Goal: Task Accomplishment & Management: Manage account settings

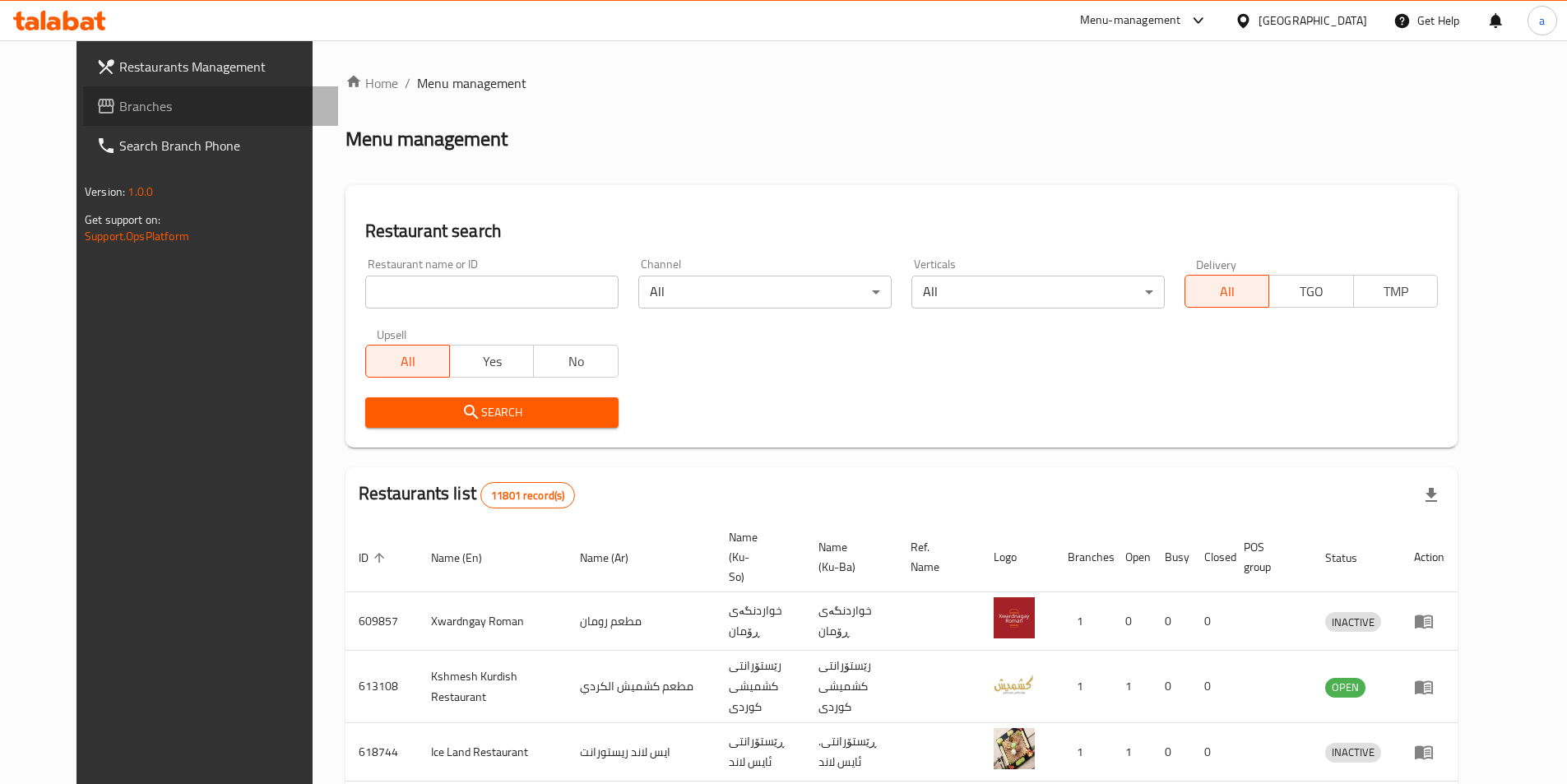
click at [119, 115] on span "Branches" at bounding box center [222, 105] width 206 height 20
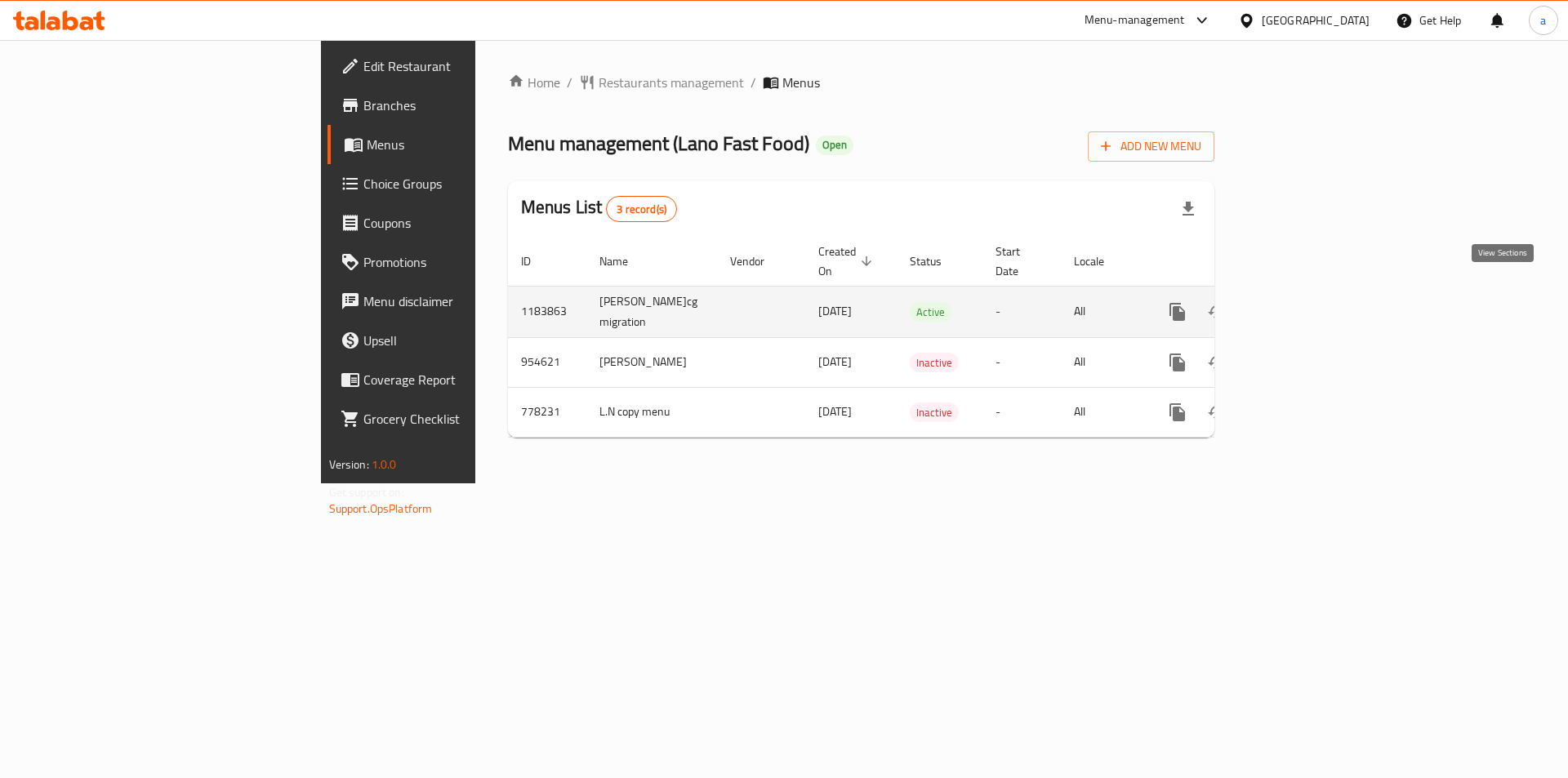
click at [1302, 305] on icon "enhanced table" at bounding box center [1295, 312] width 15 height 15
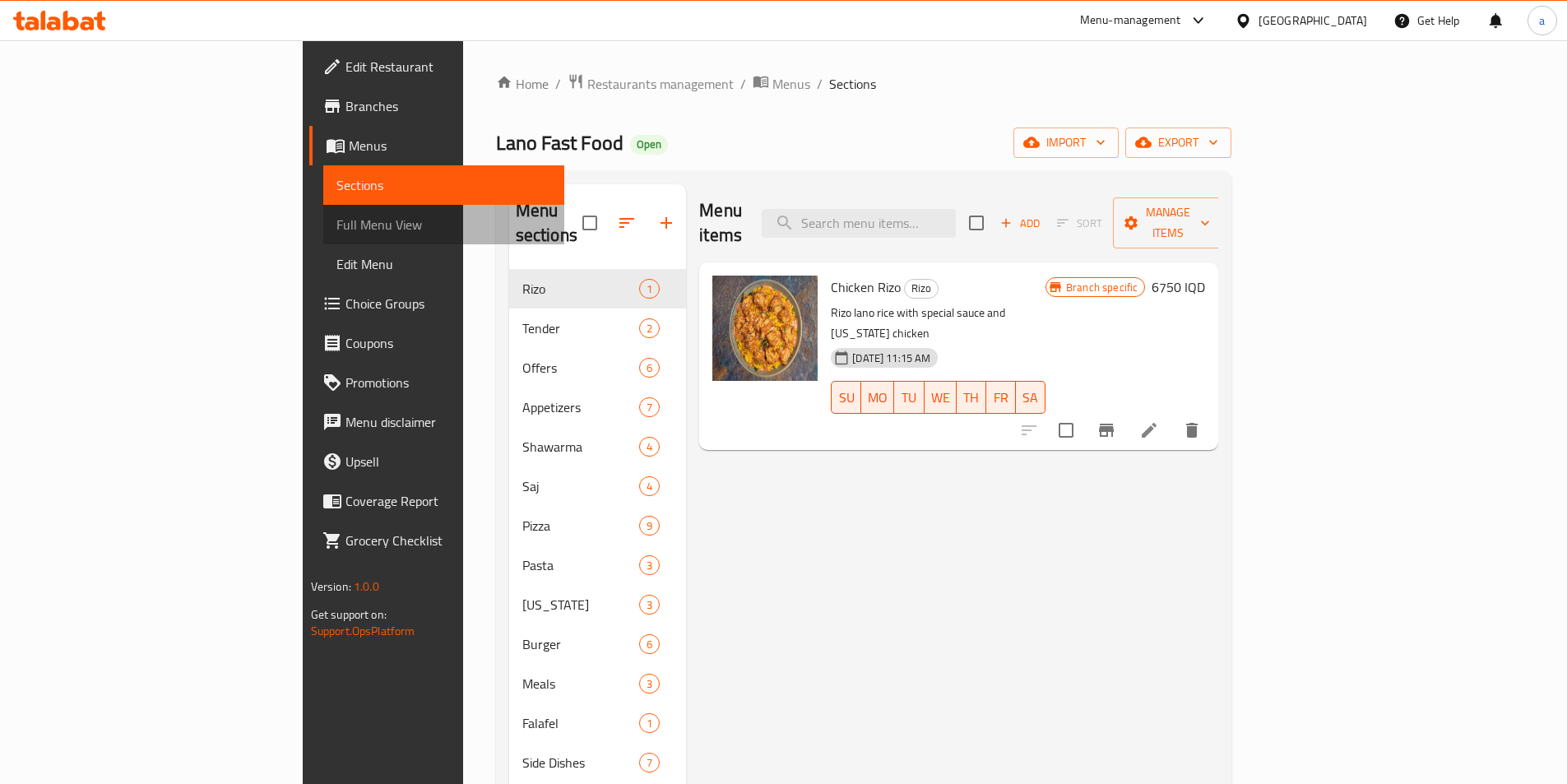
click at [336, 219] on span "Full Menu View" at bounding box center [443, 224] width 215 height 20
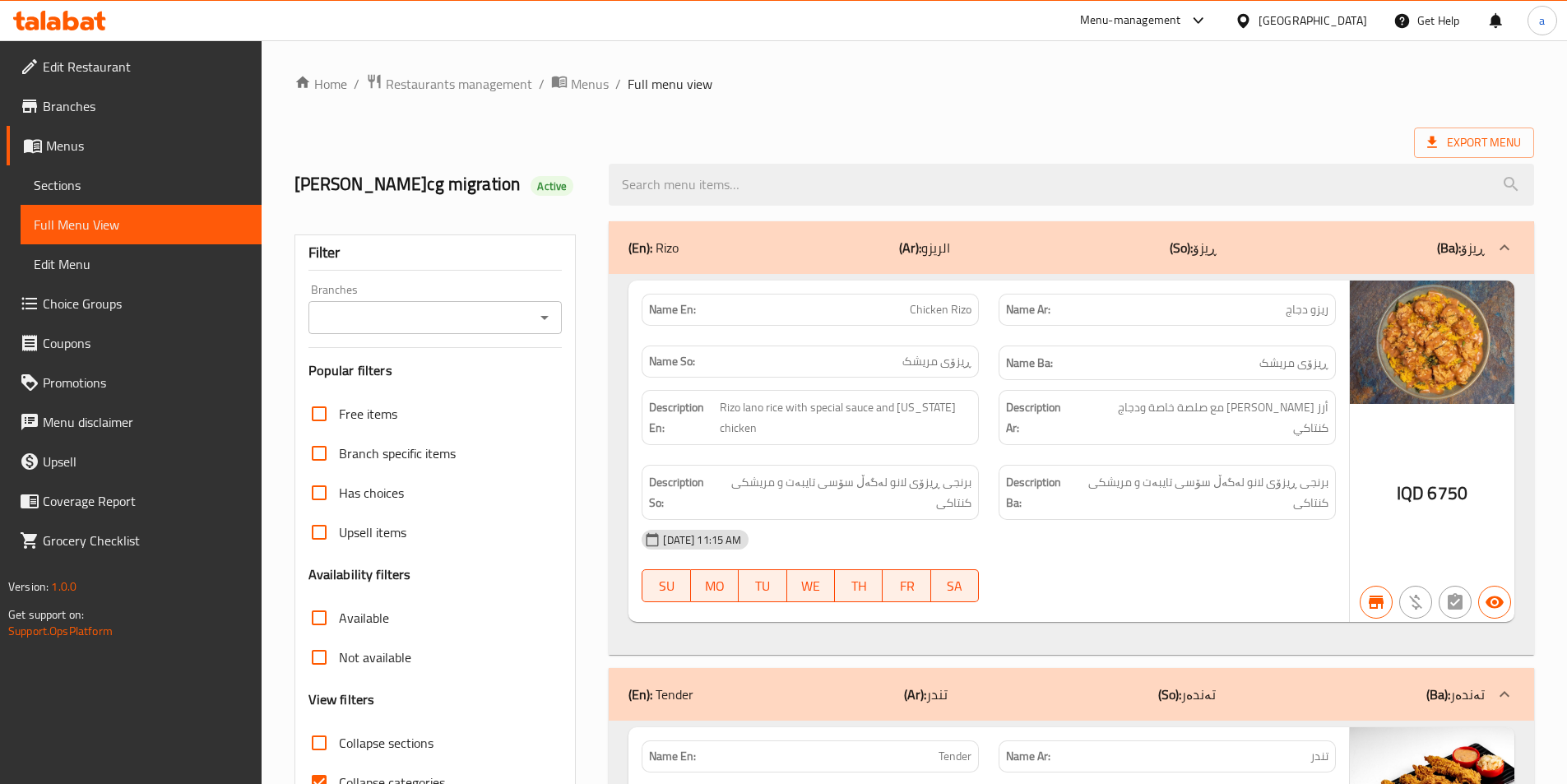
click at [548, 315] on icon "Open" at bounding box center [544, 317] width 8 height 4
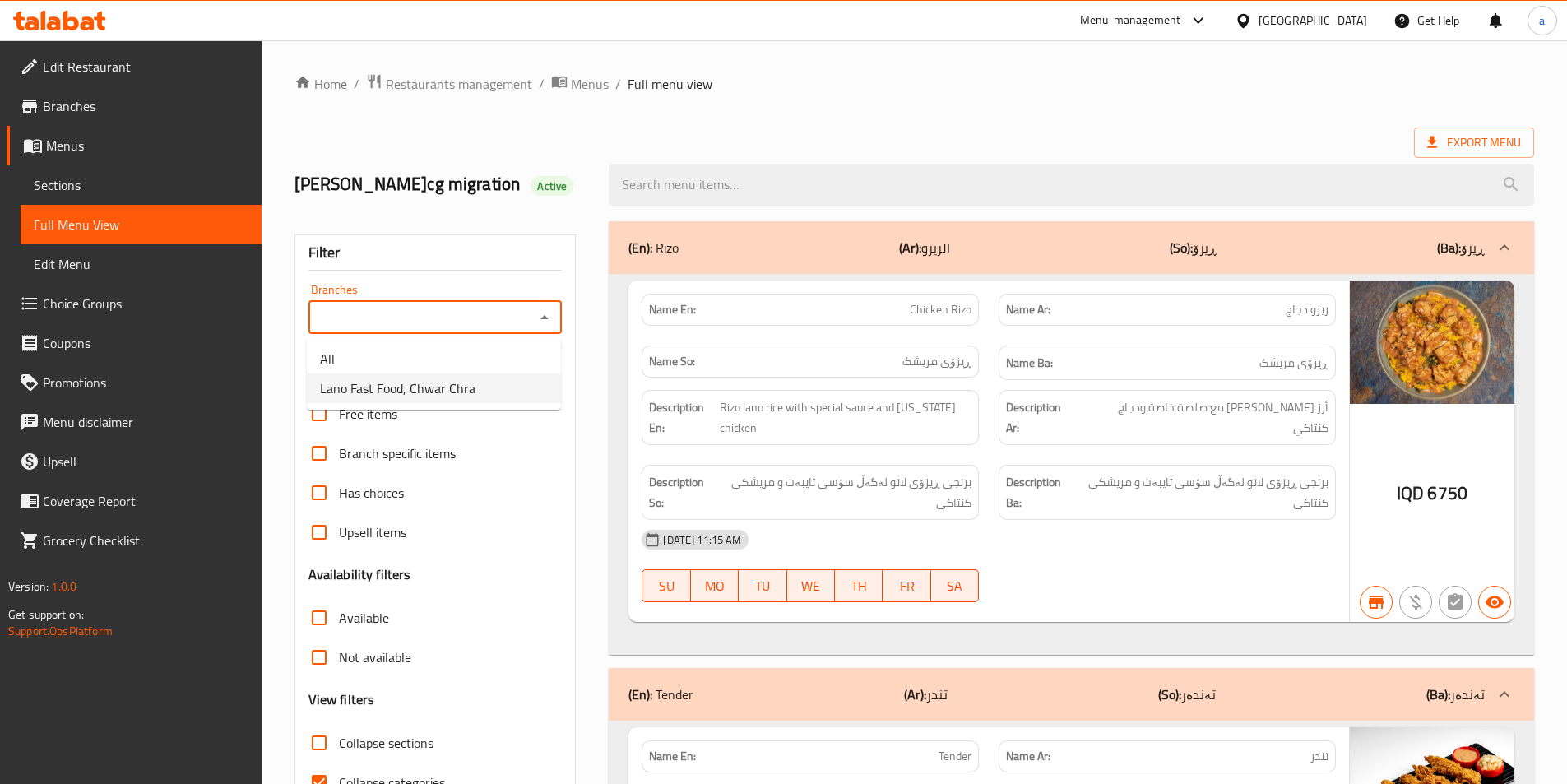
click at [522, 394] on li "Lano Fast Food, Chwar Chra" at bounding box center [434, 389] width 255 height 30
type input "Lano Fast Food, Chwar Chra"
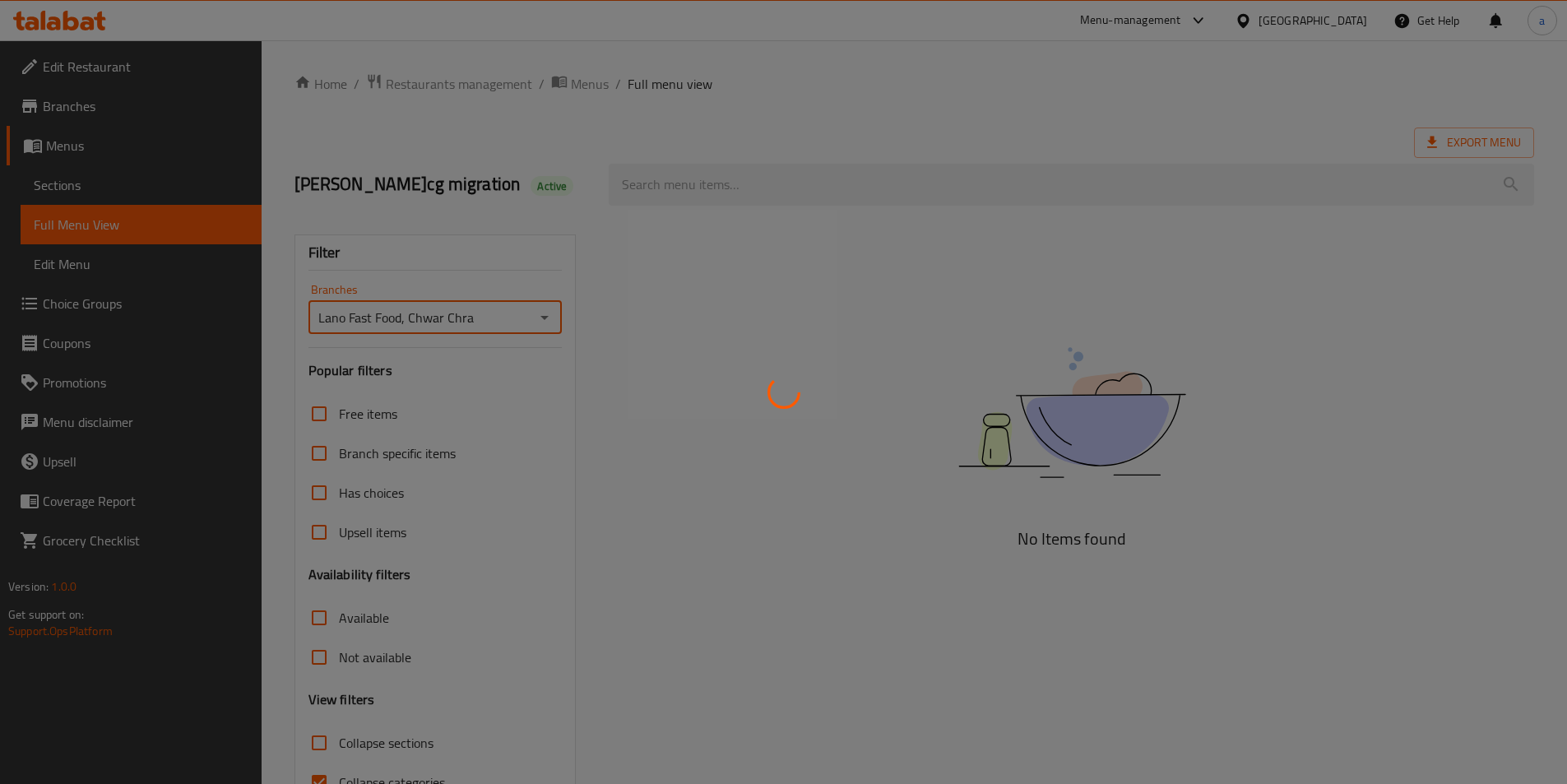
scroll to position [91, 0]
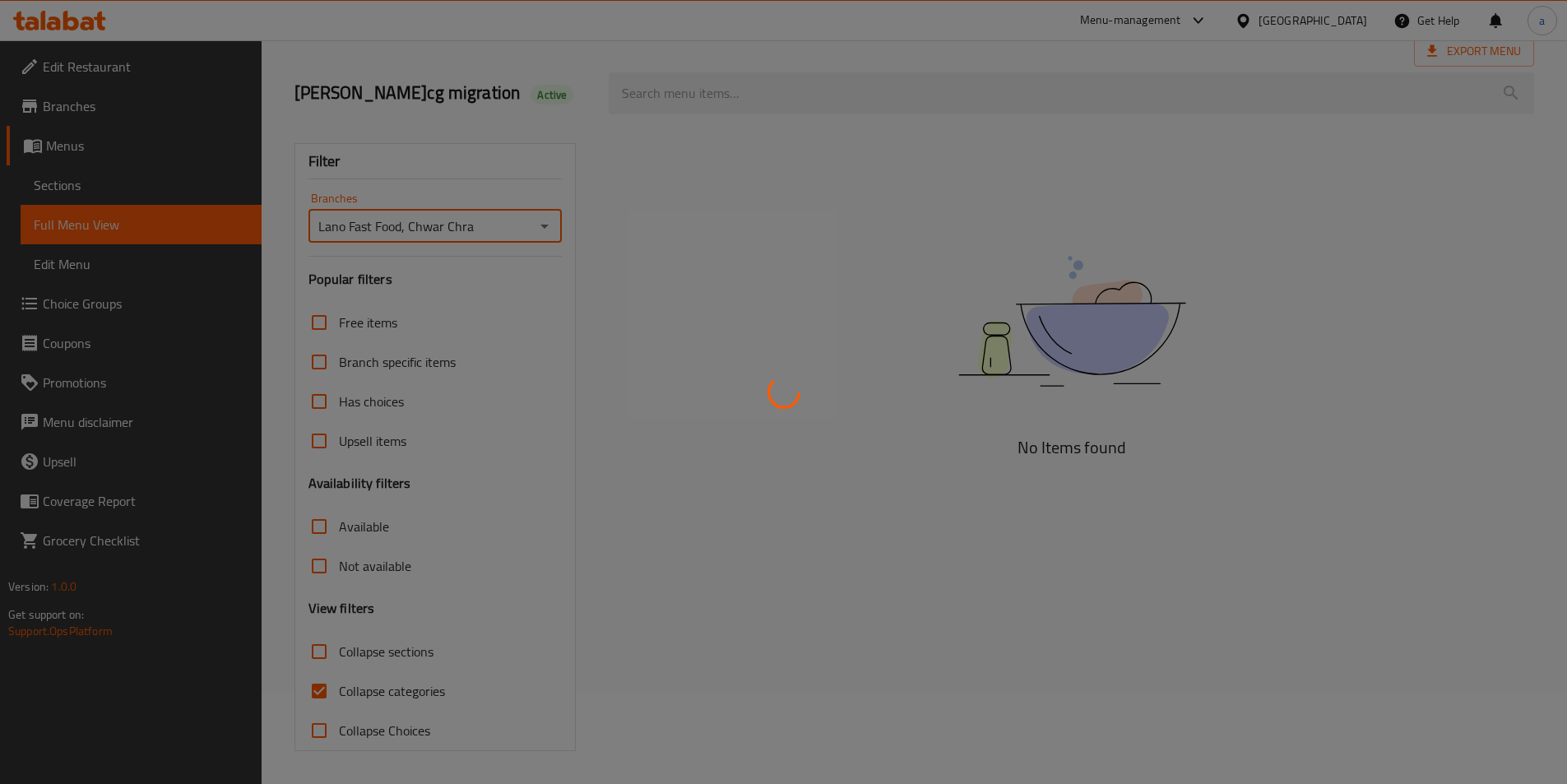
drag, startPoint x: 332, startPoint y: 693, endPoint x: 317, endPoint y: 702, distance: 17.5
click at [332, 694] on div at bounding box center [784, 392] width 1567 height 784
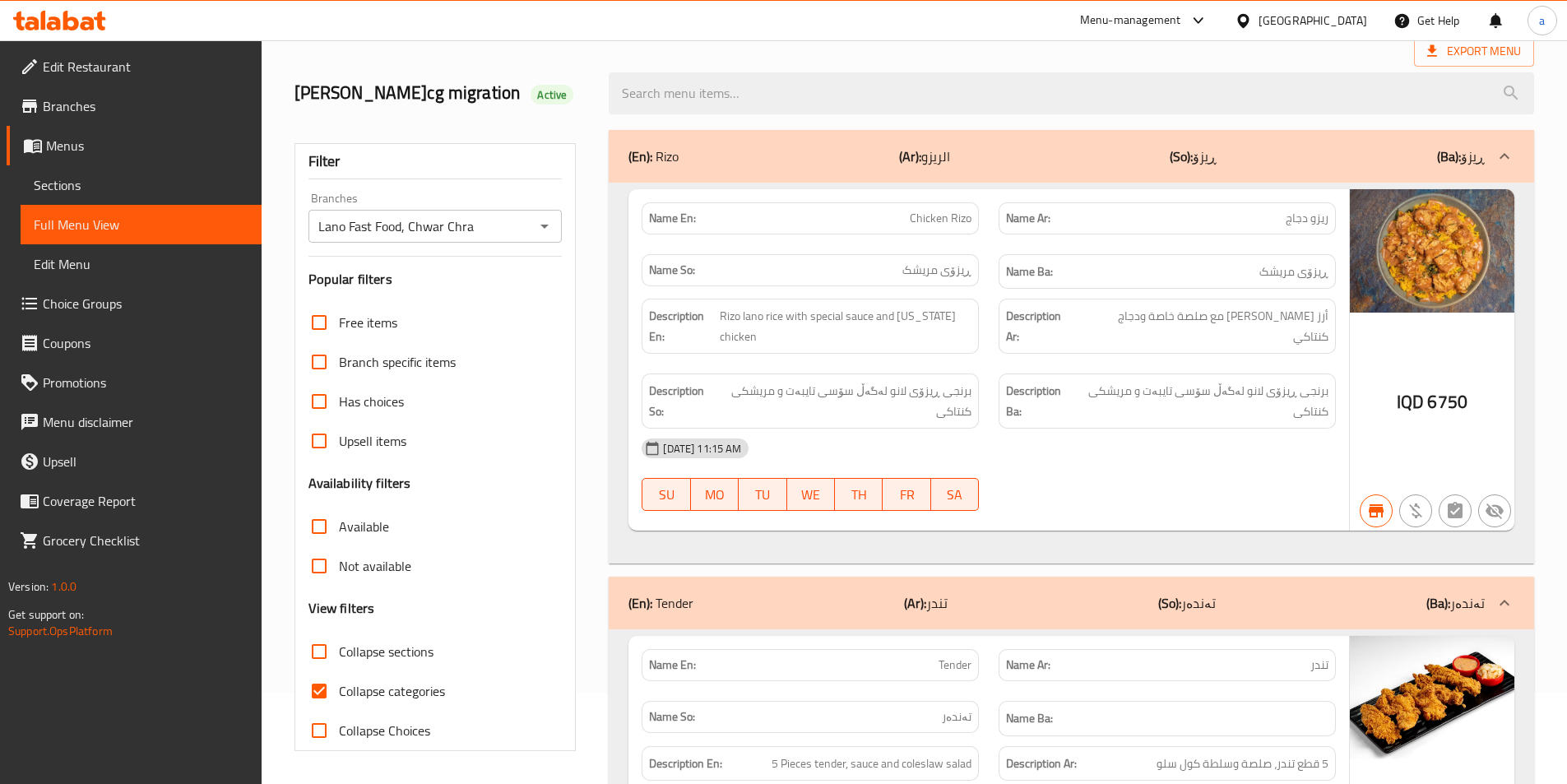
click at [319, 647] on input "Collapse sections" at bounding box center [319, 652] width 39 height 39
checkbox input "true"
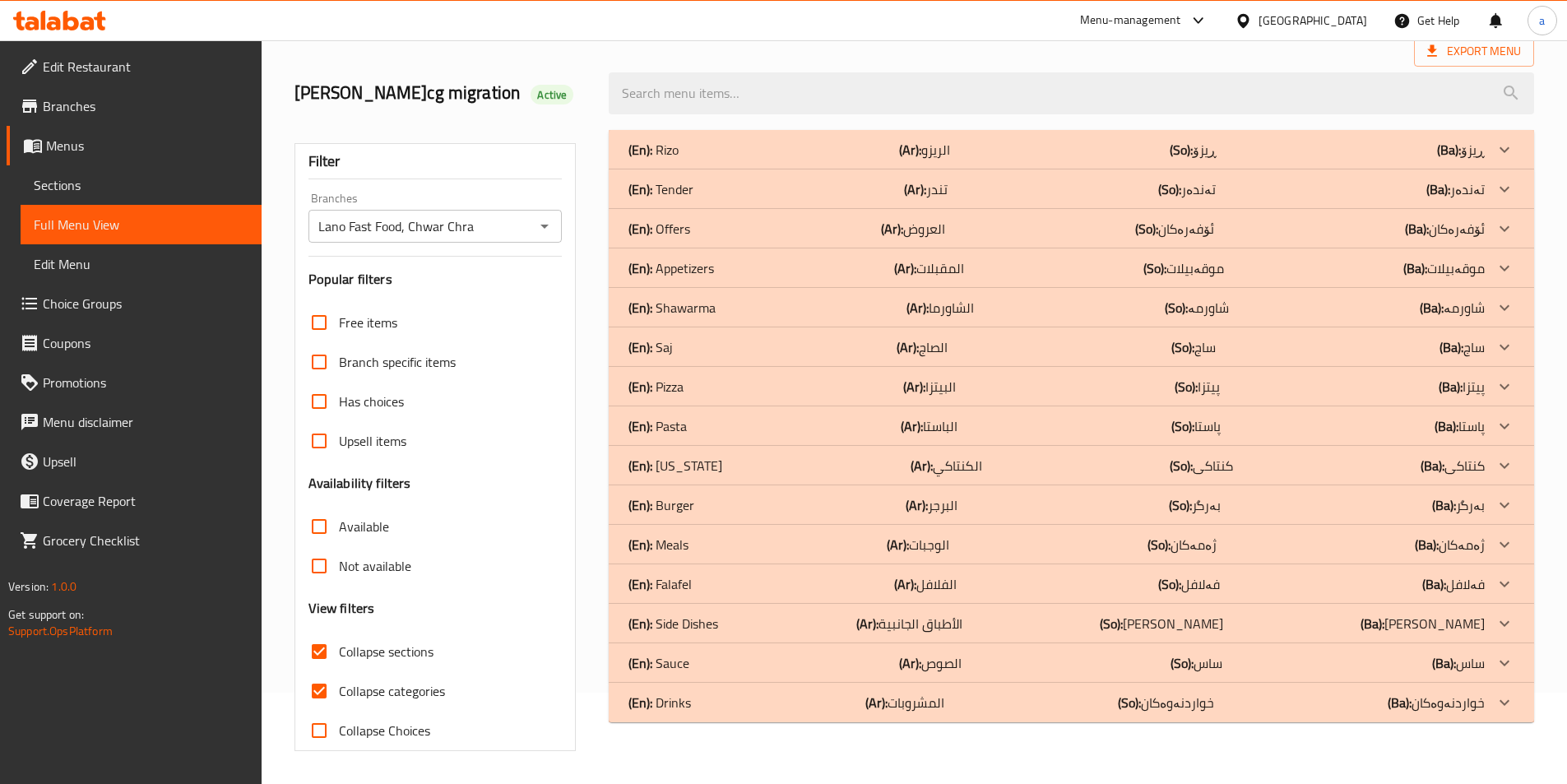
click at [978, 664] on div "(En): Sauce (Ar): الصوص (So): ساس (Ba): ساس" at bounding box center [1057, 662] width 857 height 20
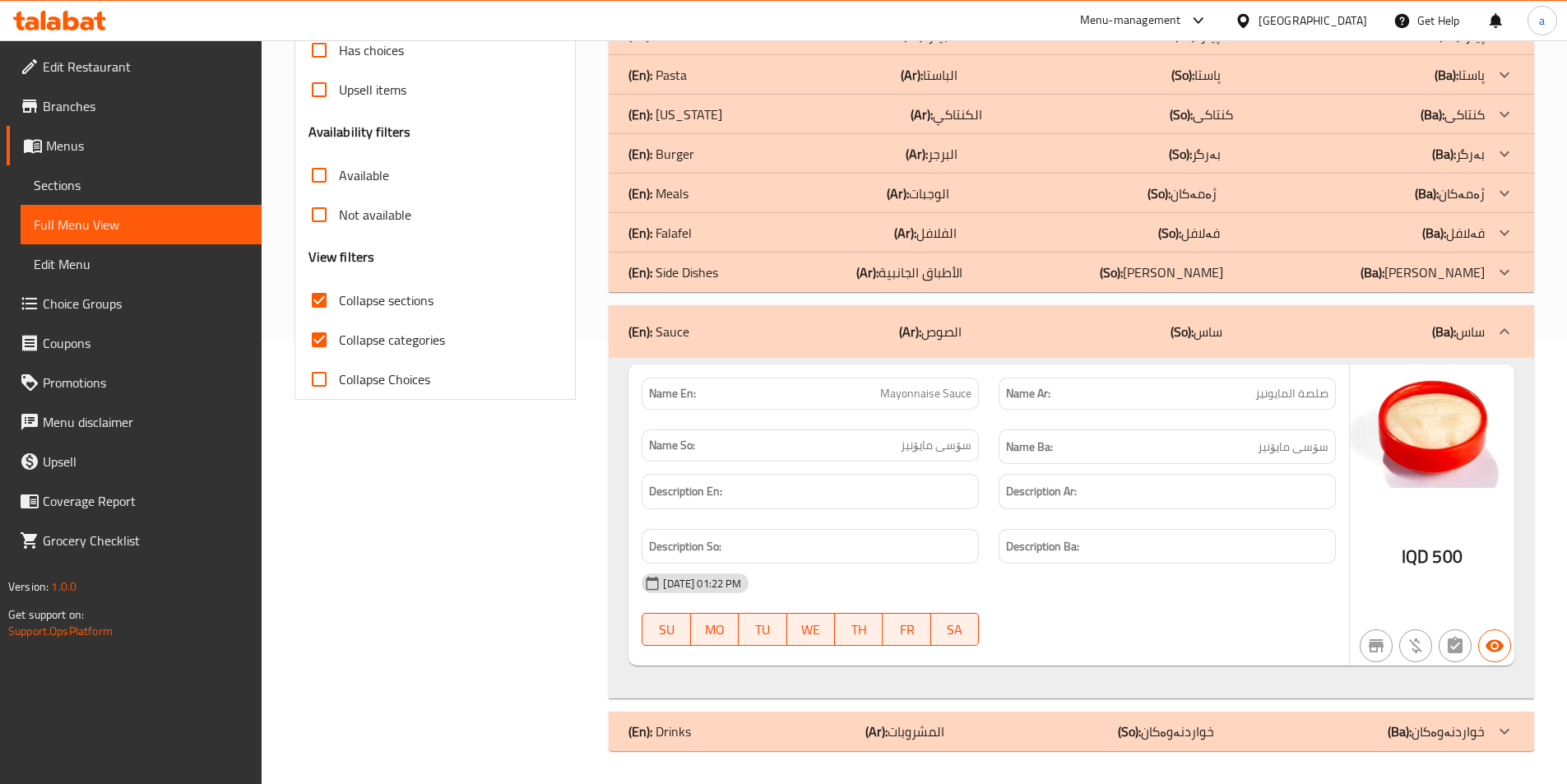
scroll to position [0, 0]
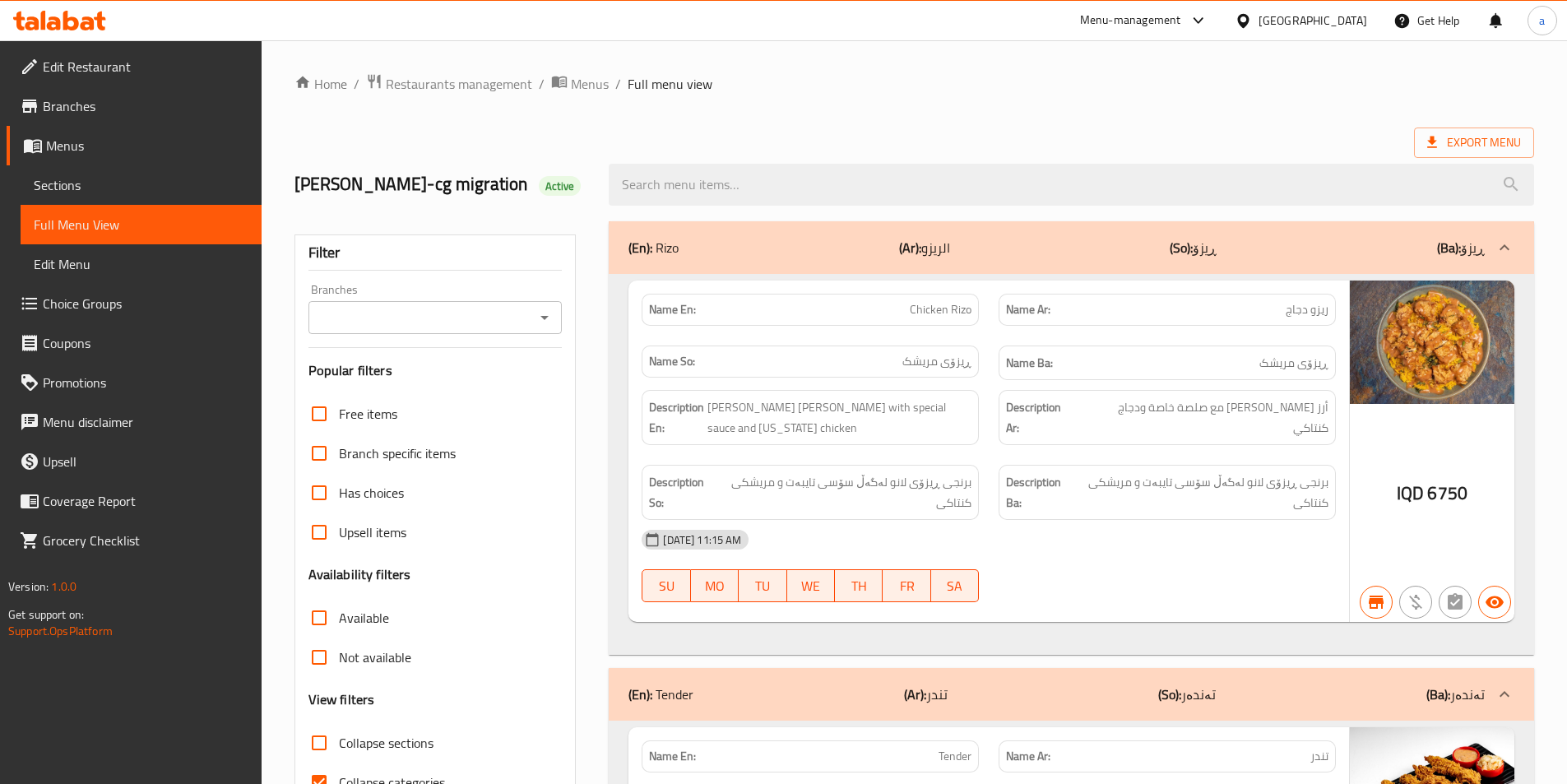
click at [540, 315] on icon "Open" at bounding box center [544, 317] width 20 height 20
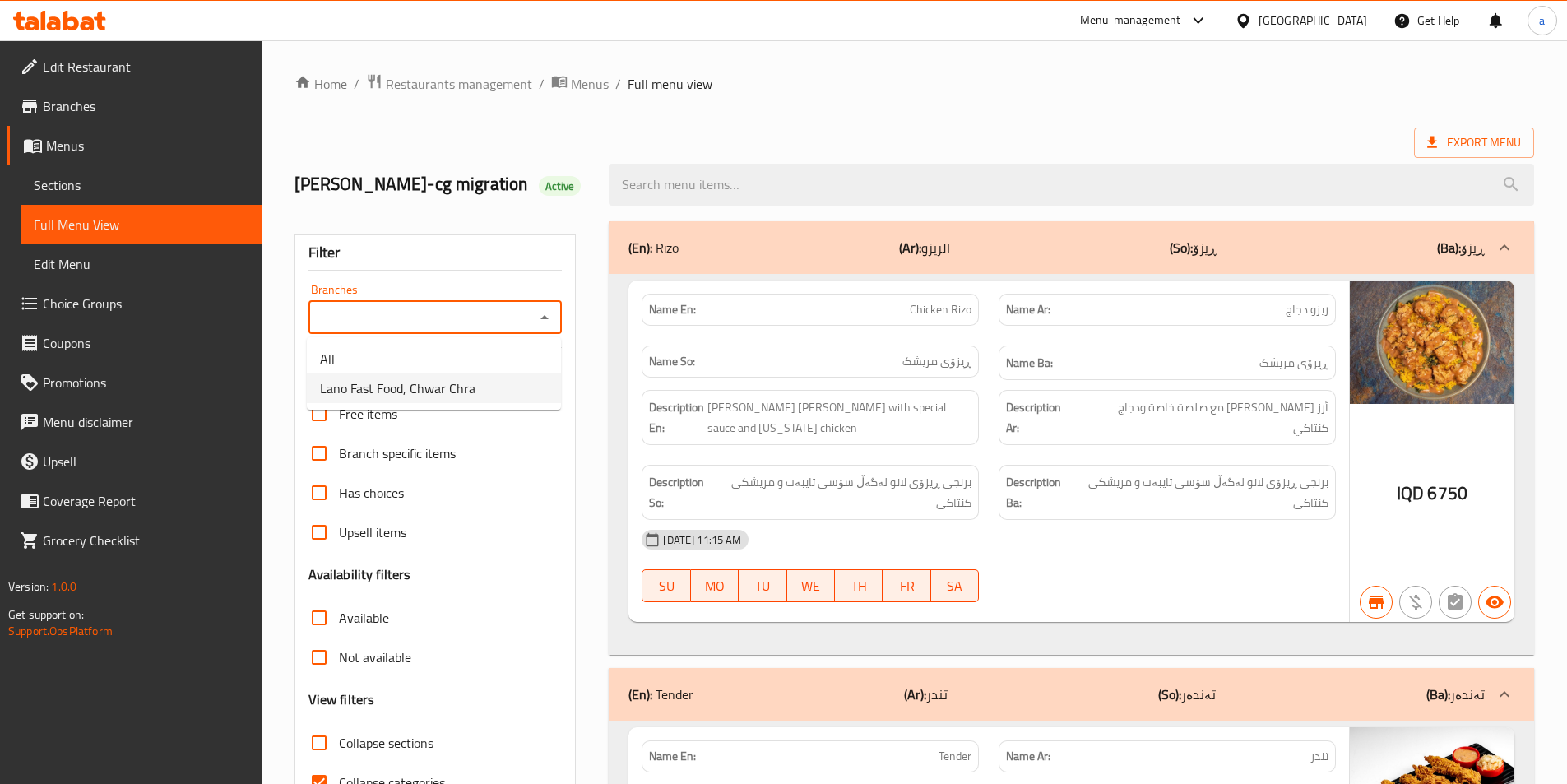
click at [481, 386] on li "Lano Fast Food, Chwar Chra" at bounding box center [434, 389] width 255 height 30
type input "Lano Fast Food, Chwar Chra"
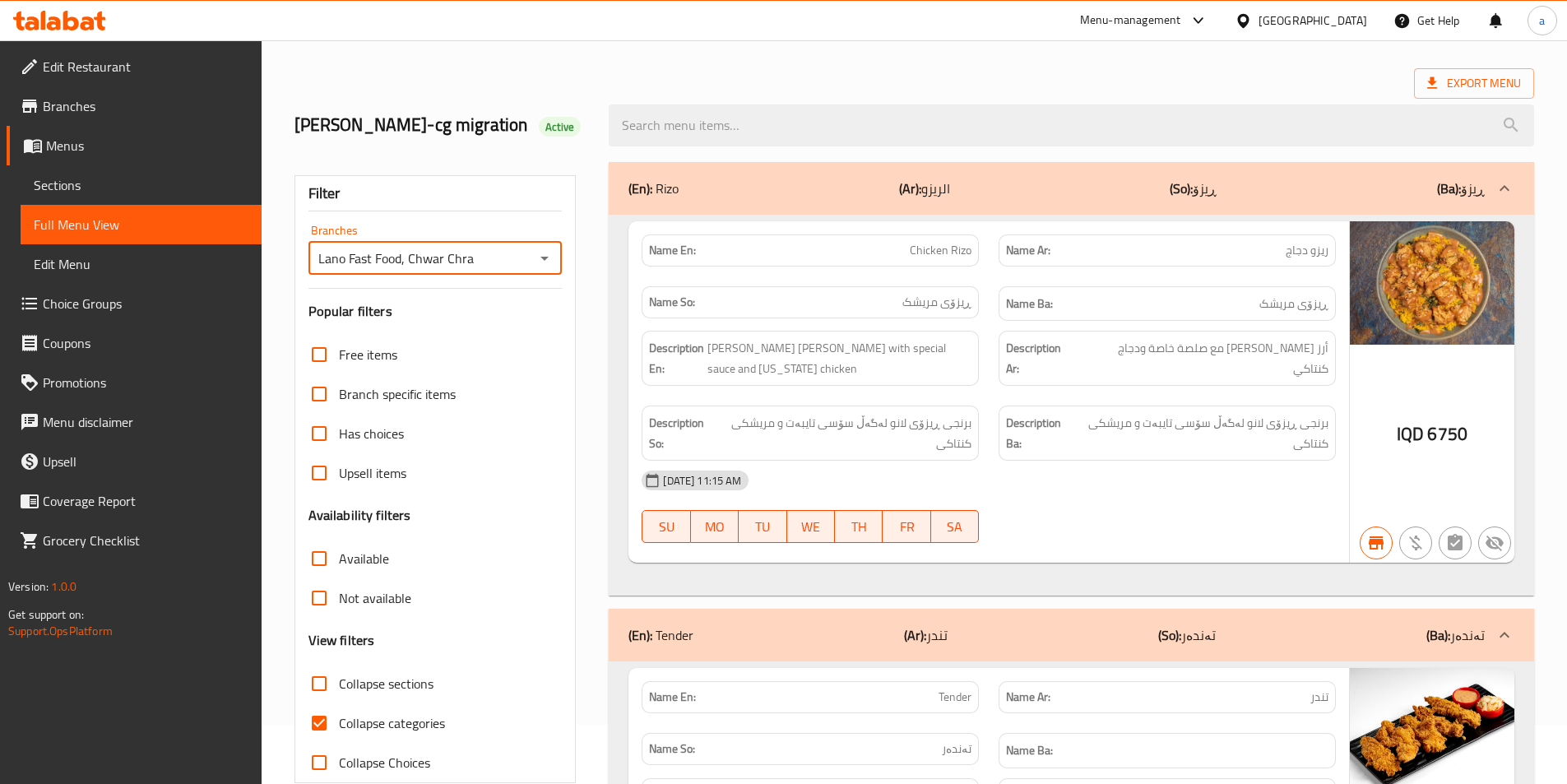
scroll to position [91, 0]
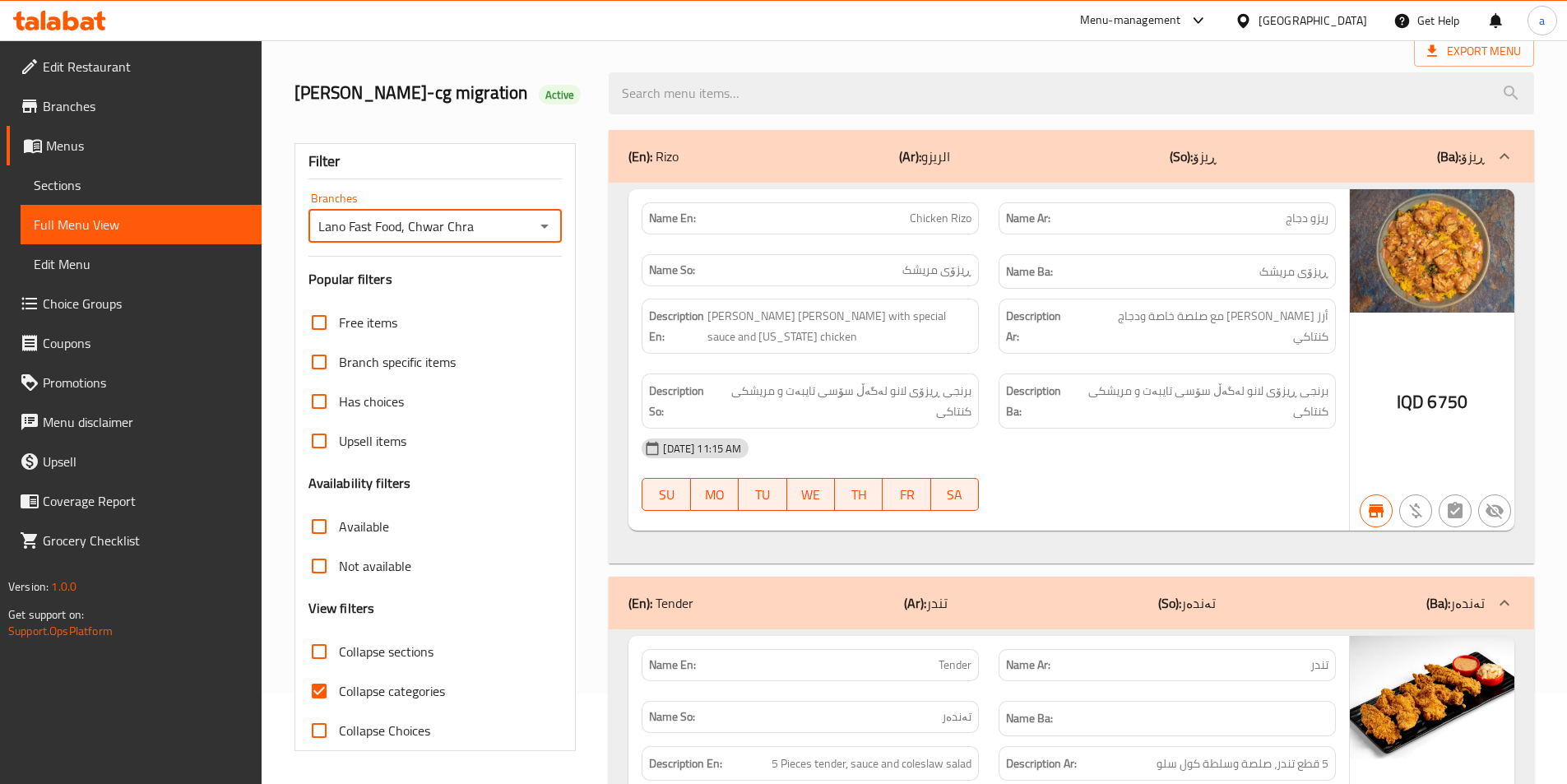
click at [362, 653] on span "Collapse sections" at bounding box center [386, 651] width 95 height 20
click at [339, 653] on input "Collapse sections" at bounding box center [319, 652] width 39 height 39
checkbox input "true"
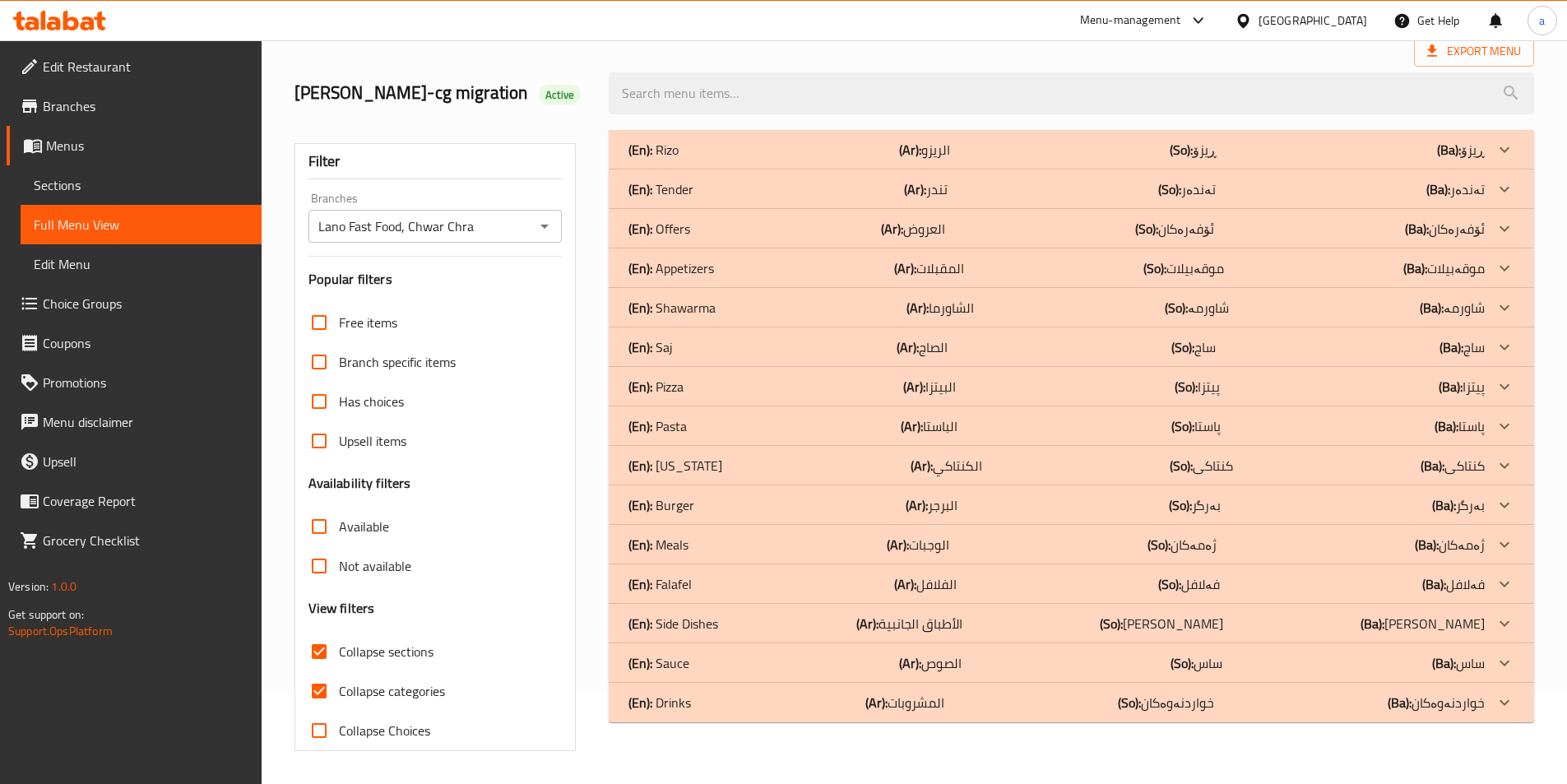
click at [1011, 666] on div "(En): Sauce (Ar): الصوص (So): ساس (Ba): ساس" at bounding box center [1057, 662] width 857 height 20
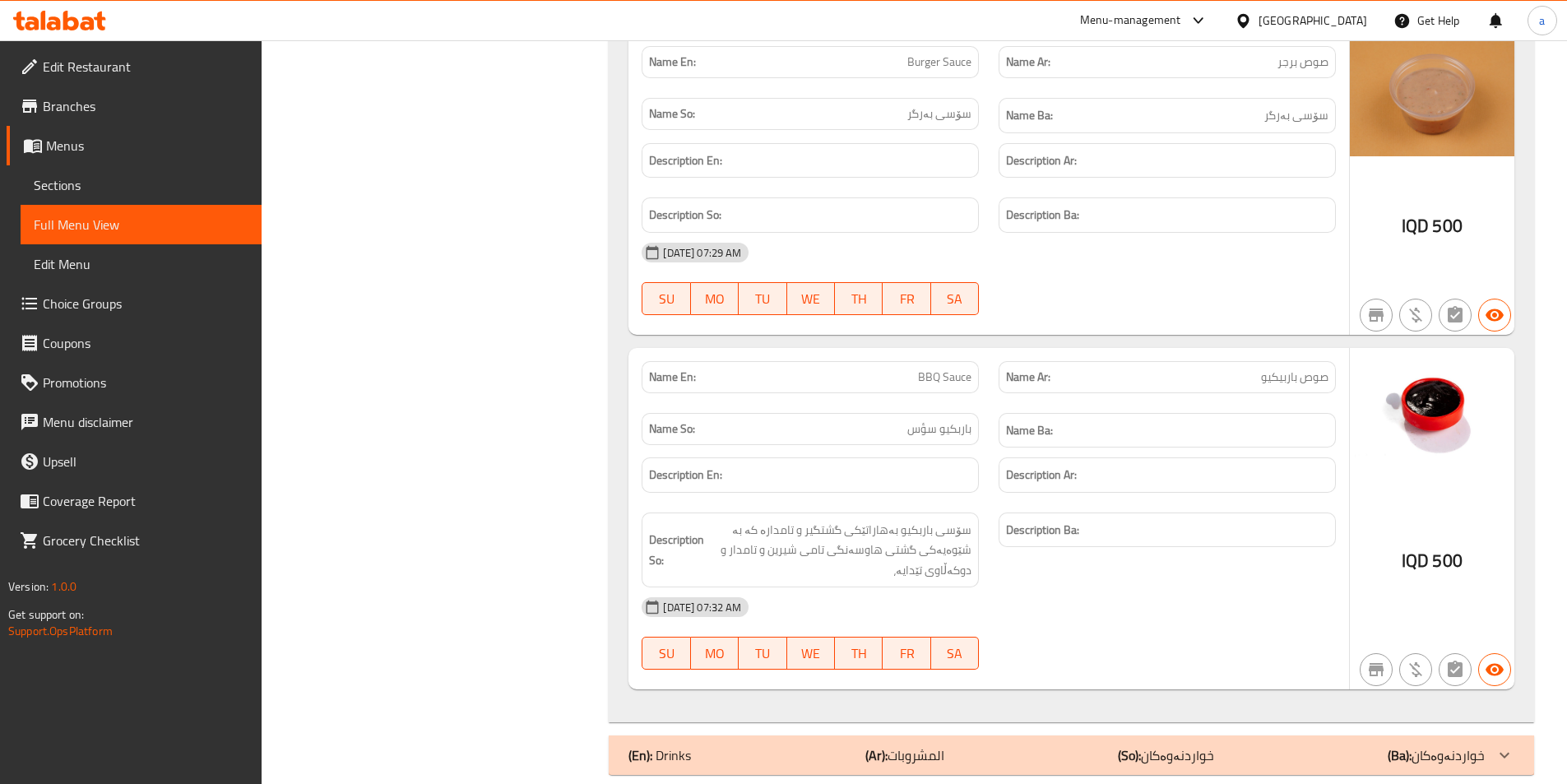
scroll to position [1112, 0]
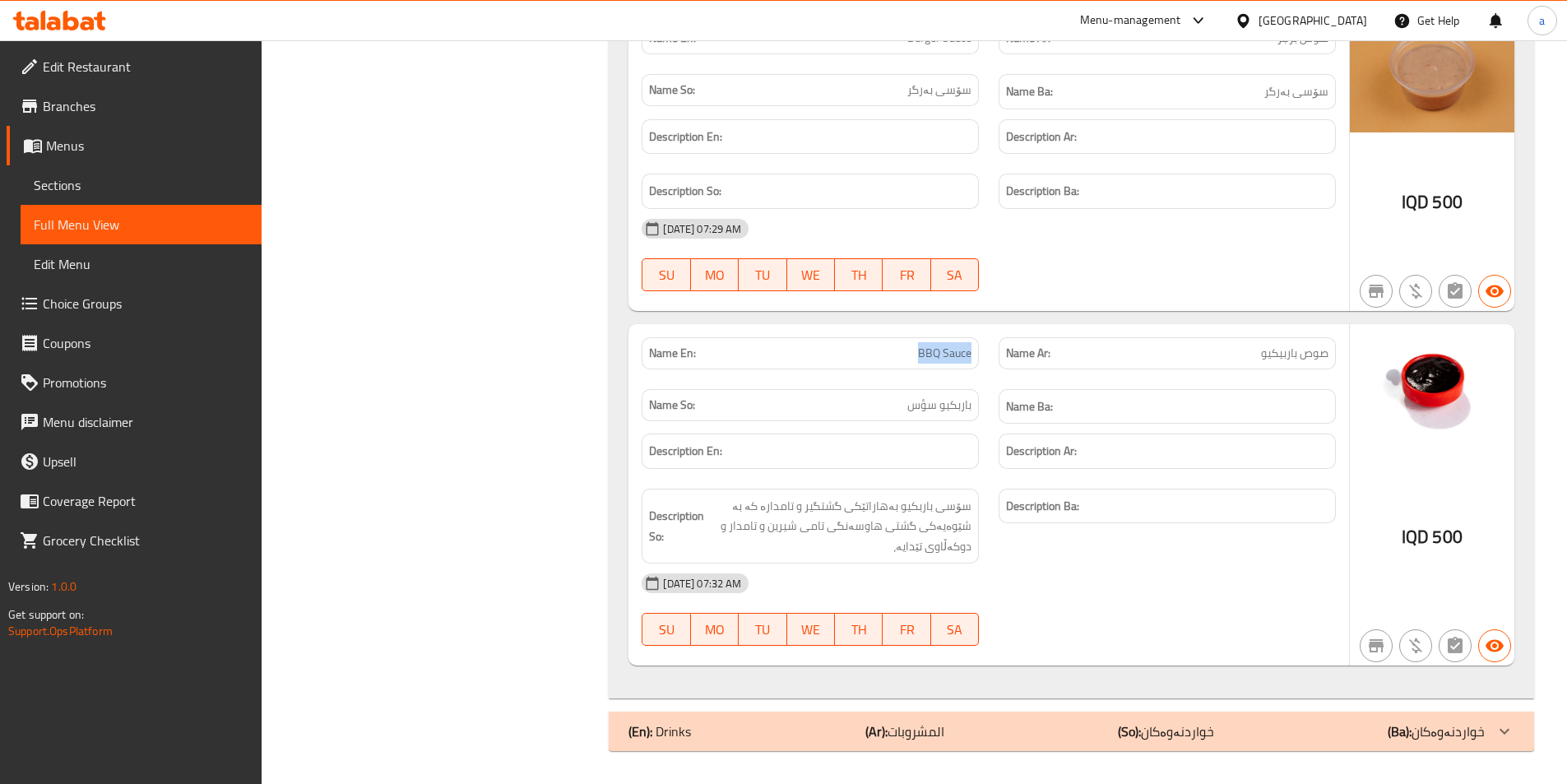
drag, startPoint x: 883, startPoint y: 347, endPoint x: 977, endPoint y: 361, distance: 95.0
click at [977, 361] on div "Name En: BBQ Sauce" at bounding box center [810, 353] width 337 height 32
copy span "BBQ Sauce"
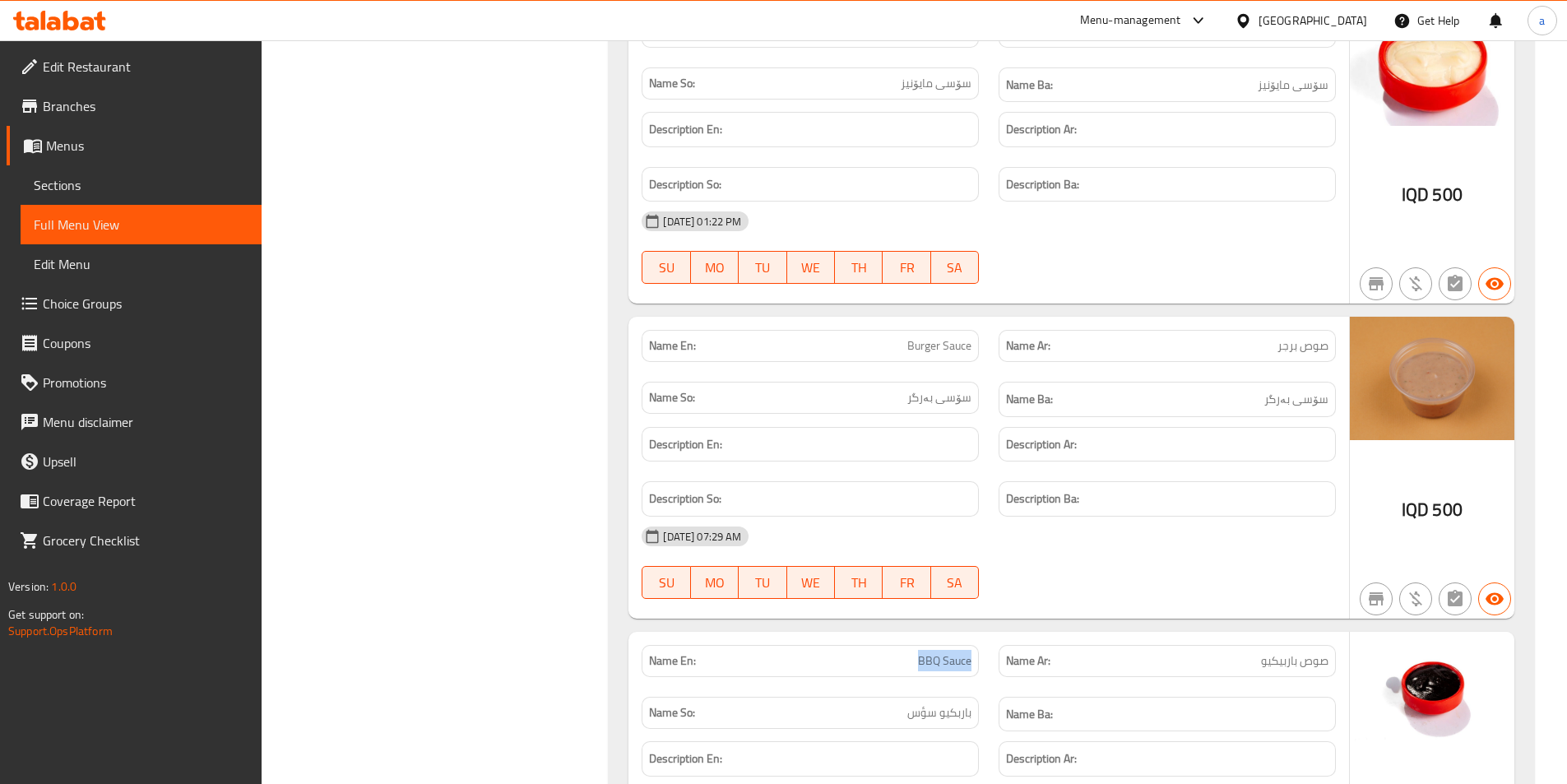
scroll to position [125, 0]
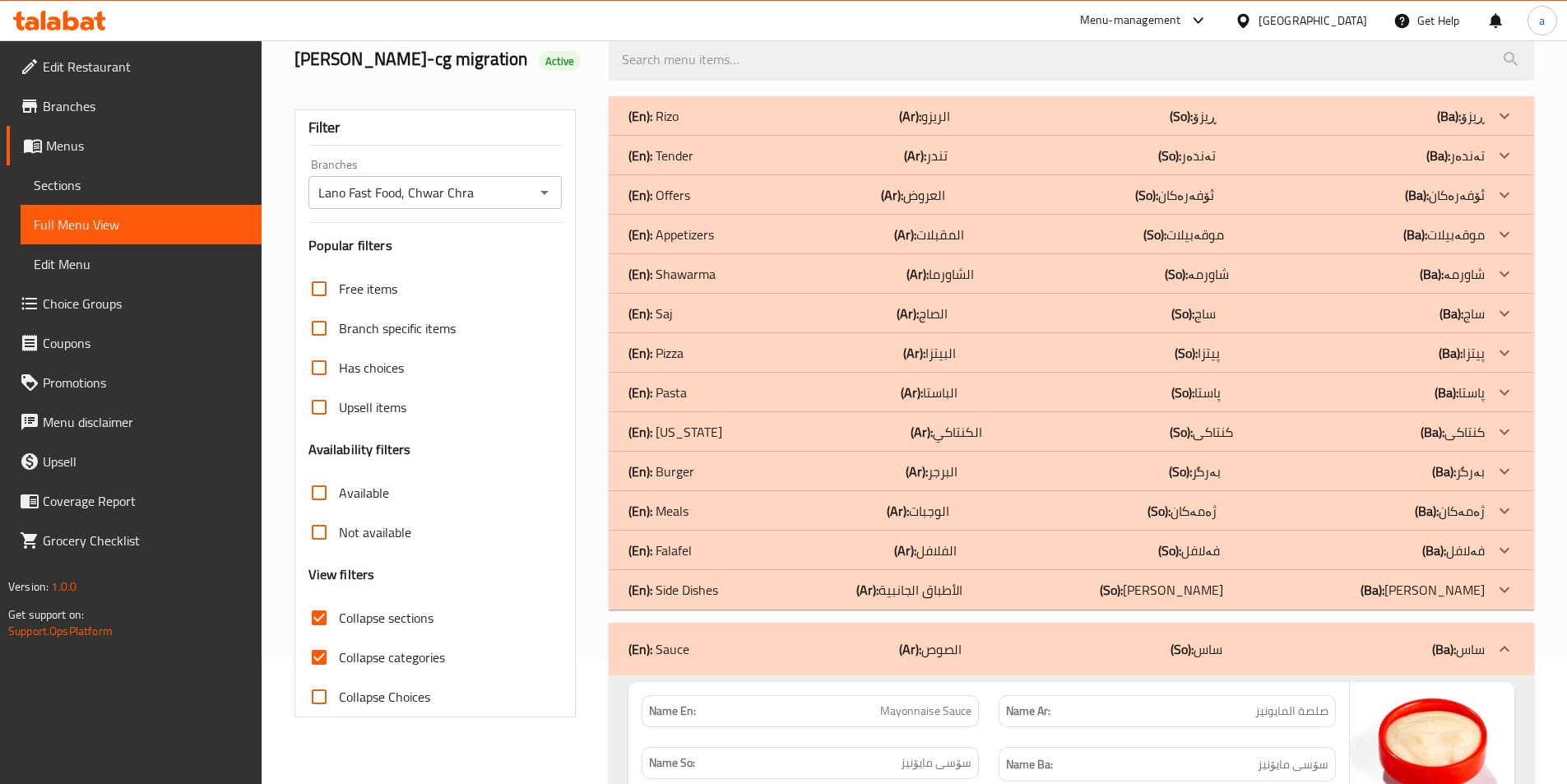
click at [166, 219] on span "Full Menu View" at bounding box center [141, 224] width 215 height 20
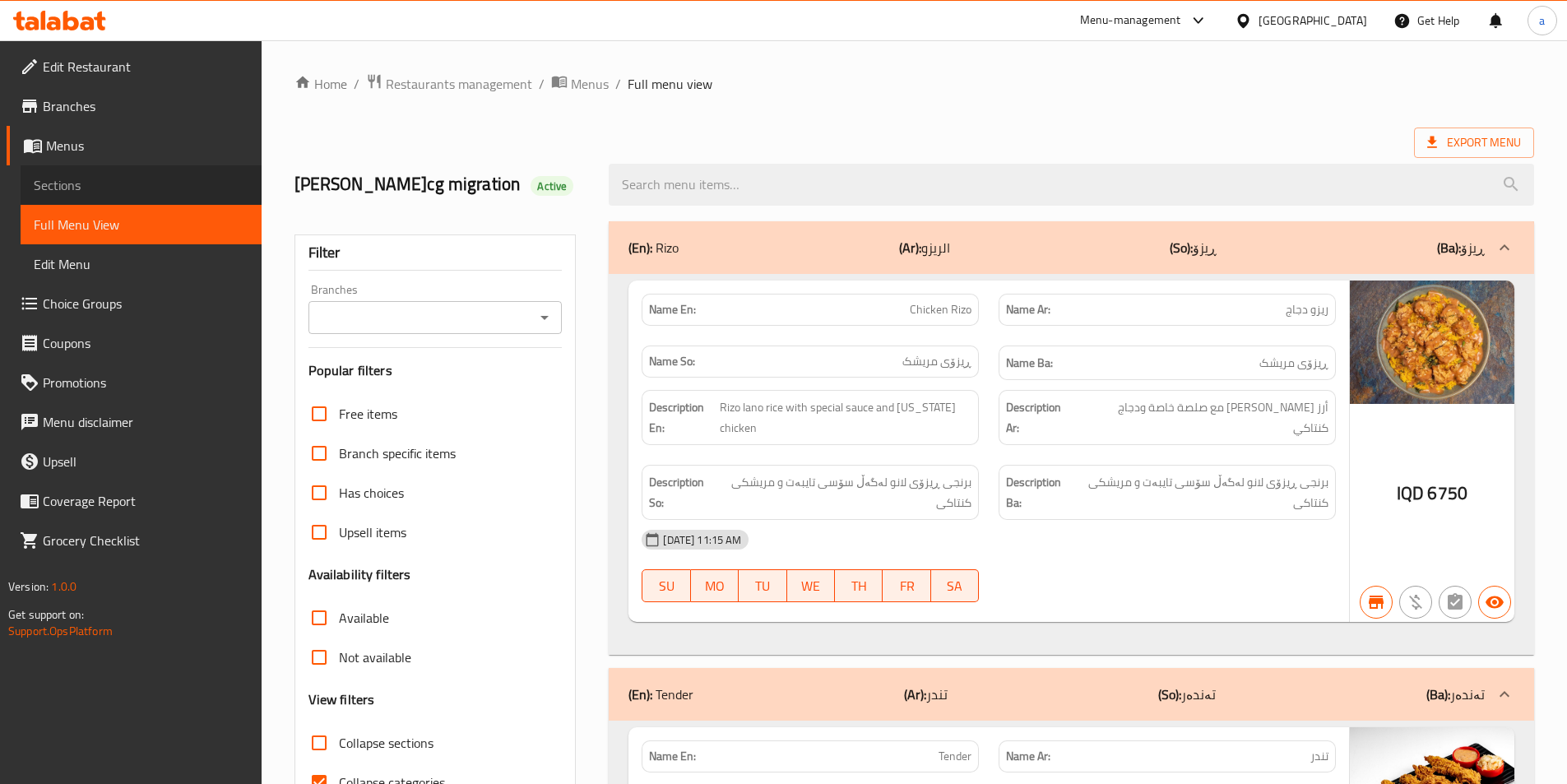
click at [41, 189] on span "Sections" at bounding box center [141, 185] width 215 height 20
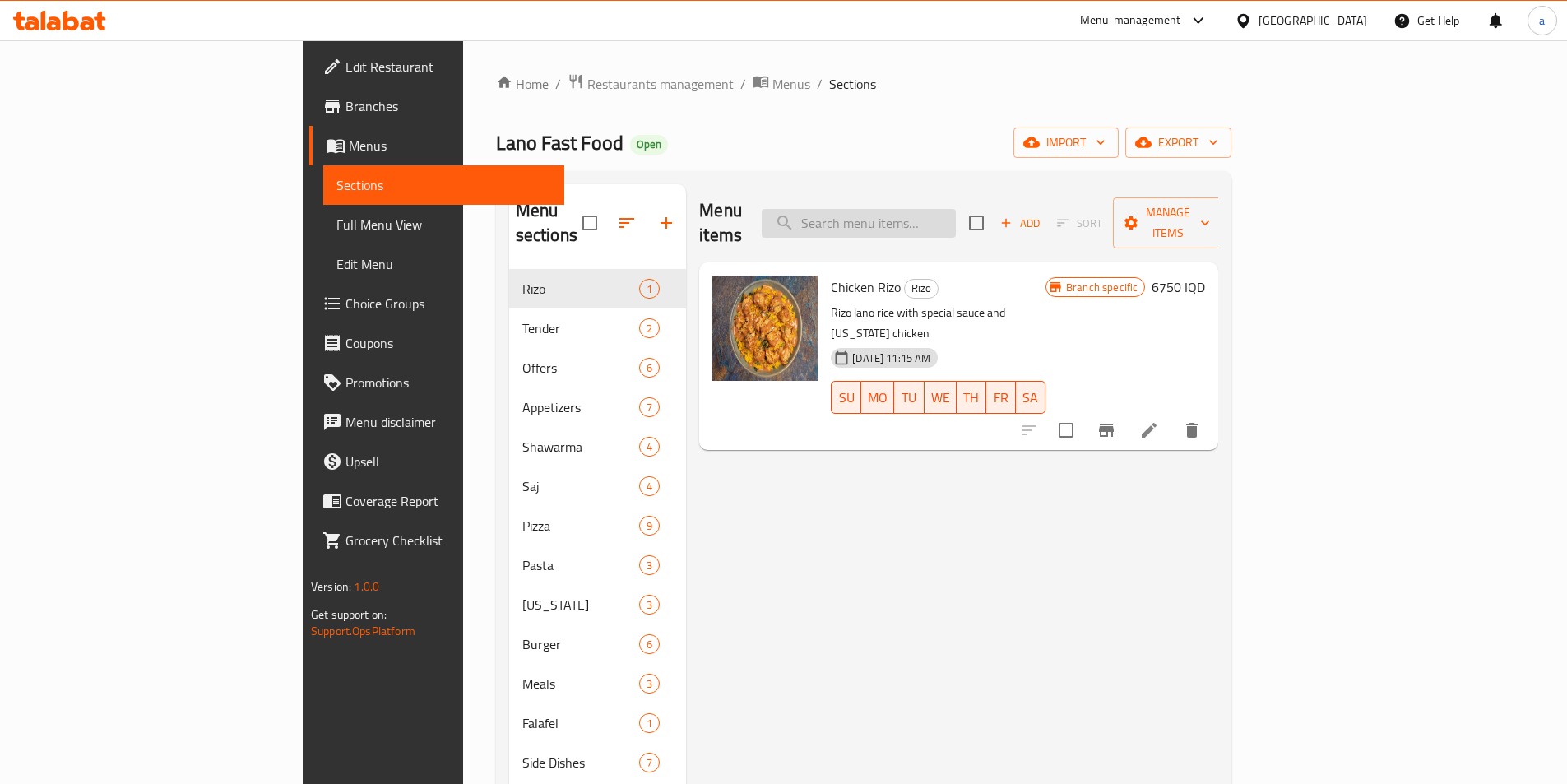
click at [956, 222] on input "search" at bounding box center [859, 223] width 194 height 29
paste input "BBQ Sauce"
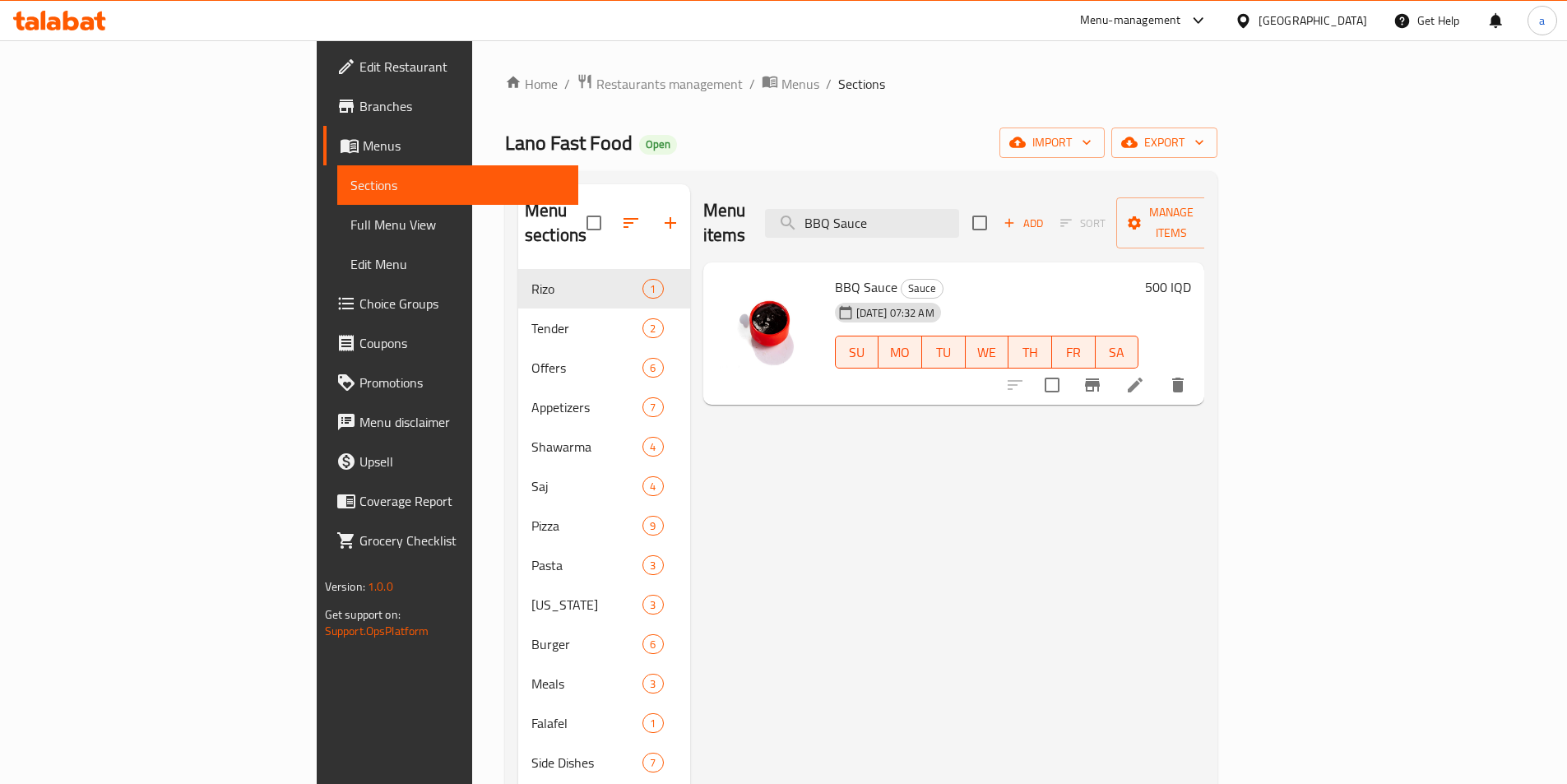
type input "BBQ Sauce"
click at [1145, 375] on icon at bounding box center [1135, 384] width 20 height 20
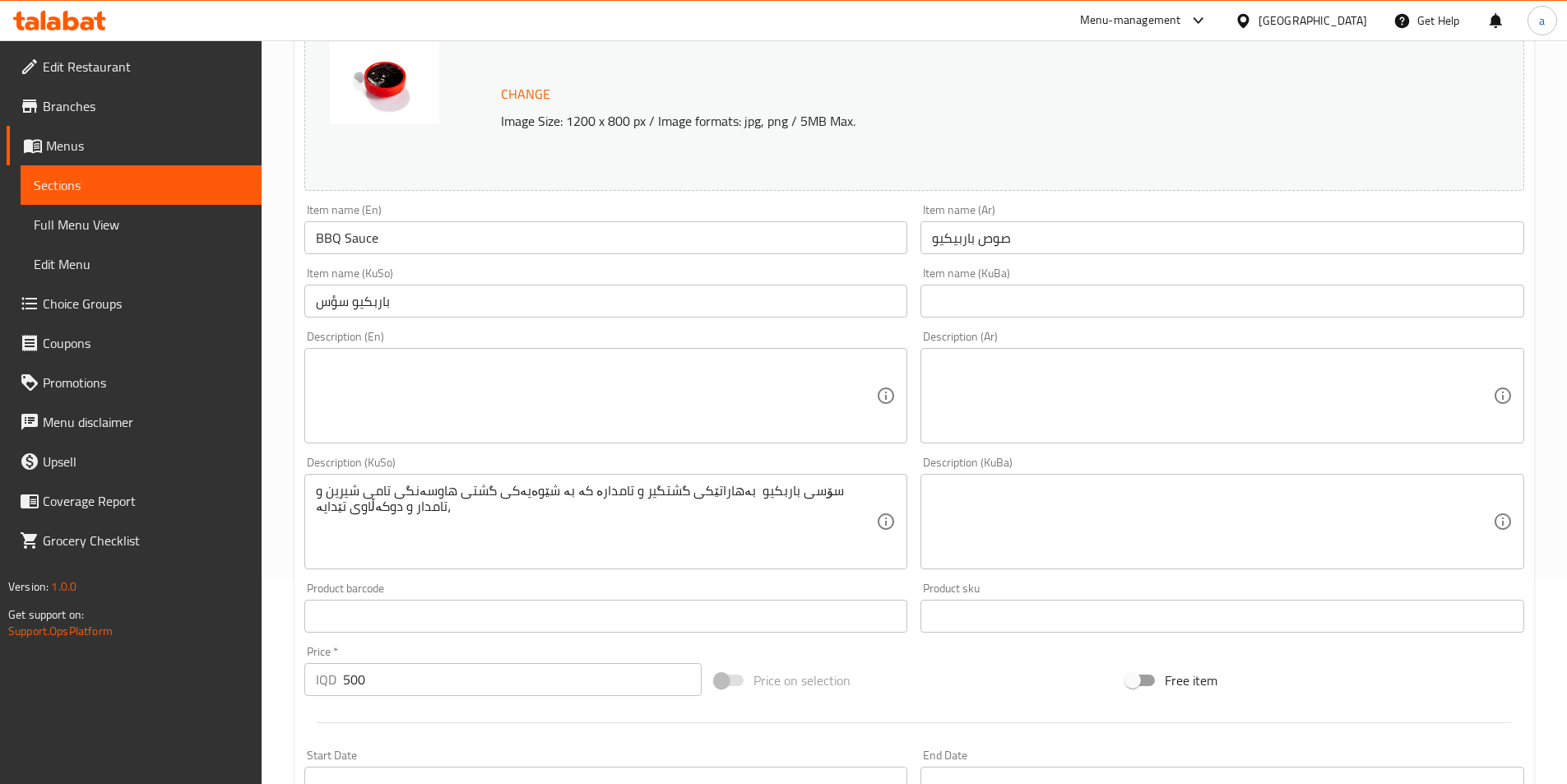
scroll to position [247, 0]
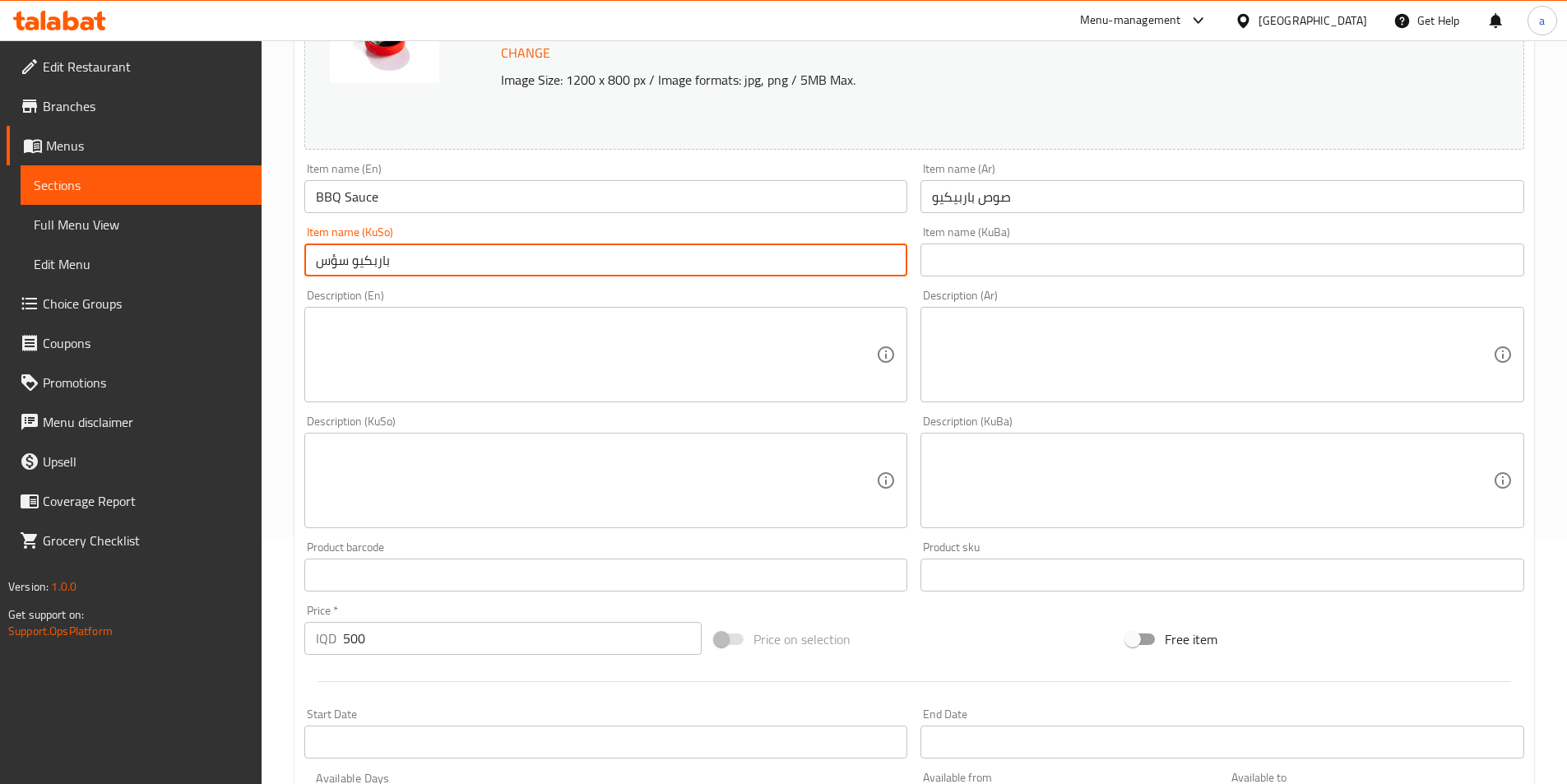
click at [338, 260] on input "باربكيو سؤس" at bounding box center [606, 259] width 604 height 33
drag, startPoint x: 487, startPoint y: 265, endPoint x: 215, endPoint y: 277, distance: 272.3
click at [215, 277] on div "Edit Restaurant Branches Menus Sections Full Menu View Edit Menu Choice Groups …" at bounding box center [784, 460] width 1567 height 1334
type input "باربكيو سوس"
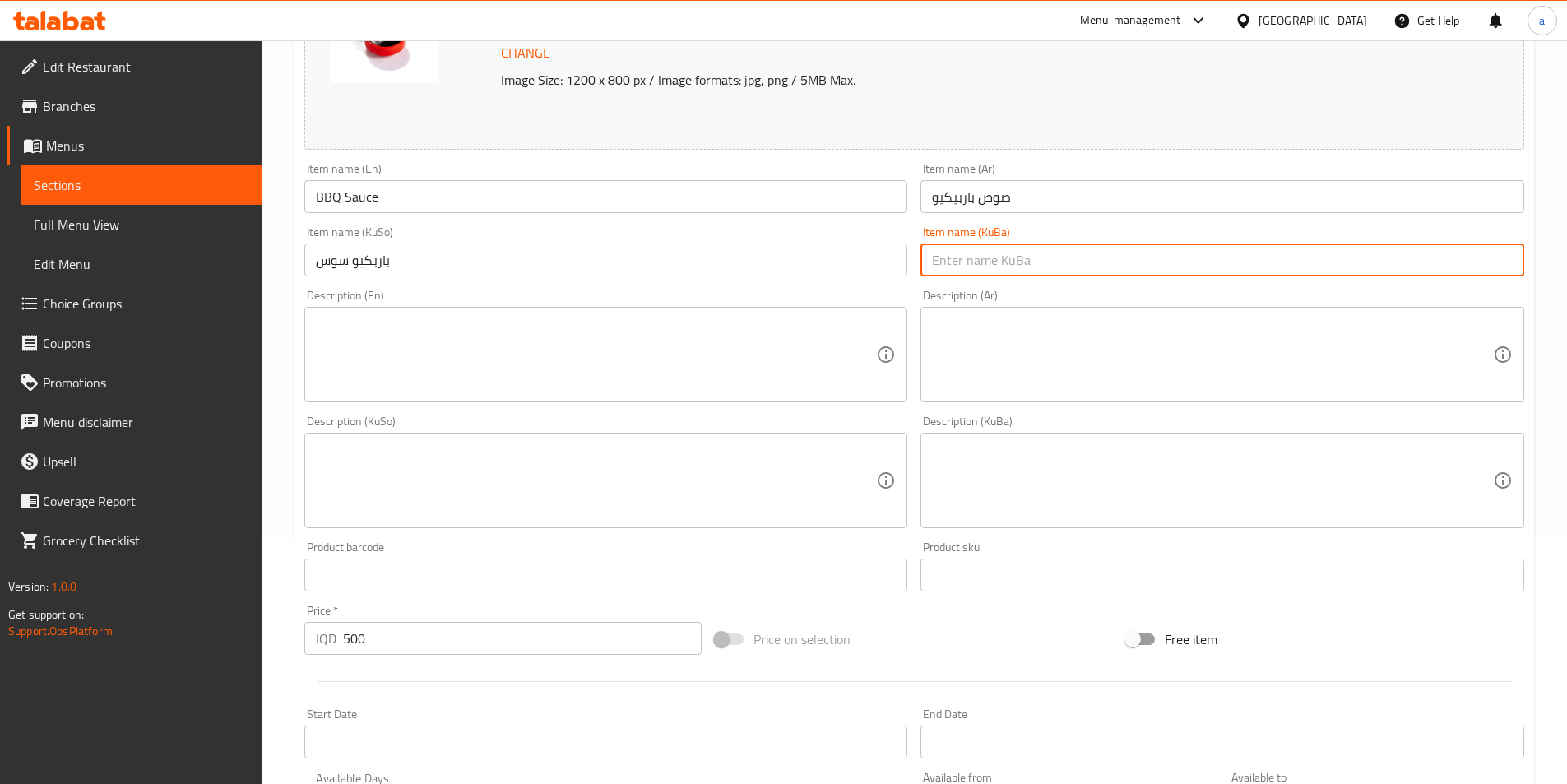
click at [1038, 243] on input "text" at bounding box center [1222, 259] width 604 height 33
paste input "باربكيو سوس"
drag, startPoint x: 1047, startPoint y: 257, endPoint x: 846, endPoint y: 253, distance: 201.0
click at [846, 253] on div "Change Image Size: 1200 x 800 px / Image formats: jpg, png / 5MB Max. Item name…" at bounding box center [914, 430] width 1233 height 922
type input "باربكيو سوس"
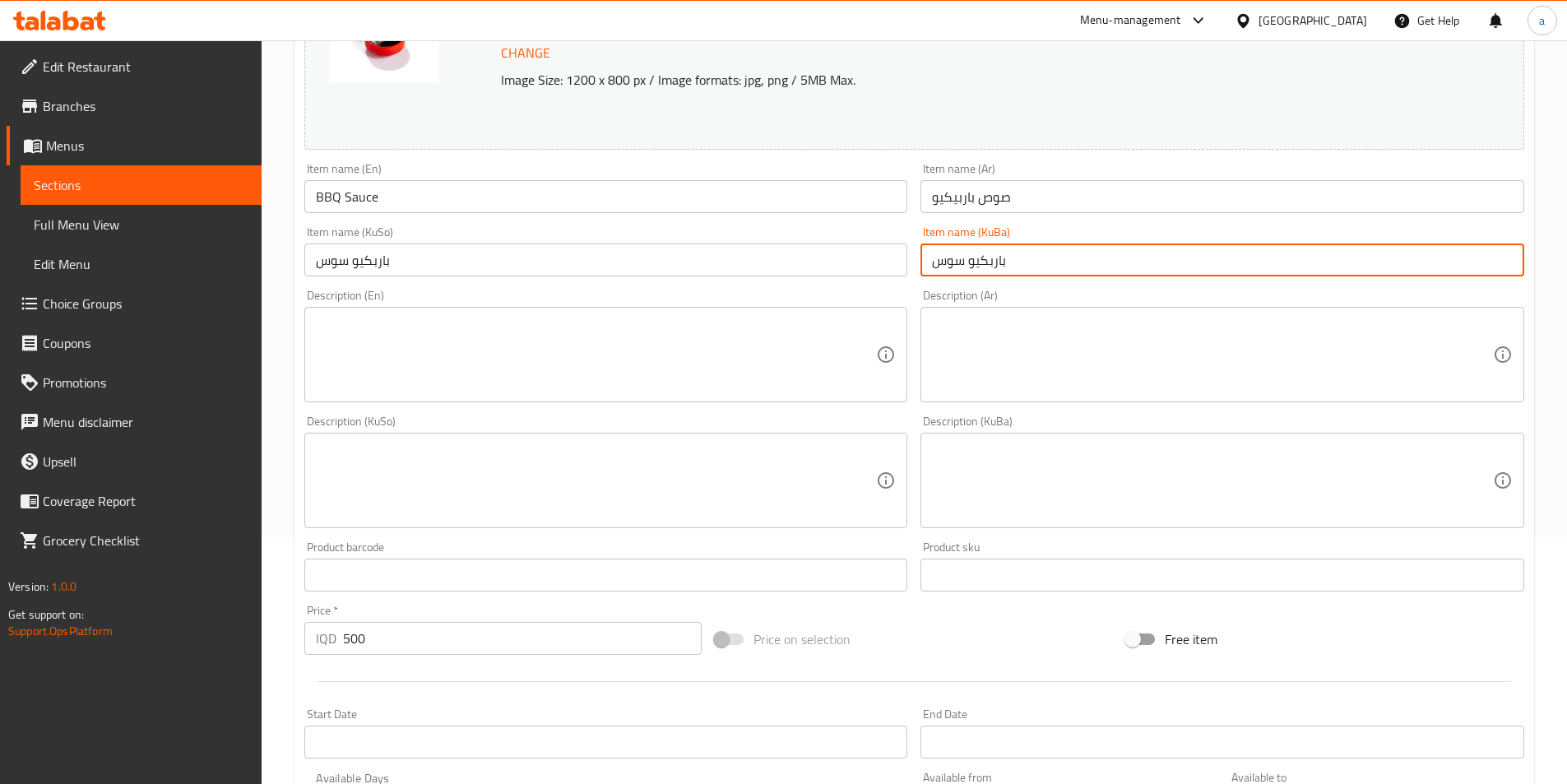
click at [858, 287] on div "Description (En) Description (En)" at bounding box center [606, 346] width 617 height 126
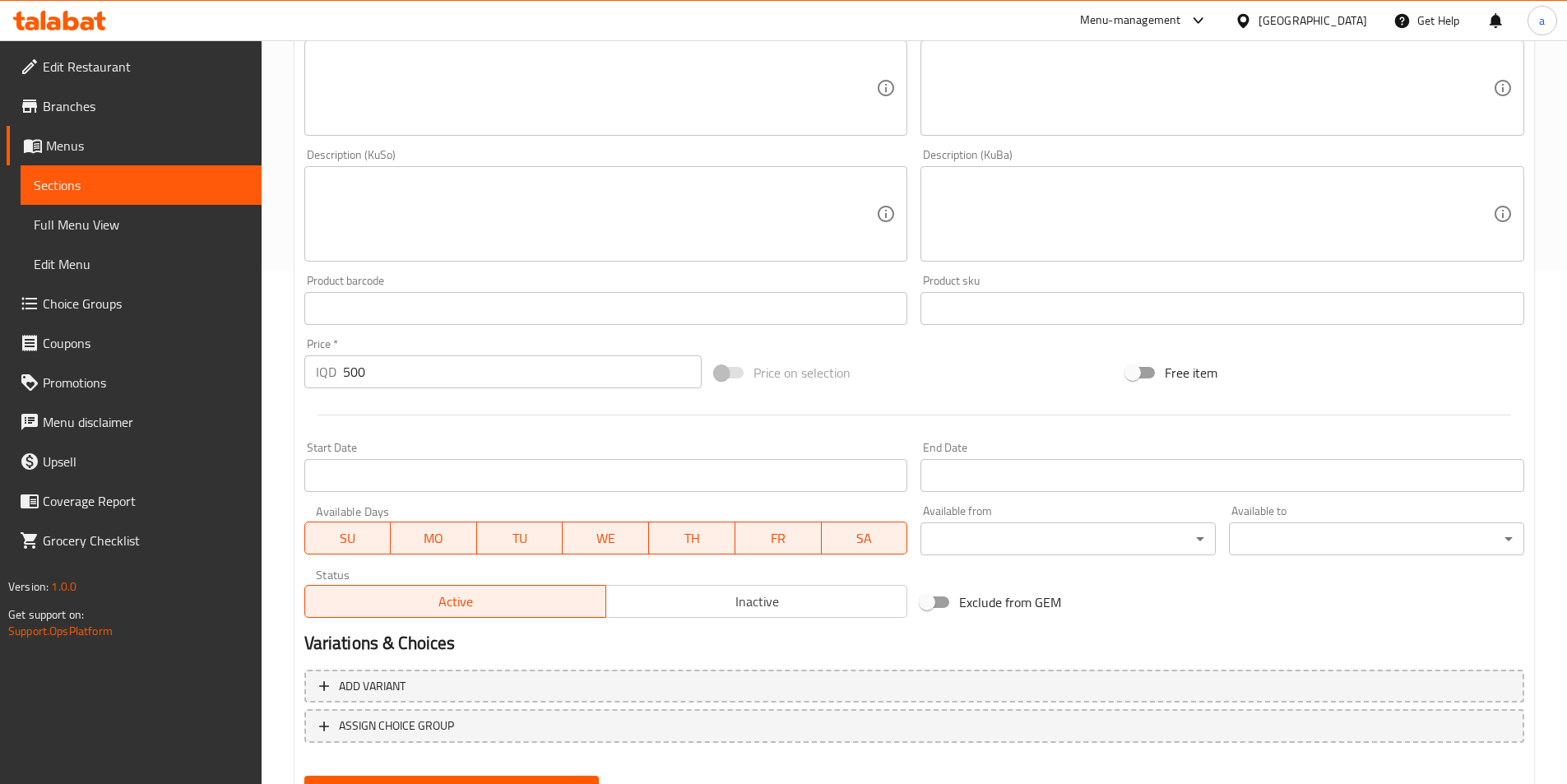
scroll to position [592, 0]
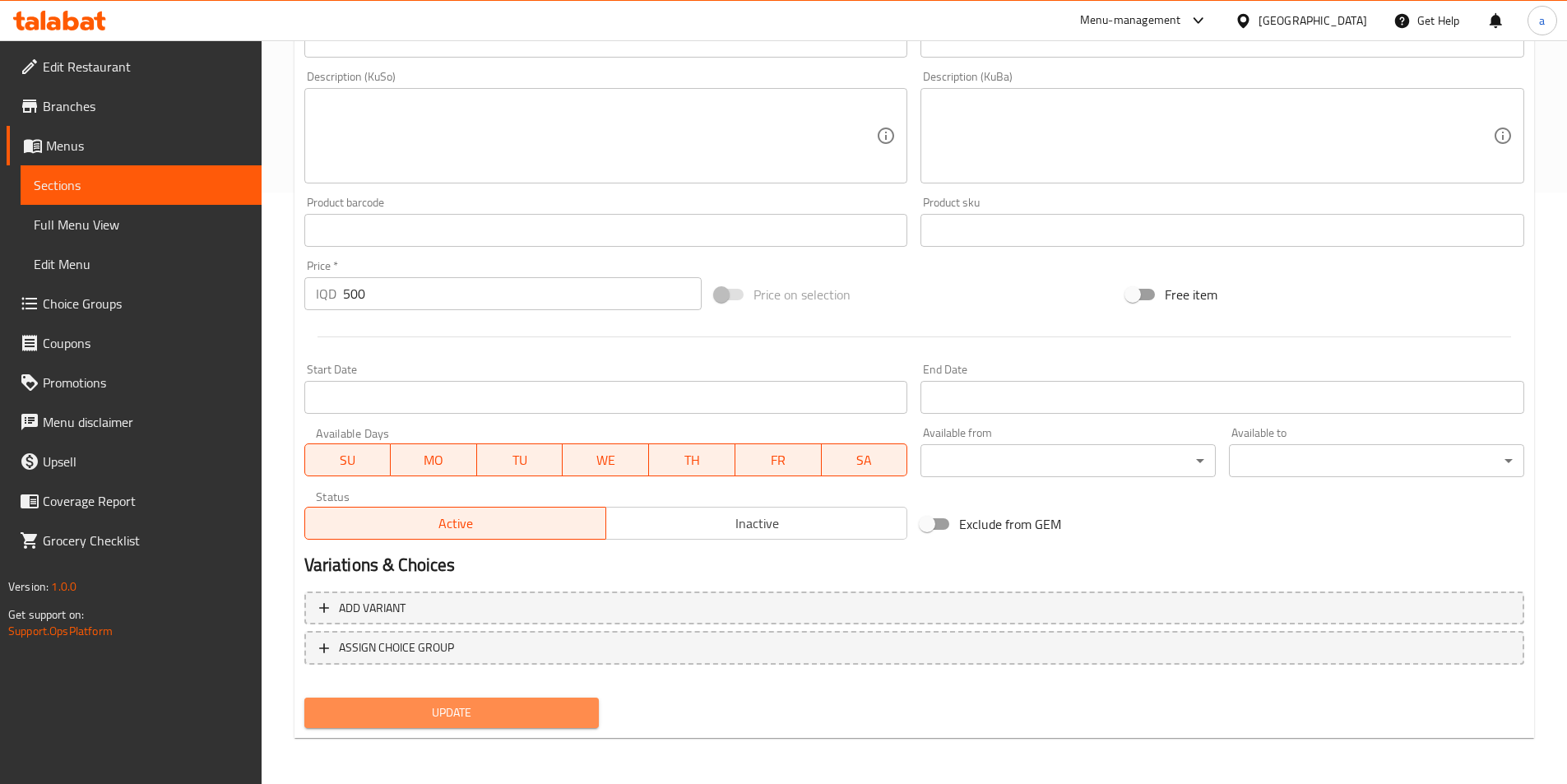
click at [422, 700] on button "Update" at bounding box center [452, 713] width 295 height 30
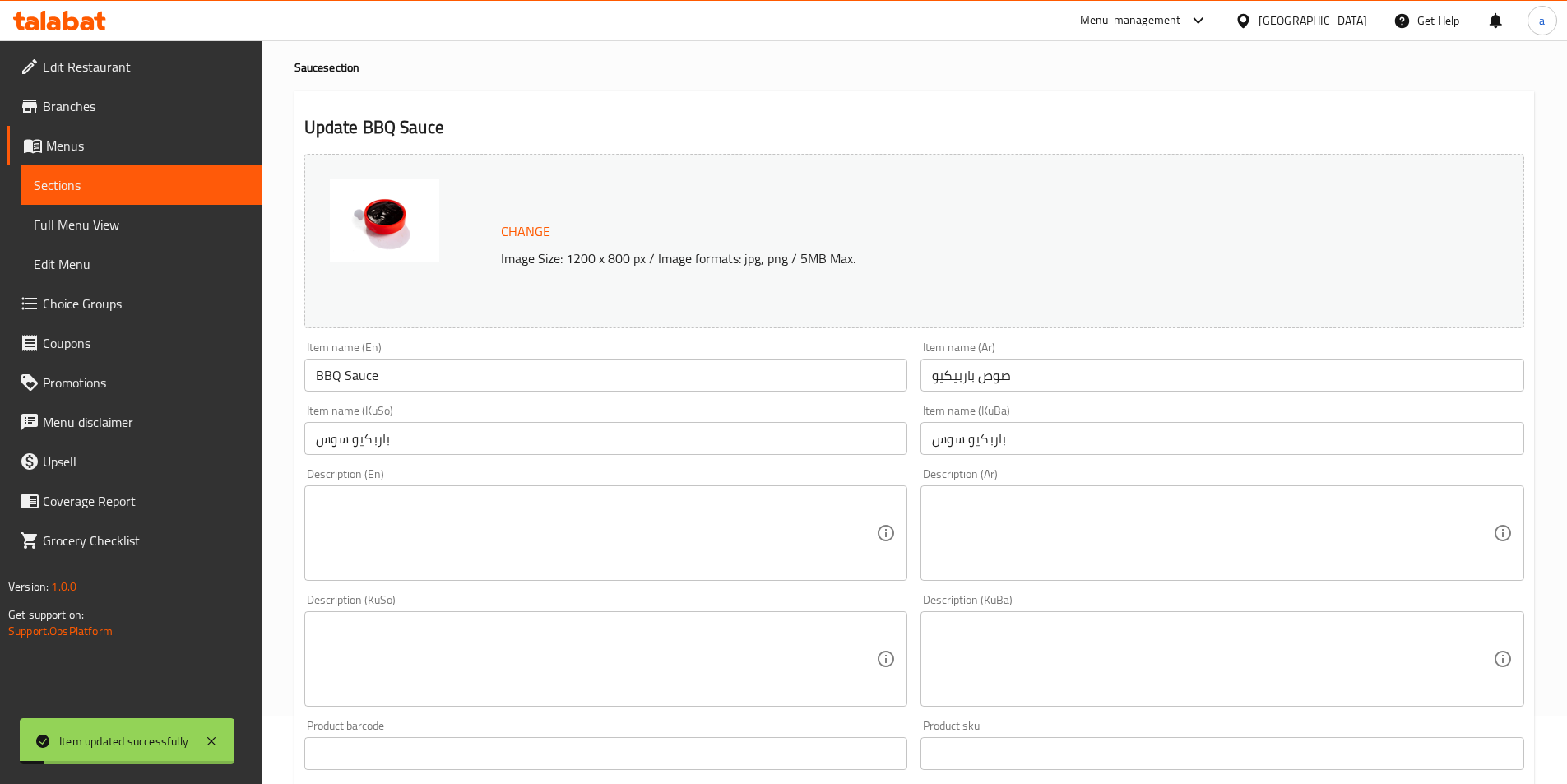
scroll to position [0, 0]
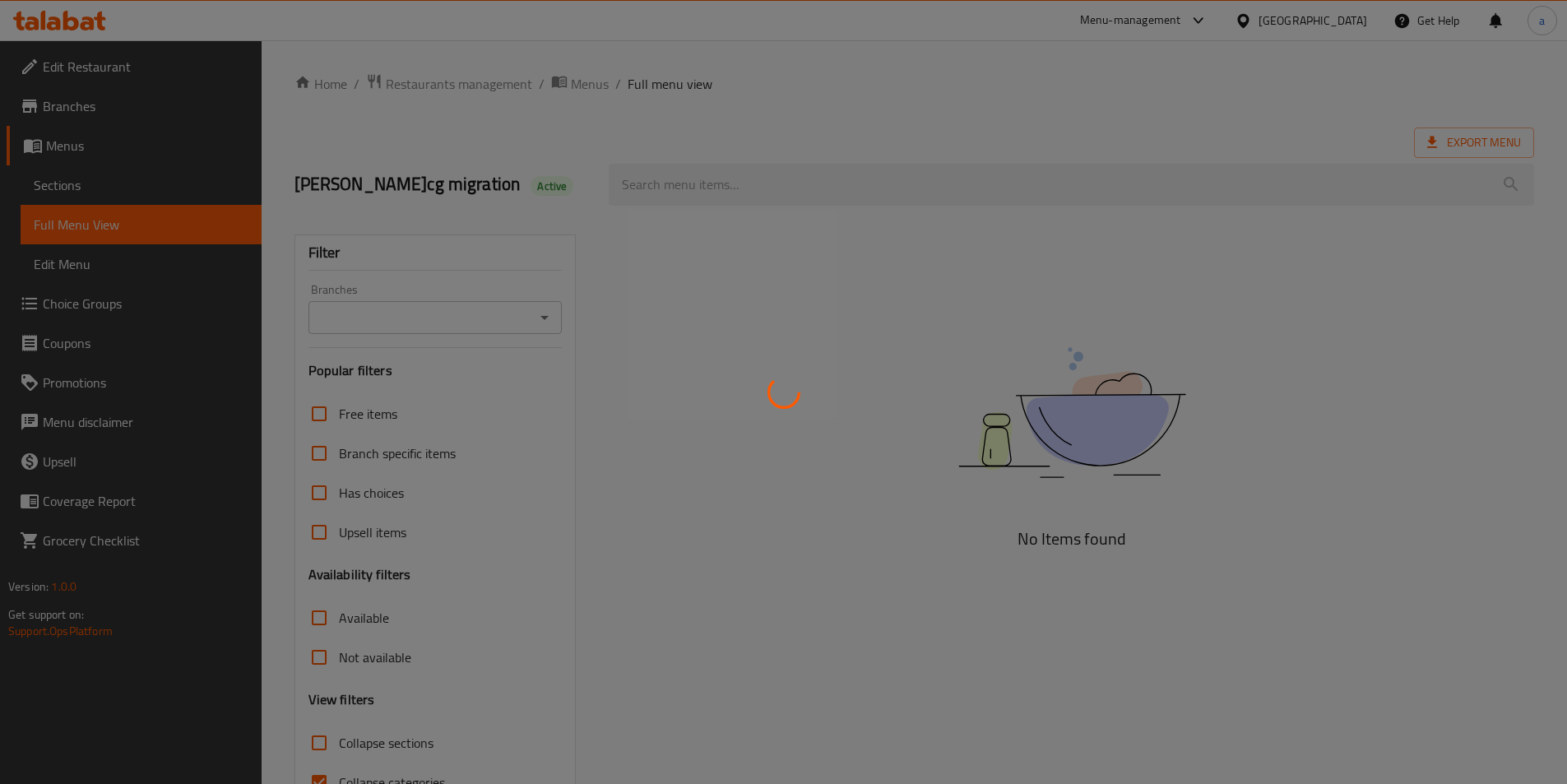
click at [721, 176] on div at bounding box center [784, 392] width 1567 height 784
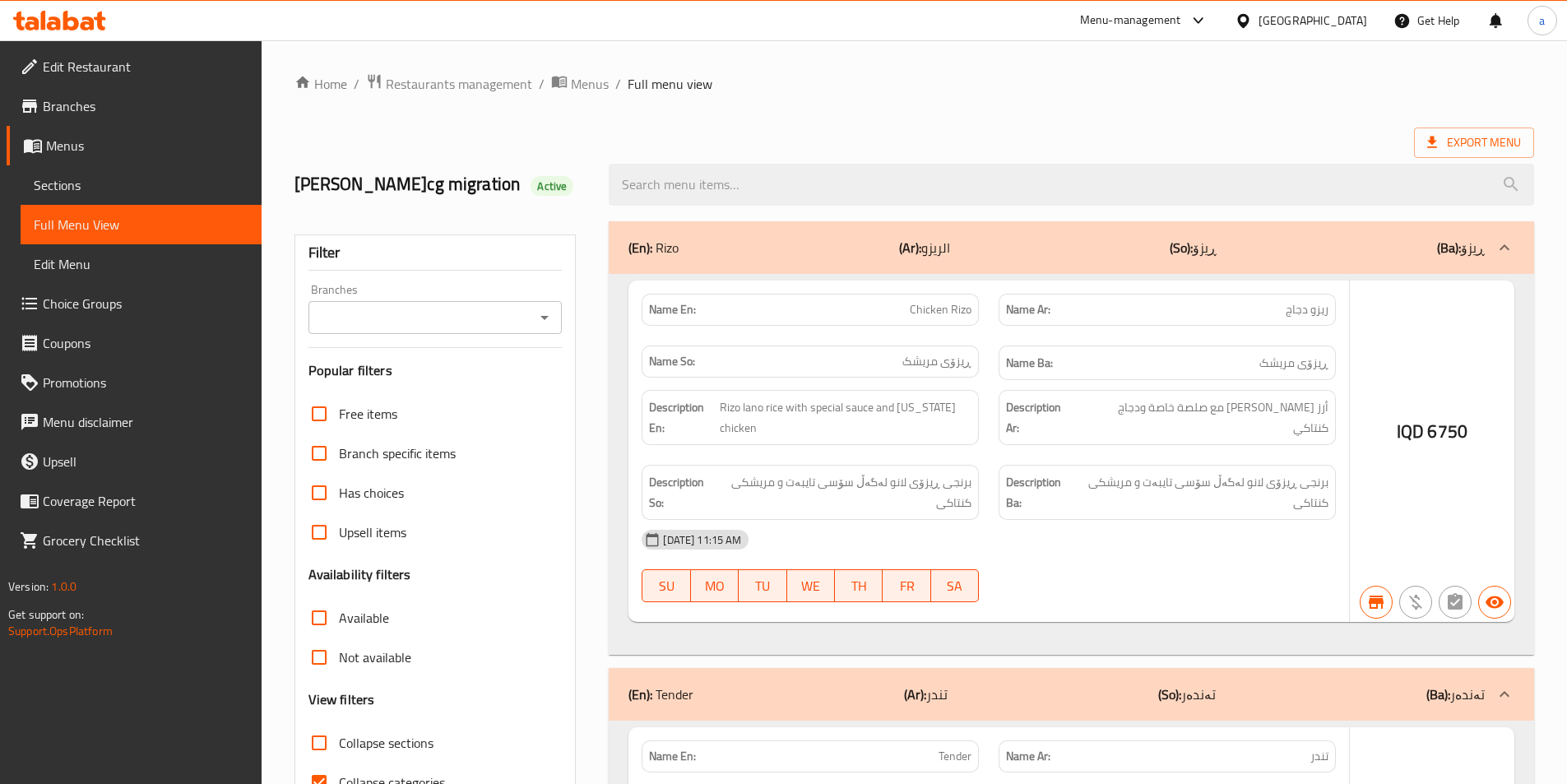
click at [745, 180] on div at bounding box center [784, 392] width 1567 height 784
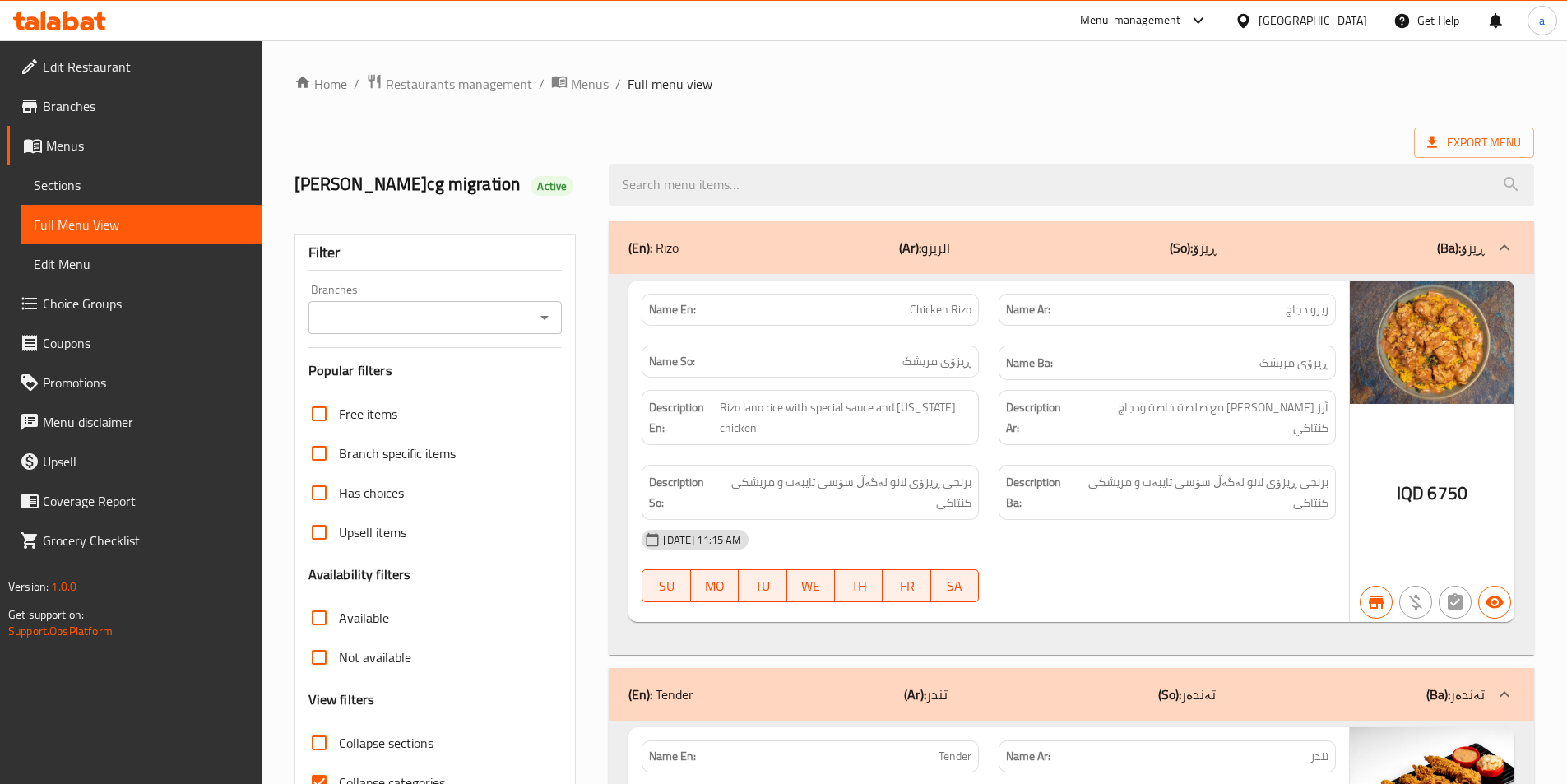
click at [755, 208] on div at bounding box center [1072, 185] width 945 height 62
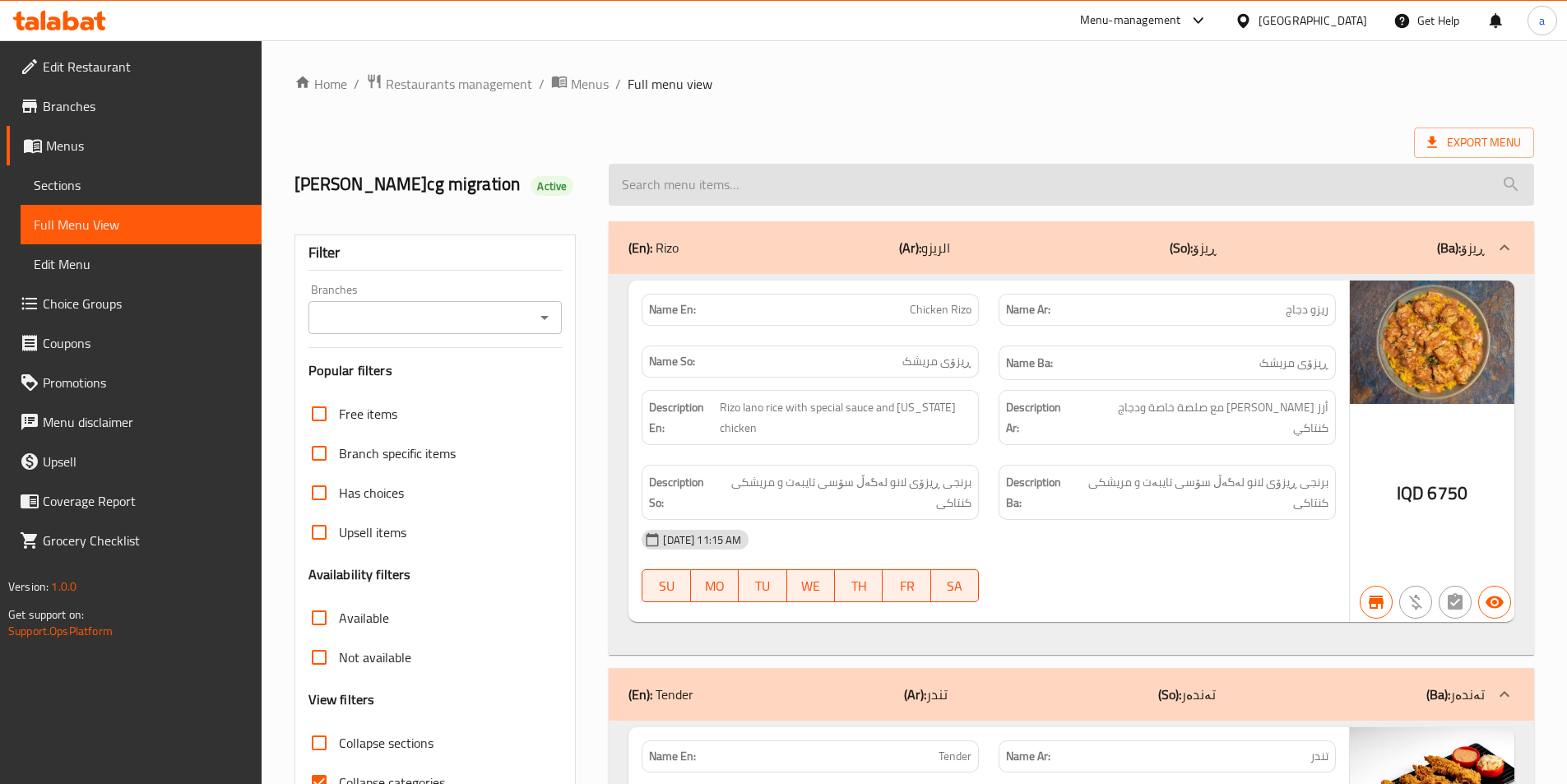
click at [766, 176] on input "search" at bounding box center [1071, 184] width 925 height 42
paste input "باربكيو سوس"
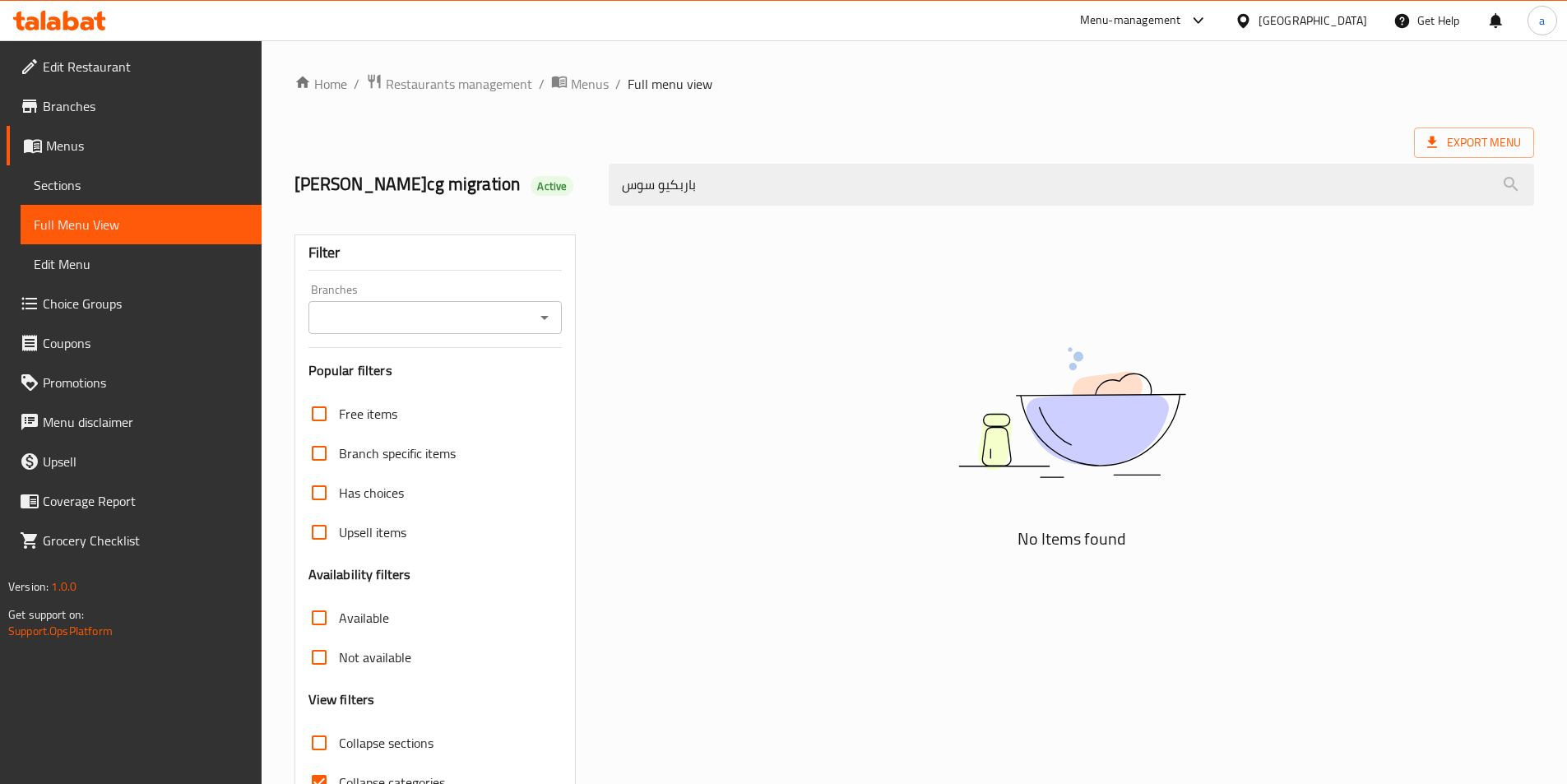
drag, startPoint x: 765, startPoint y: 184, endPoint x: 499, endPoint y: 194, distance: 266.2
click at [499, 194] on div "lana najm-cg migration Active باربكيو سوس" at bounding box center [914, 185] width 1260 height 73
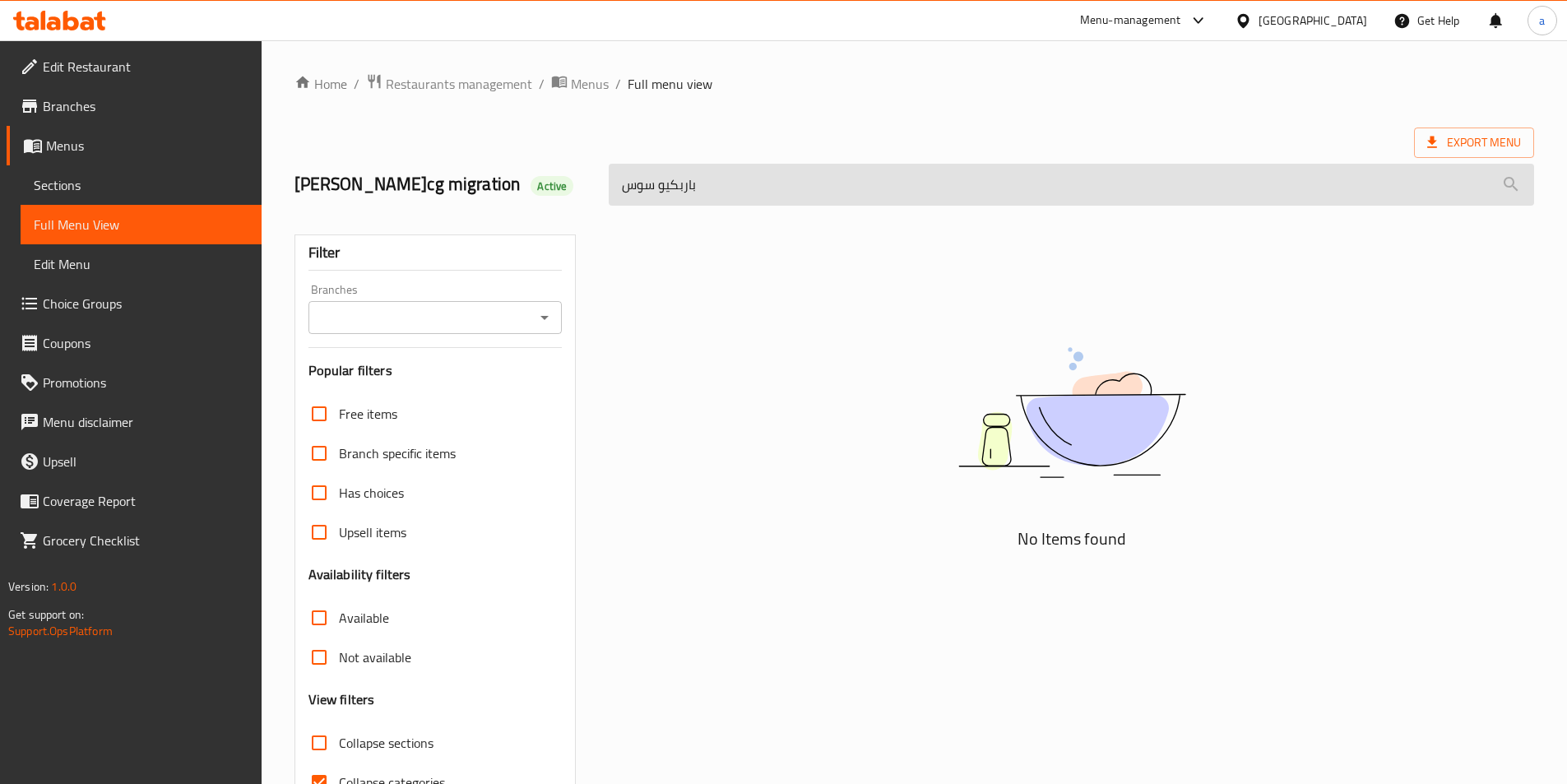
paste input "BBQ Sauce"
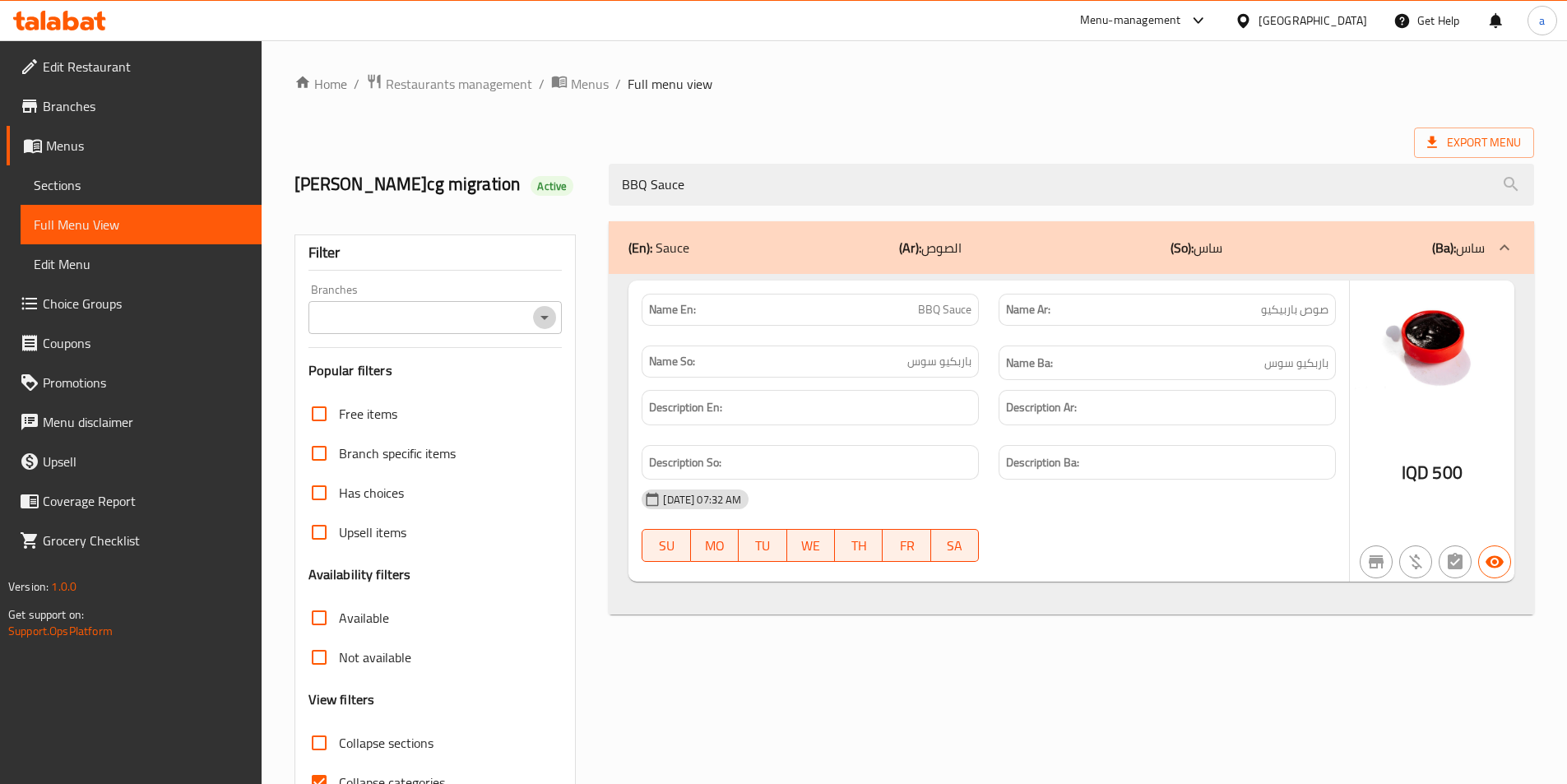
click at [548, 306] on button "Open" at bounding box center [545, 317] width 23 height 23
type input "BBQ Sauce"
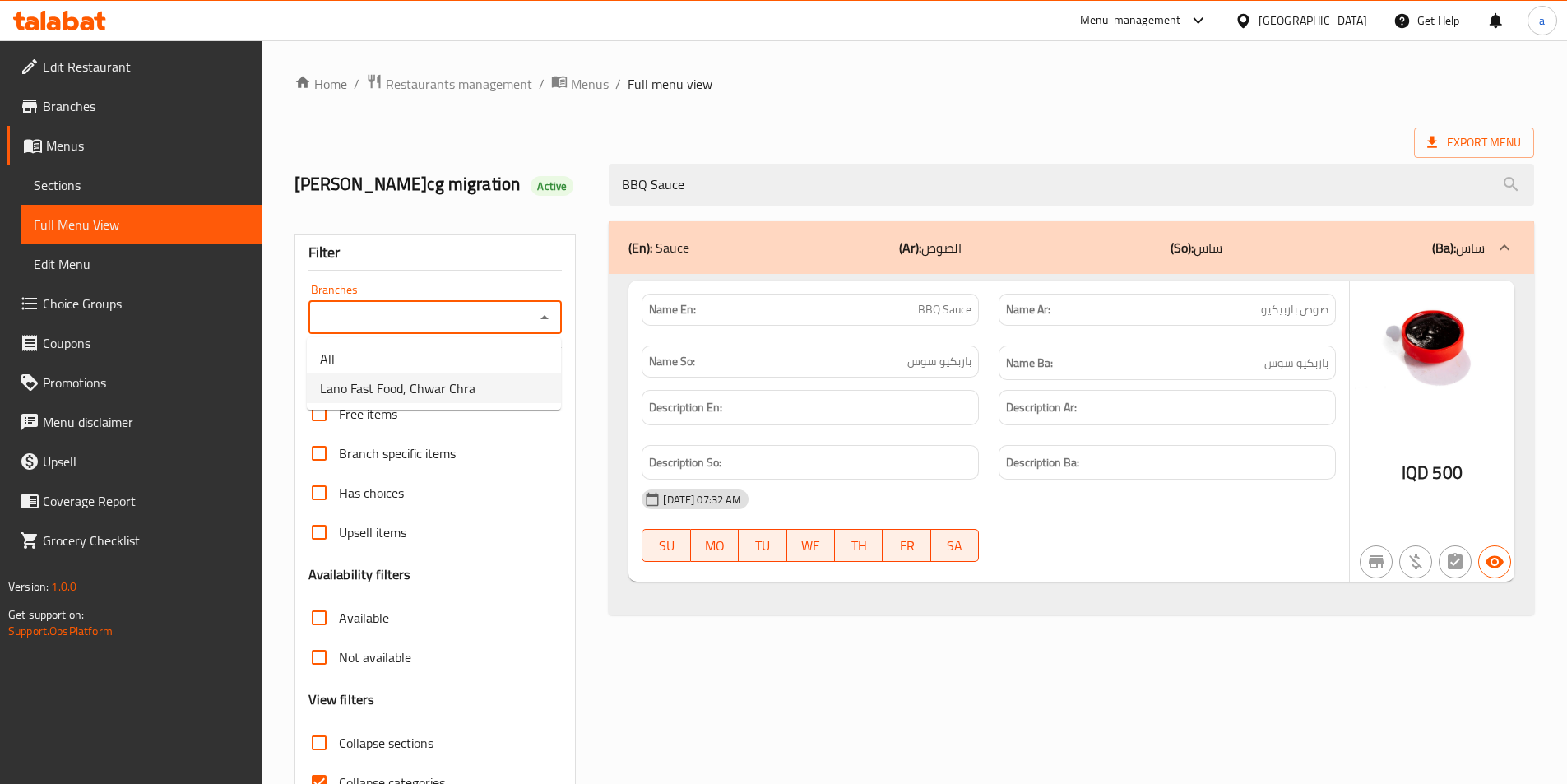
click at [505, 389] on li "Lano Fast Food, Chwar Chra" at bounding box center [434, 389] width 255 height 30
type input "Lano Fast Food, Chwar Chra"
click at [780, 176] on div "Home / Restaurants management / Menus / Full menu view Export Menu lana najm-cg…" at bounding box center [915, 457] width 1240 height 769
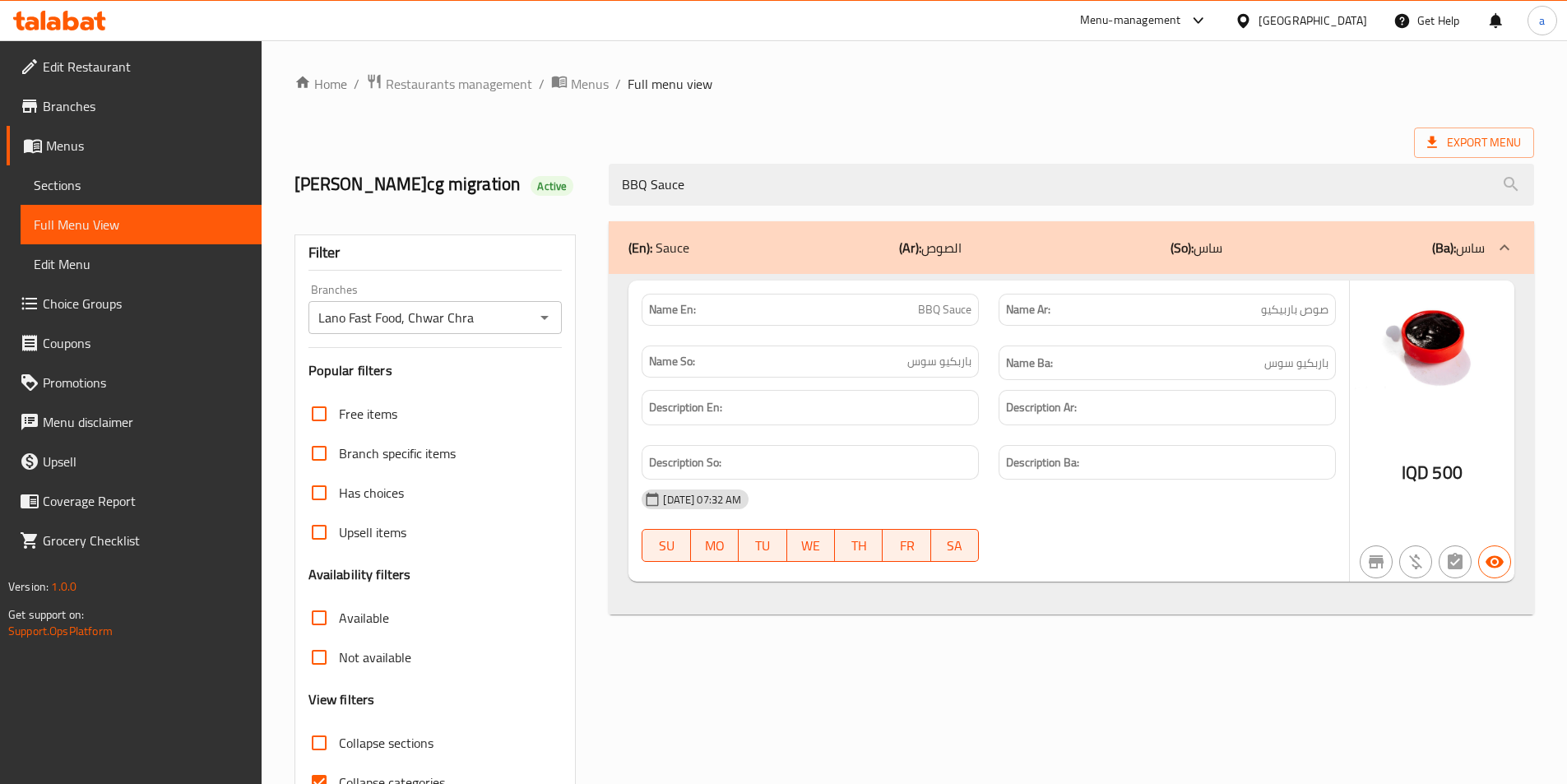
click at [867, 124] on div "Home / Restaurants management / Menus / Full menu view Export Menu lana najm-cg…" at bounding box center [915, 457] width 1240 height 769
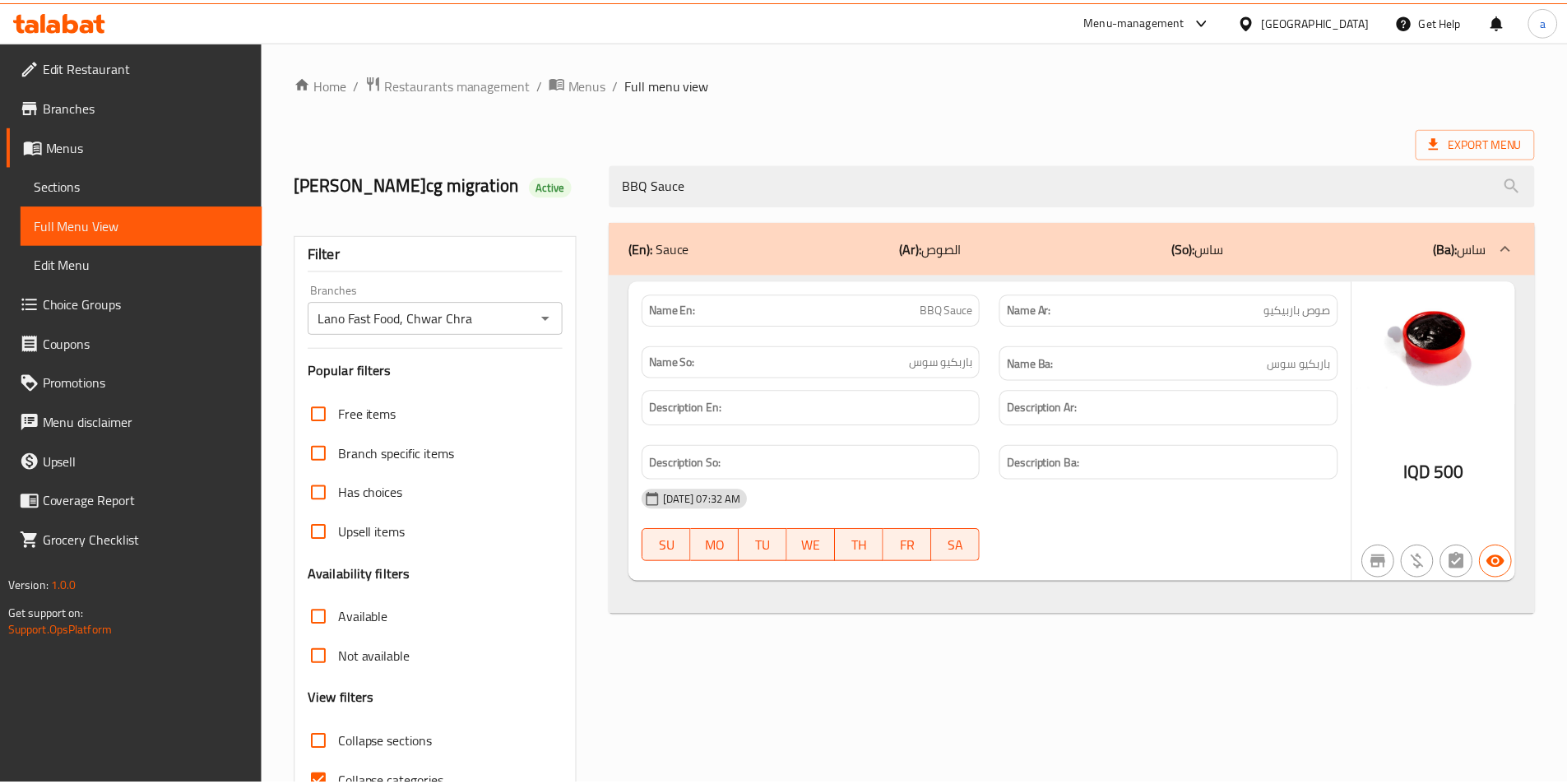
scroll to position [91, 0]
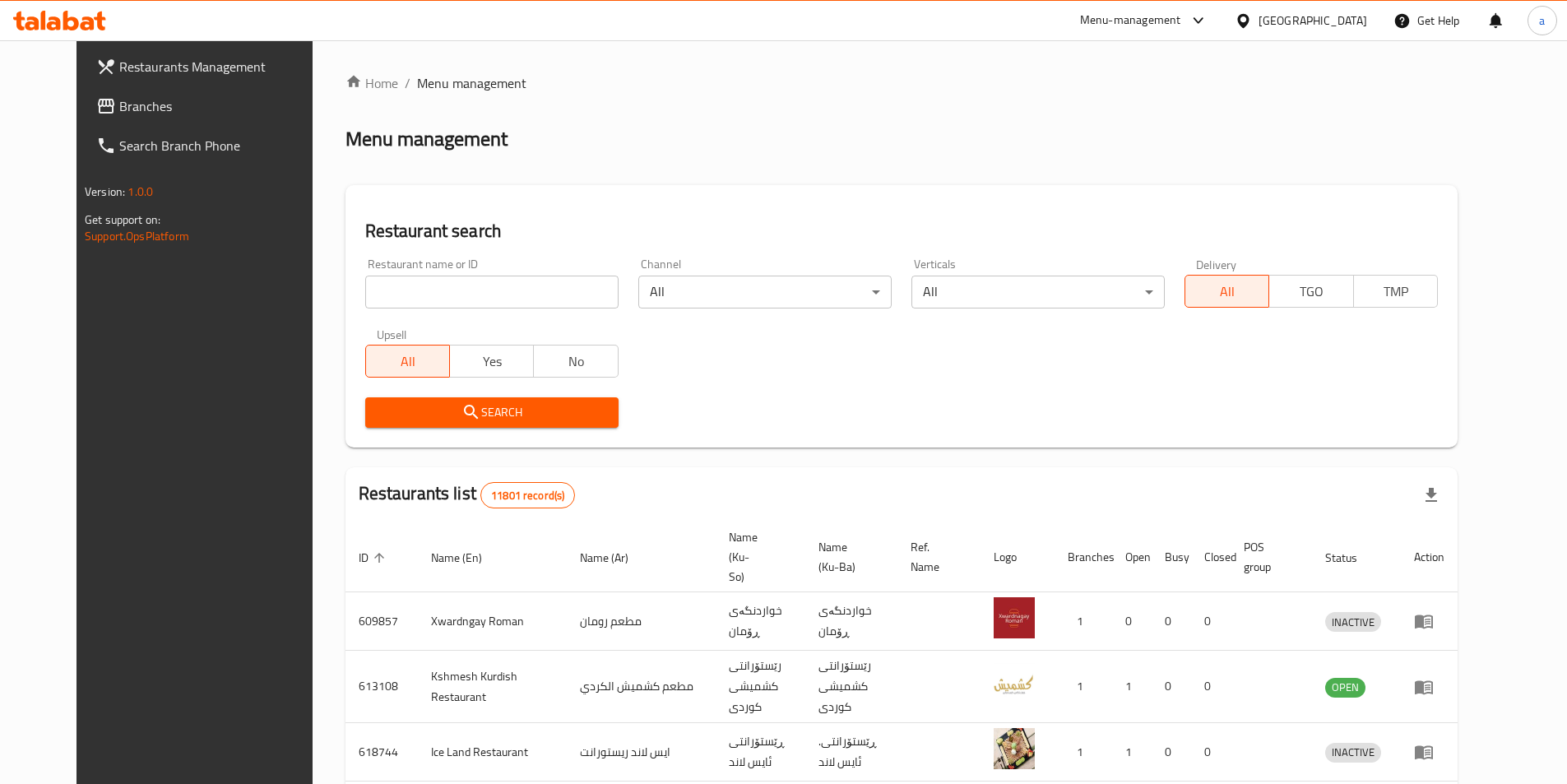
click at [76, 99] on div "Restaurants Management Branches Search Branch Phone Version: 1.0.0 Get support …" at bounding box center [784, 656] width 1415 height 1232
click at [119, 105] on span "Branches" at bounding box center [222, 105] width 206 height 20
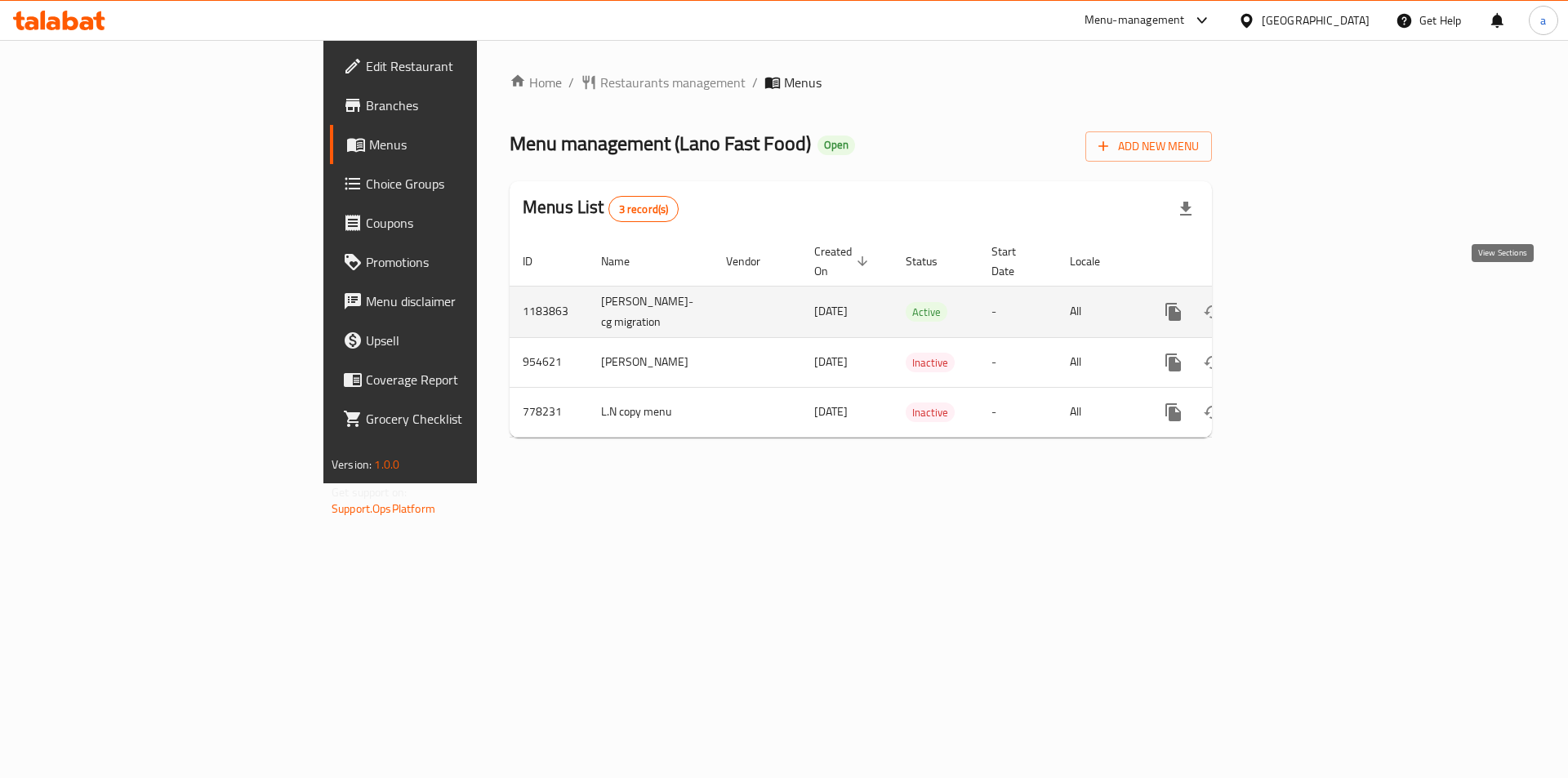
click at [1300, 302] on icon "enhanced table" at bounding box center [1290, 311] width 20 height 20
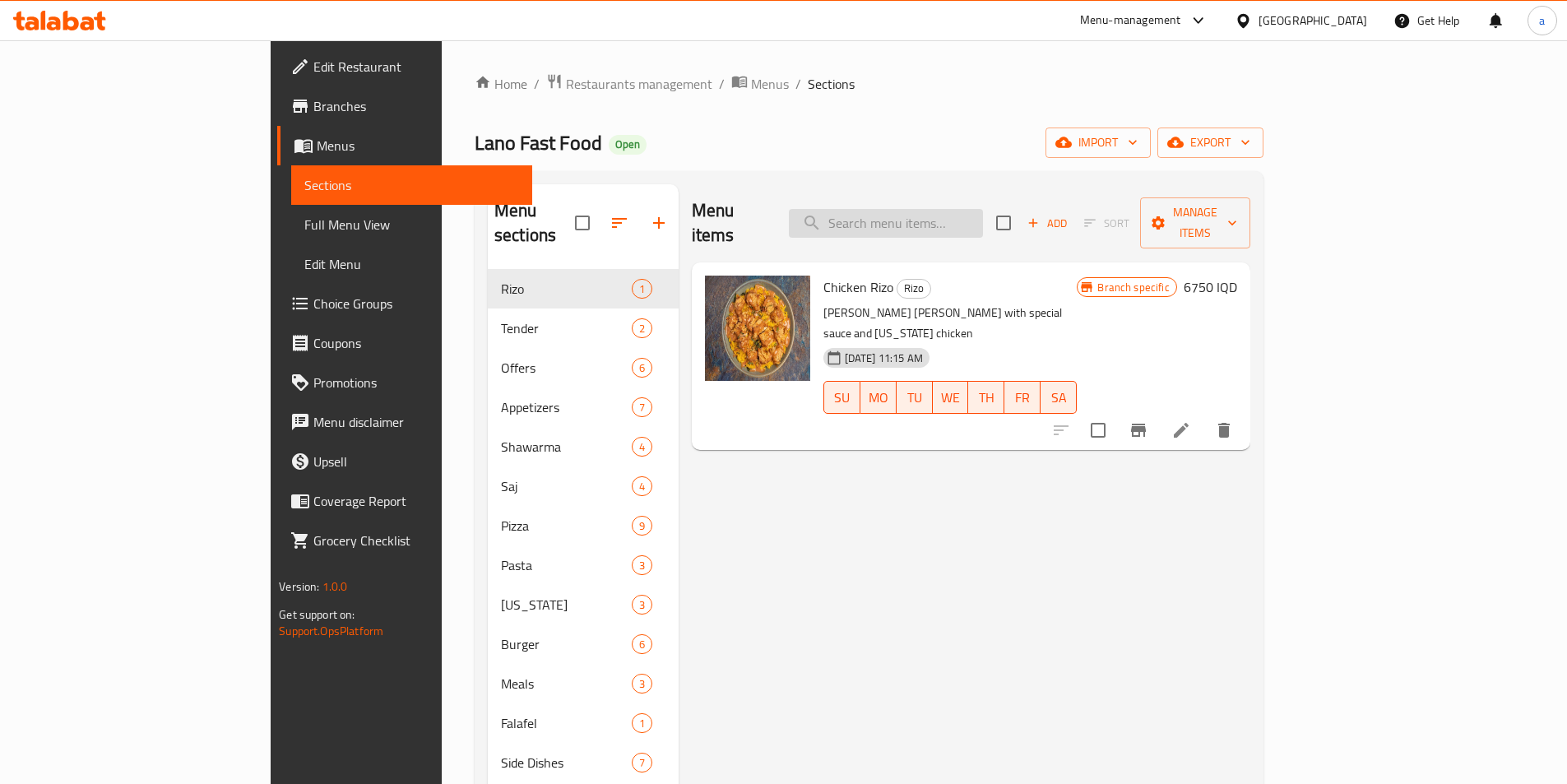
click at [984, 223] on input "search" at bounding box center [886, 223] width 194 height 29
paste input "651427"
type input "651427"
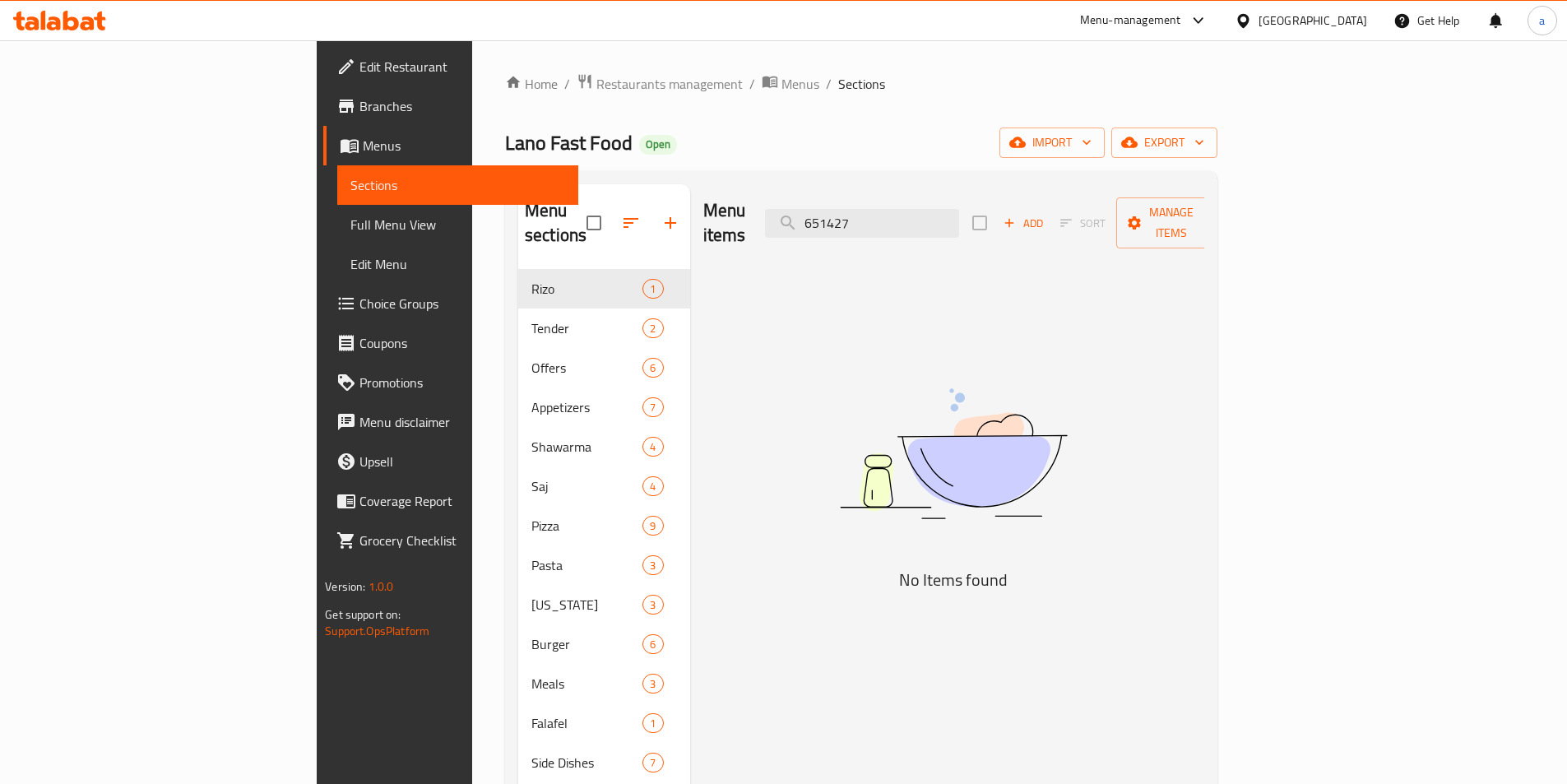
drag, startPoint x: 984, startPoint y: 221, endPoint x: 710, endPoint y: 252, distance: 275.7
click at [710, 252] on div "Menu items 651427 Add Sort Manage items No Items found" at bounding box center [948, 576] width 515 height 784
click at [844, 401] on div "Menu items Add Sort Manage items No Items found" at bounding box center [948, 576] width 515 height 784
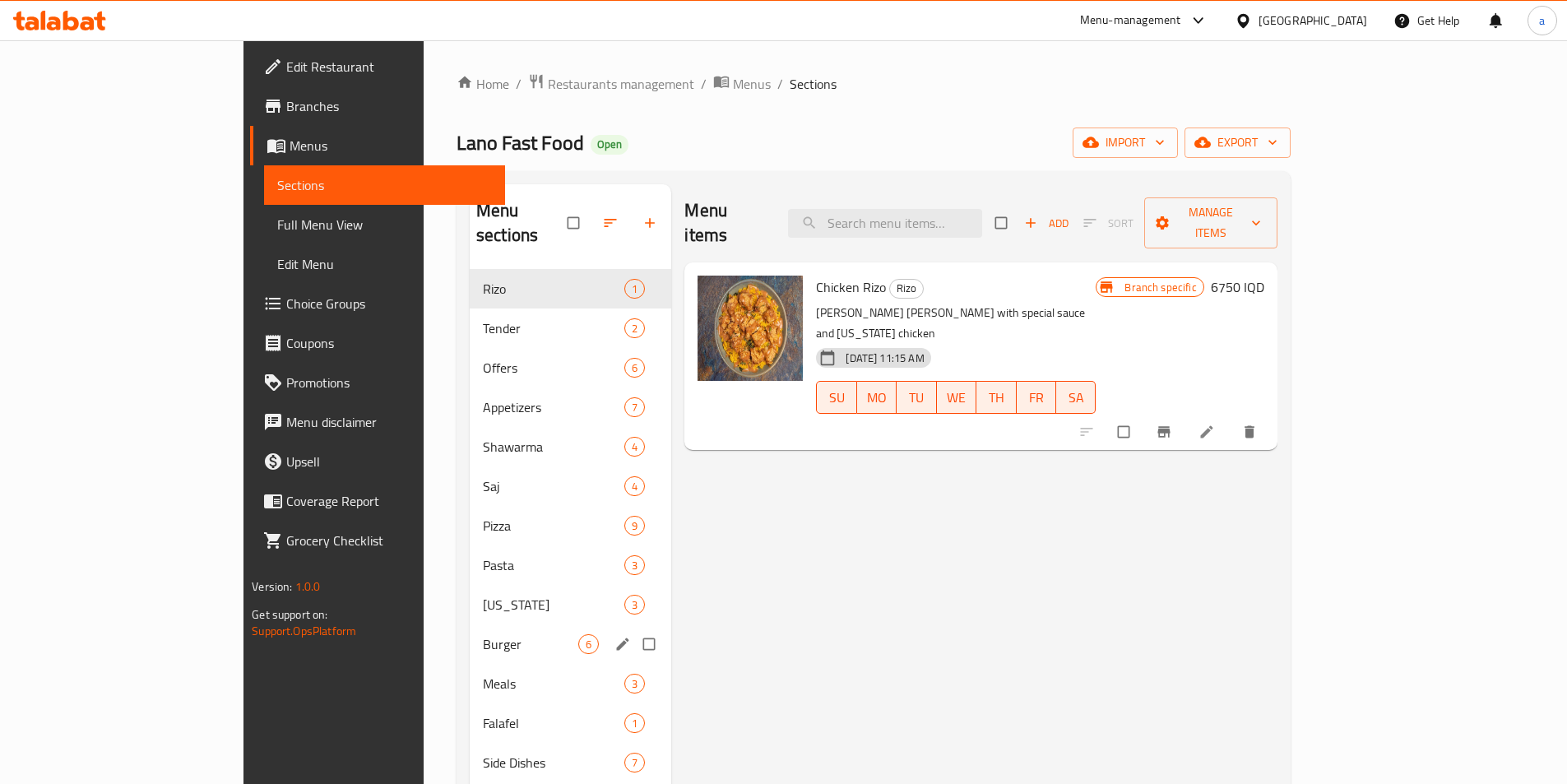
scroll to position [230, 0]
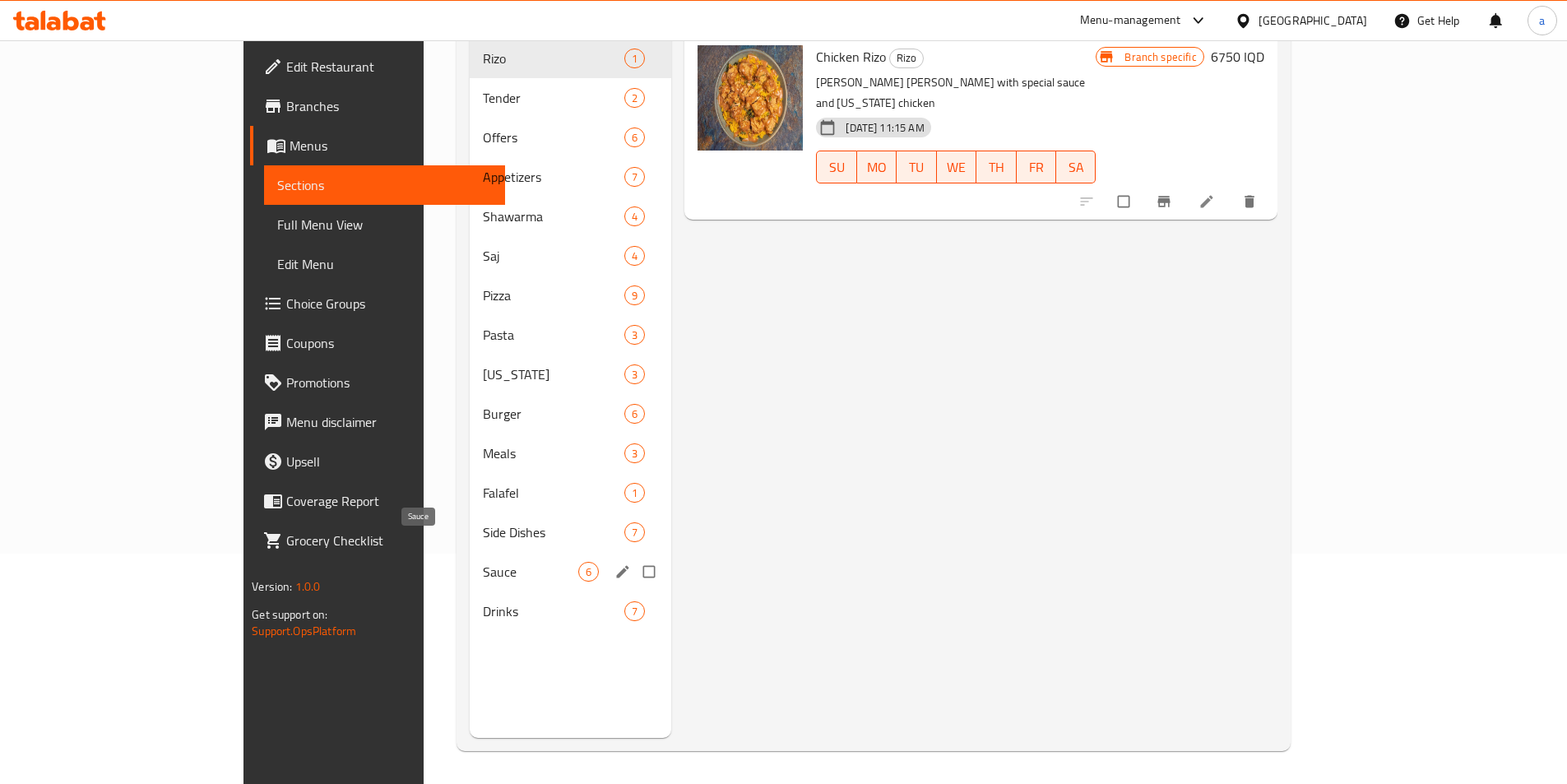
click at [483, 561] on span "Sauce" at bounding box center [531, 571] width 96 height 20
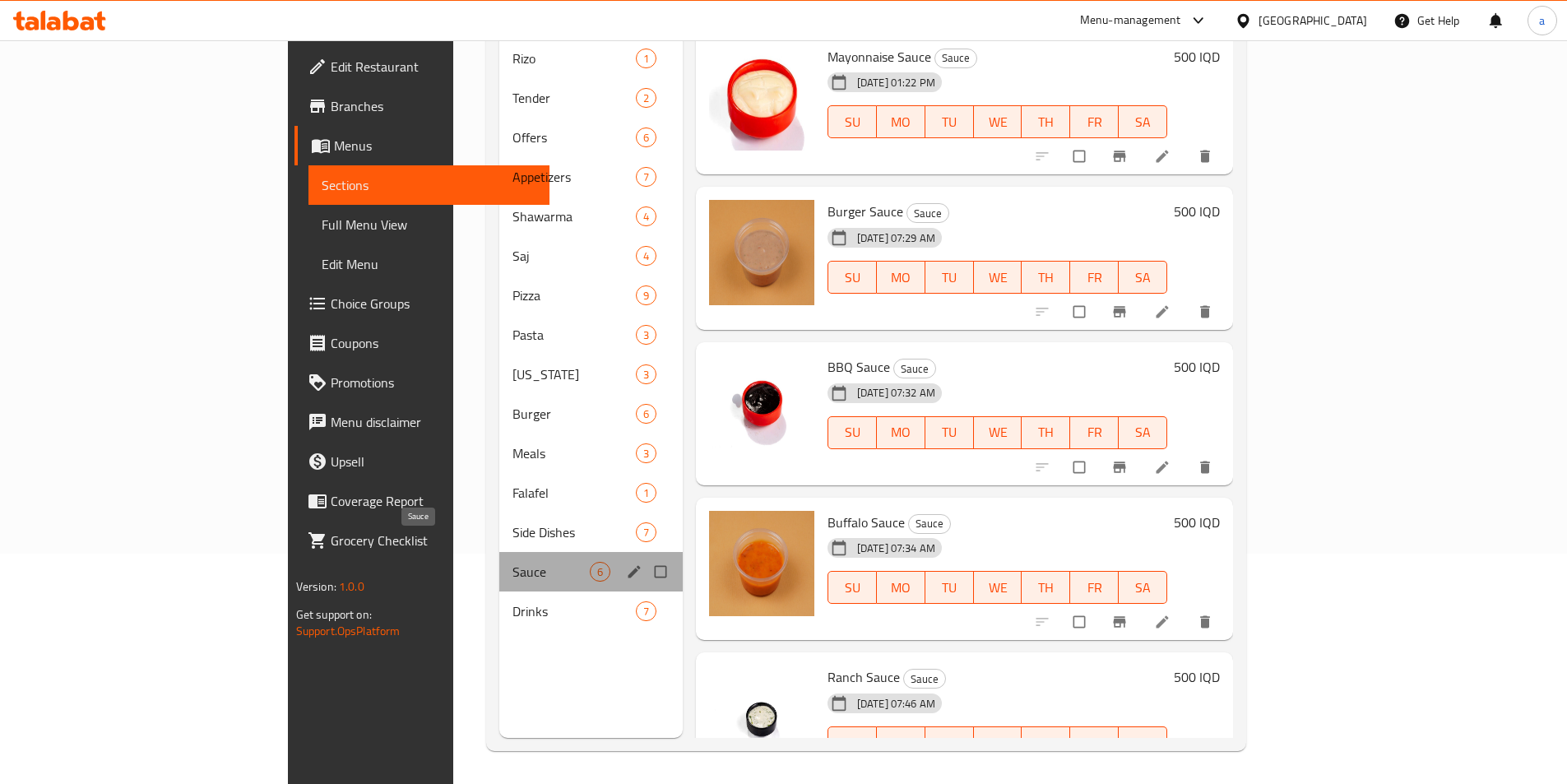
click at [513, 561] on span "Sauce" at bounding box center [551, 571] width 77 height 20
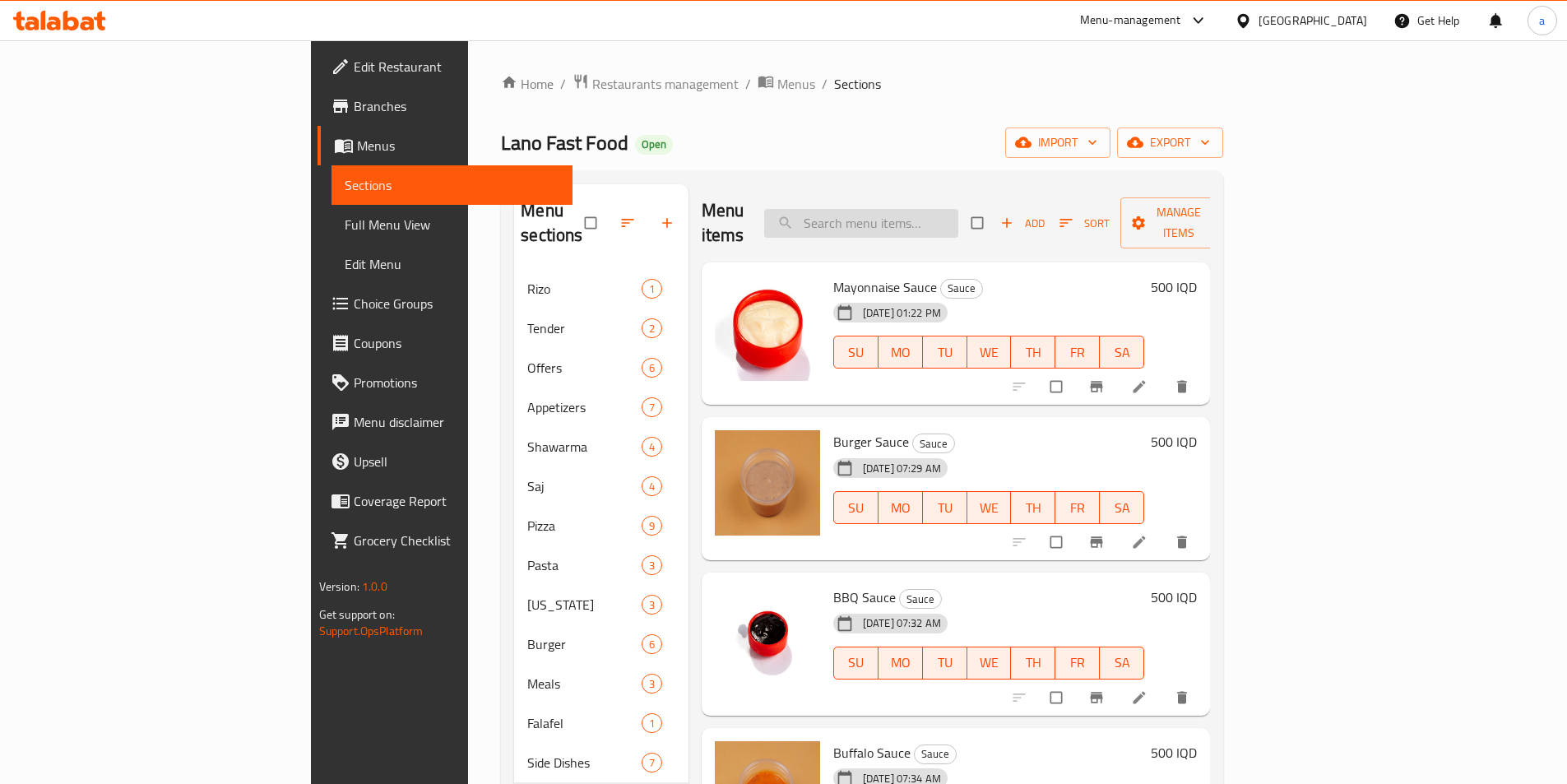
click at [926, 208] on input "search" at bounding box center [861, 223] width 194 height 29
paste input "Ranch Sauce"
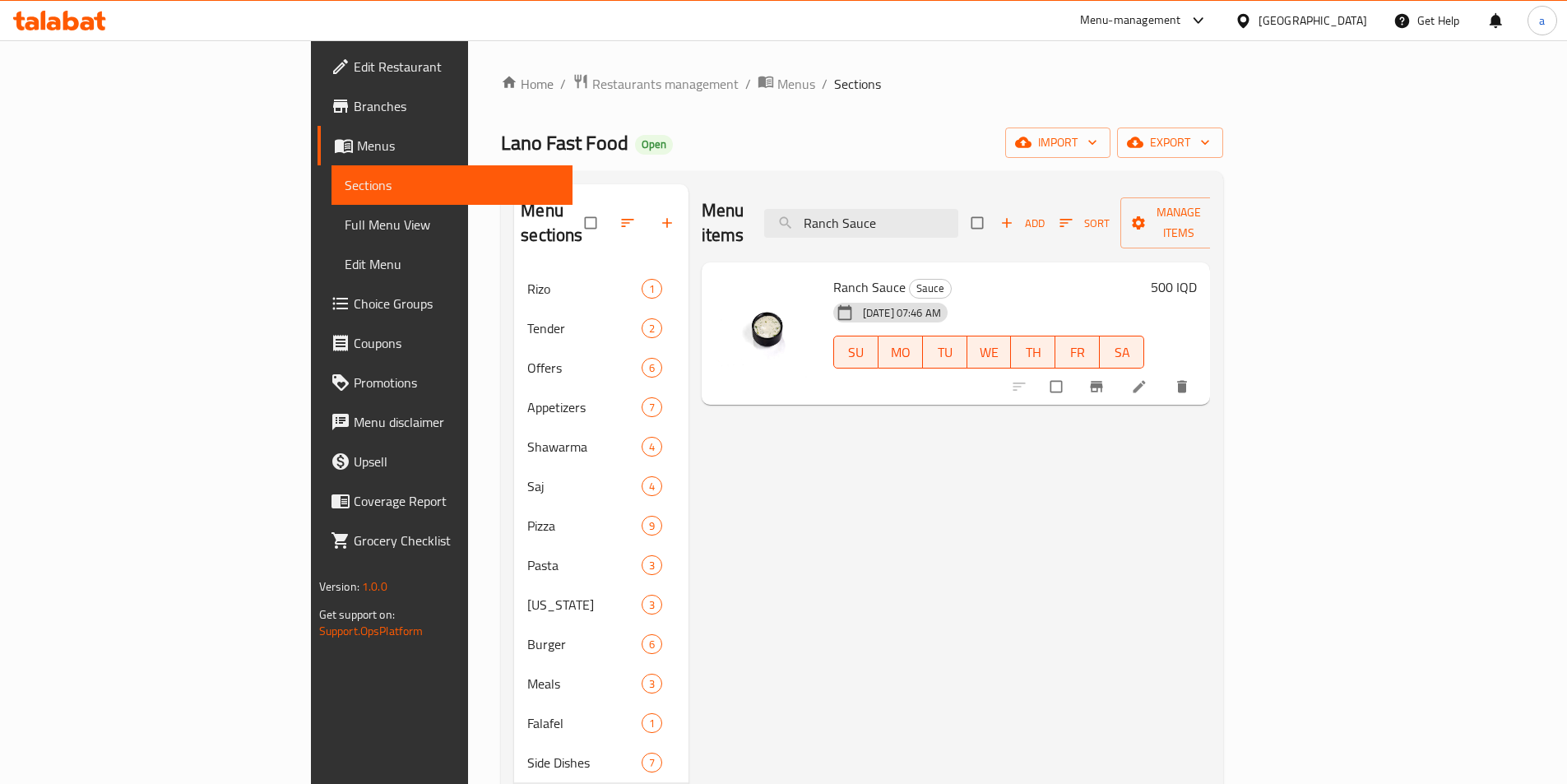
type input "Ranch Sauce"
click at [1146, 381] on icon at bounding box center [1140, 387] width 12 height 12
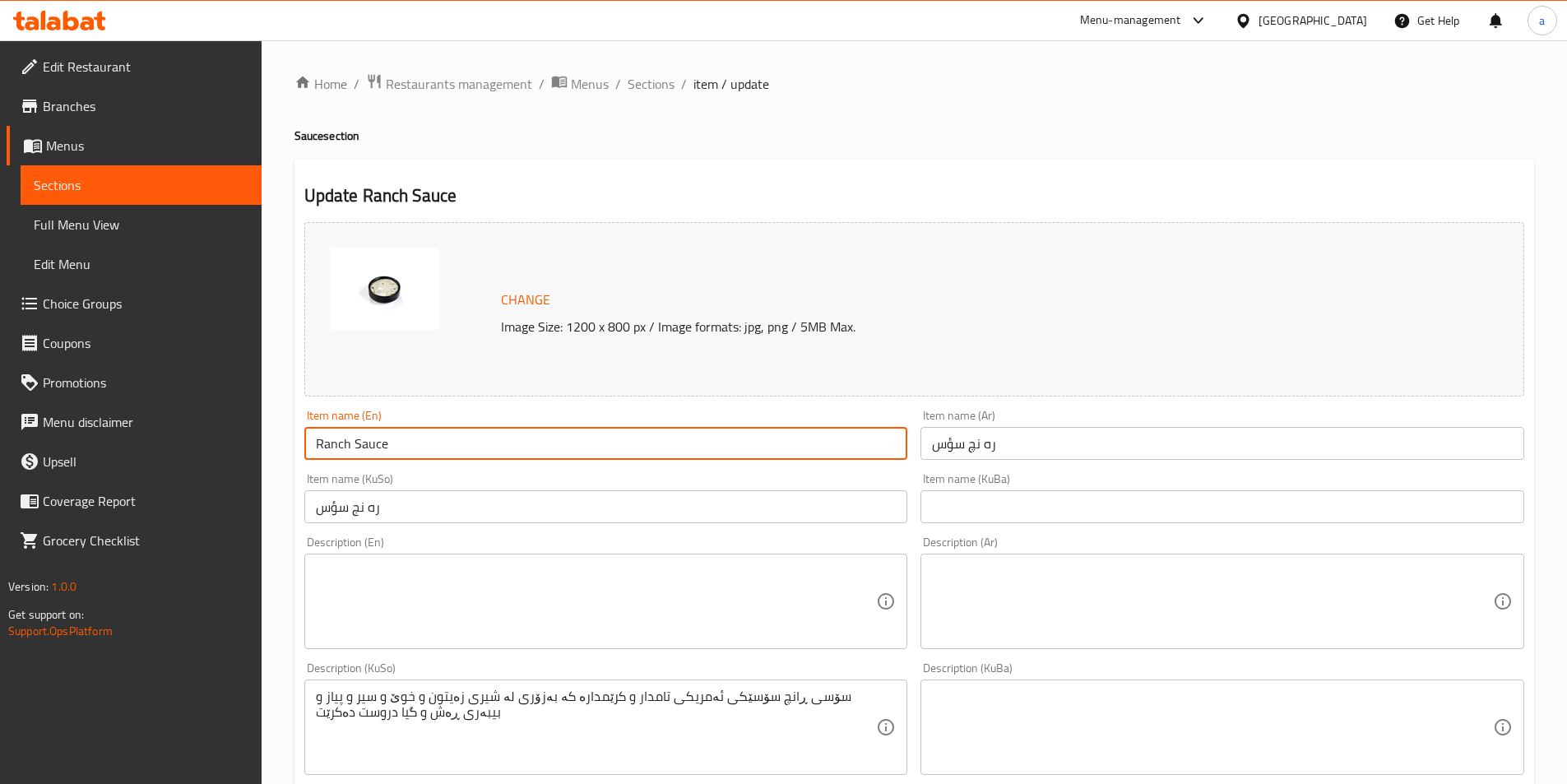
drag, startPoint x: 398, startPoint y: 447, endPoint x: 252, endPoint y: 440, distance: 146.2
click at [252, 440] on div "Edit Restaurant Branches Menus Sections Full Menu View Edit Menu Choice Groups …" at bounding box center [784, 707] width 1567 height 1334
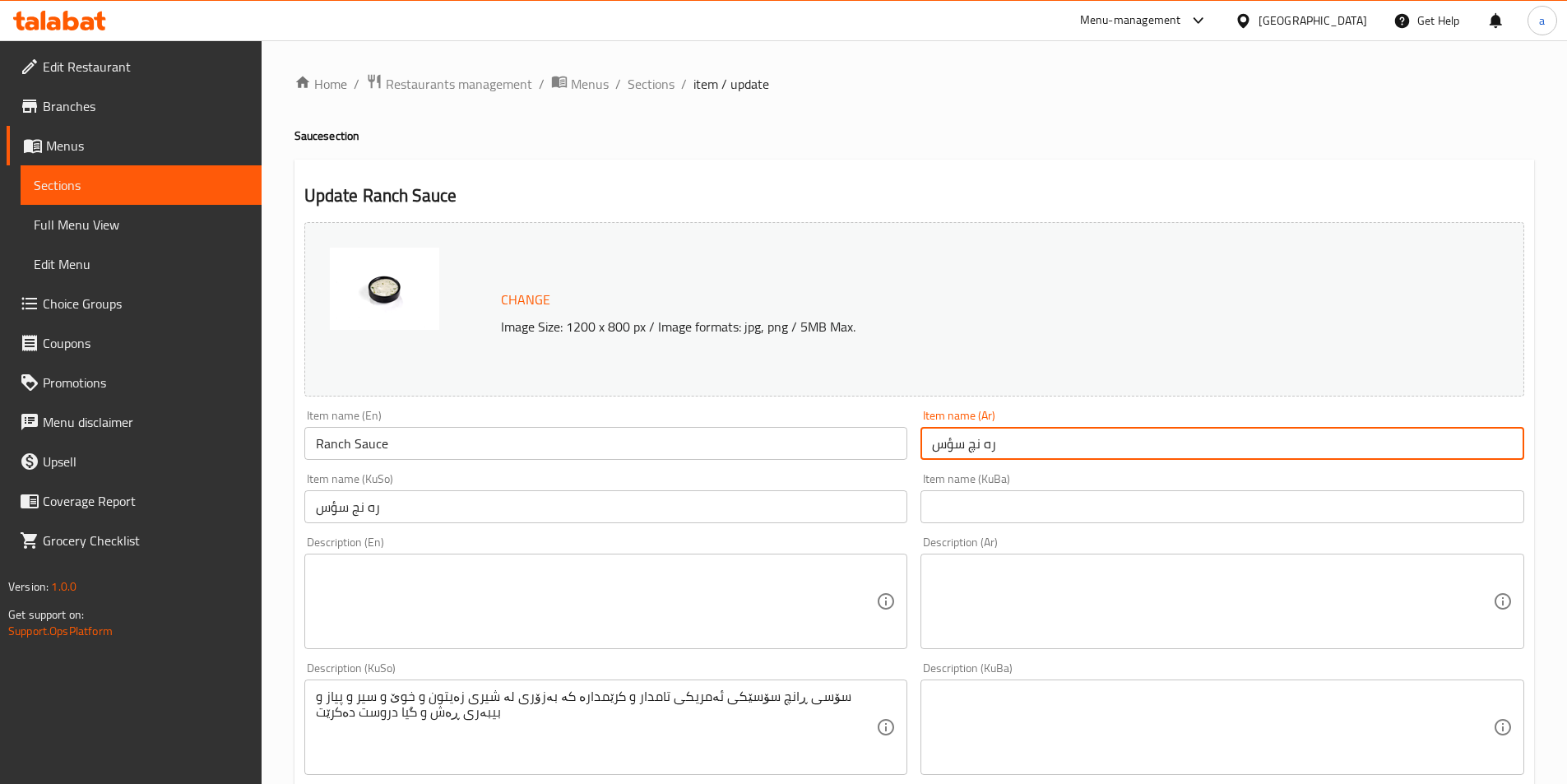
drag, startPoint x: 1039, startPoint y: 448, endPoint x: 912, endPoint y: 441, distance: 127.2
click at [912, 441] on div "Change Image Size: 1200 x 800 px / Image formats: jpg, png / 5MB Max. Item name…" at bounding box center [914, 676] width 1233 height 922
paste input "وص رانش"
type input "صوص رانش"
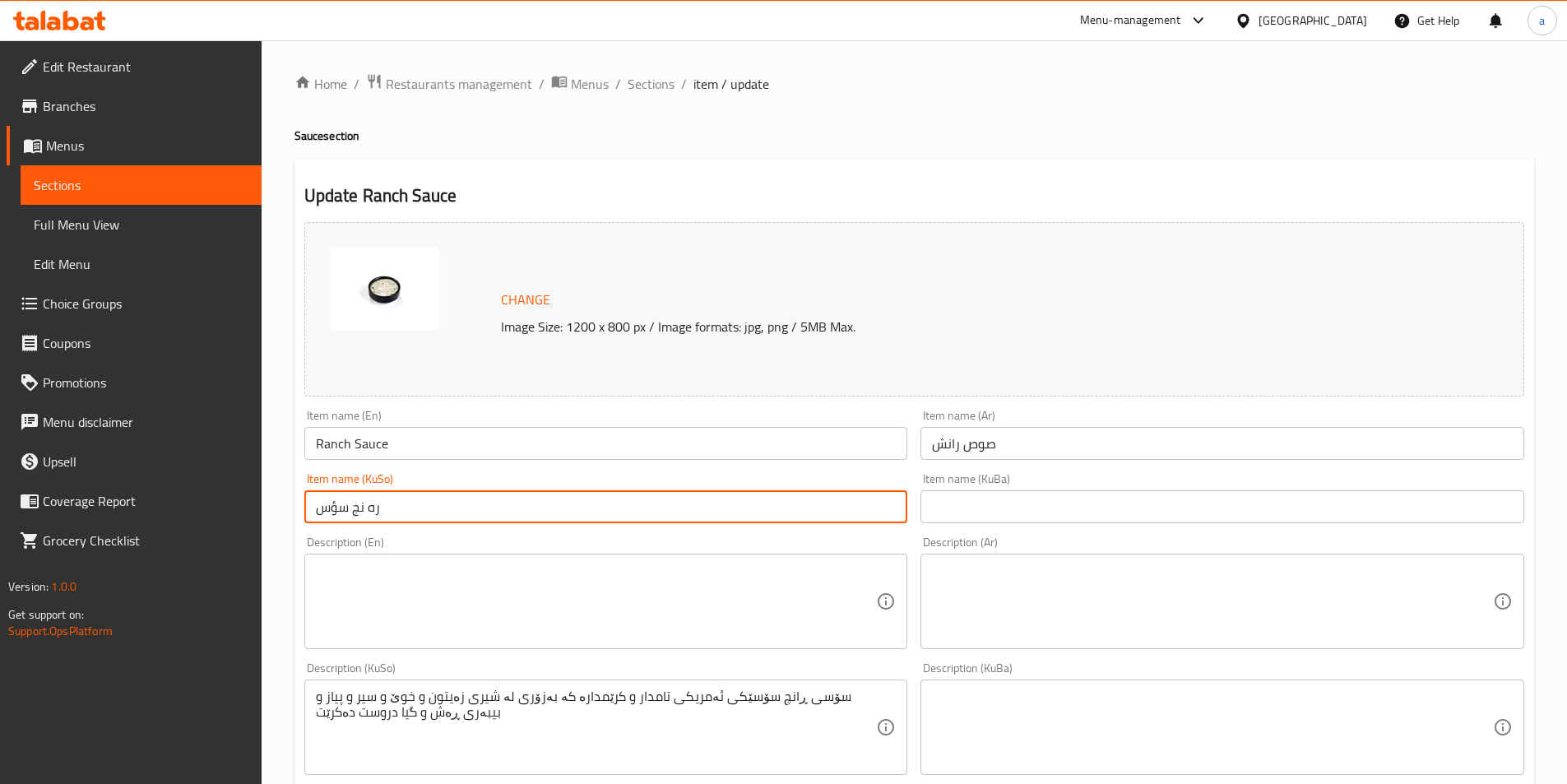
drag, startPoint x: 501, startPoint y: 509, endPoint x: 301, endPoint y: 507, distance: 200.0
click at [301, 507] on div "Item name (KuSo) ره نج سؤس Item name (KuSo)" at bounding box center [606, 498] width 617 height 63
paste input "اسی ڕانچ"
type input "ساسی ڕانچ"
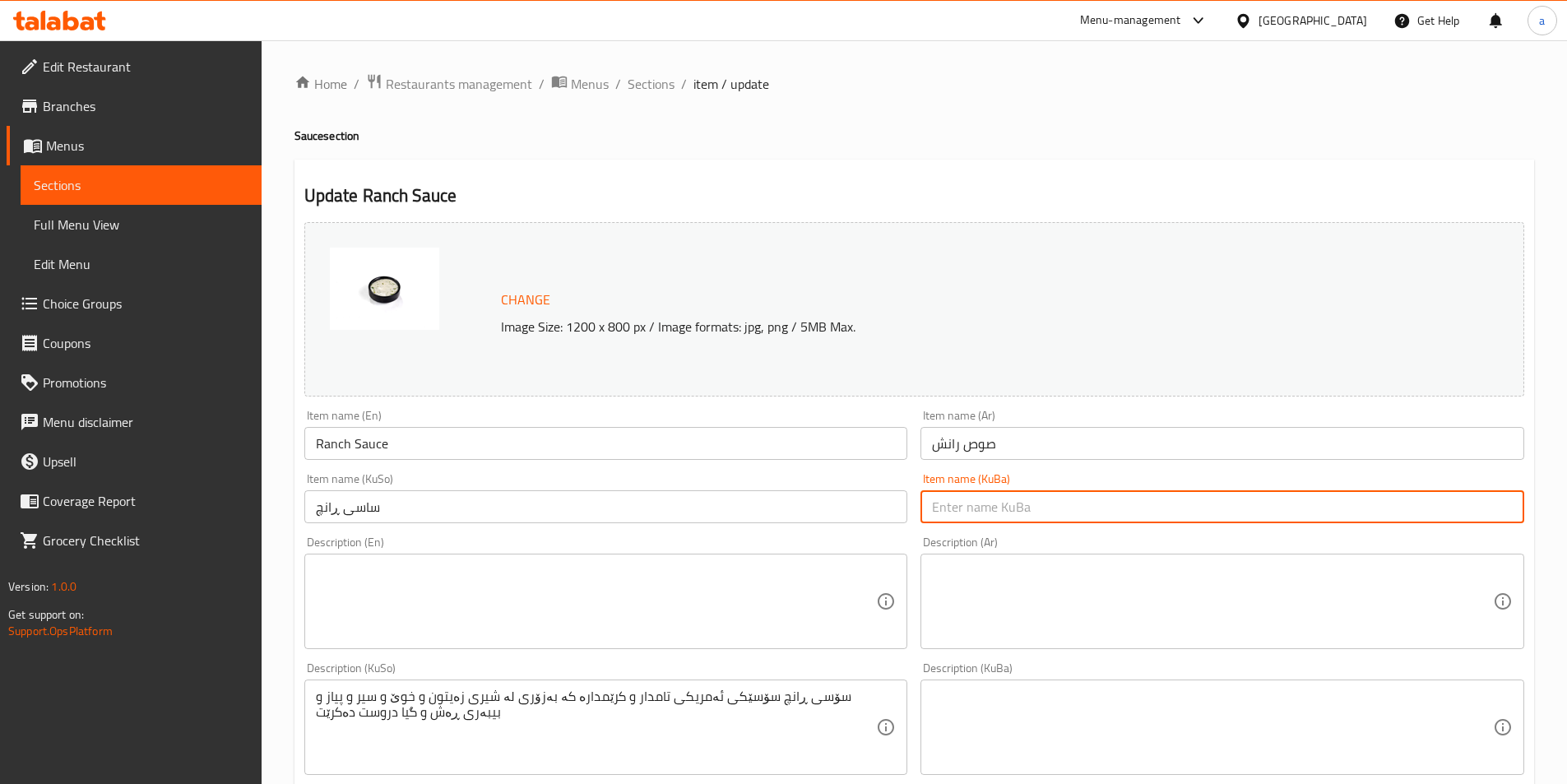
click at [1010, 515] on input "text" at bounding box center [1222, 506] width 604 height 33
paste input "ساسی ڕانچ"
type input "ساسی ڕانچ"
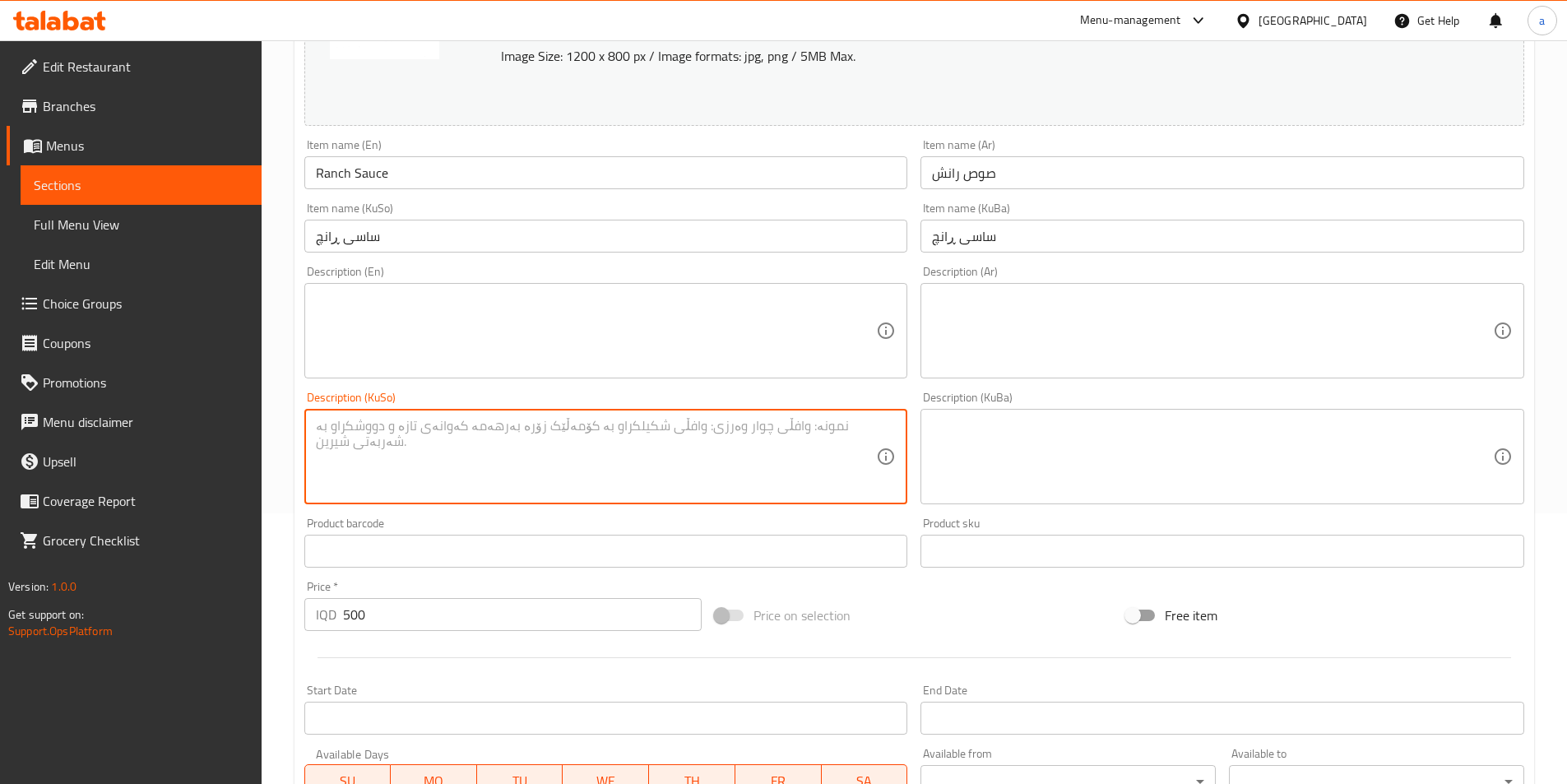
scroll to position [493, 0]
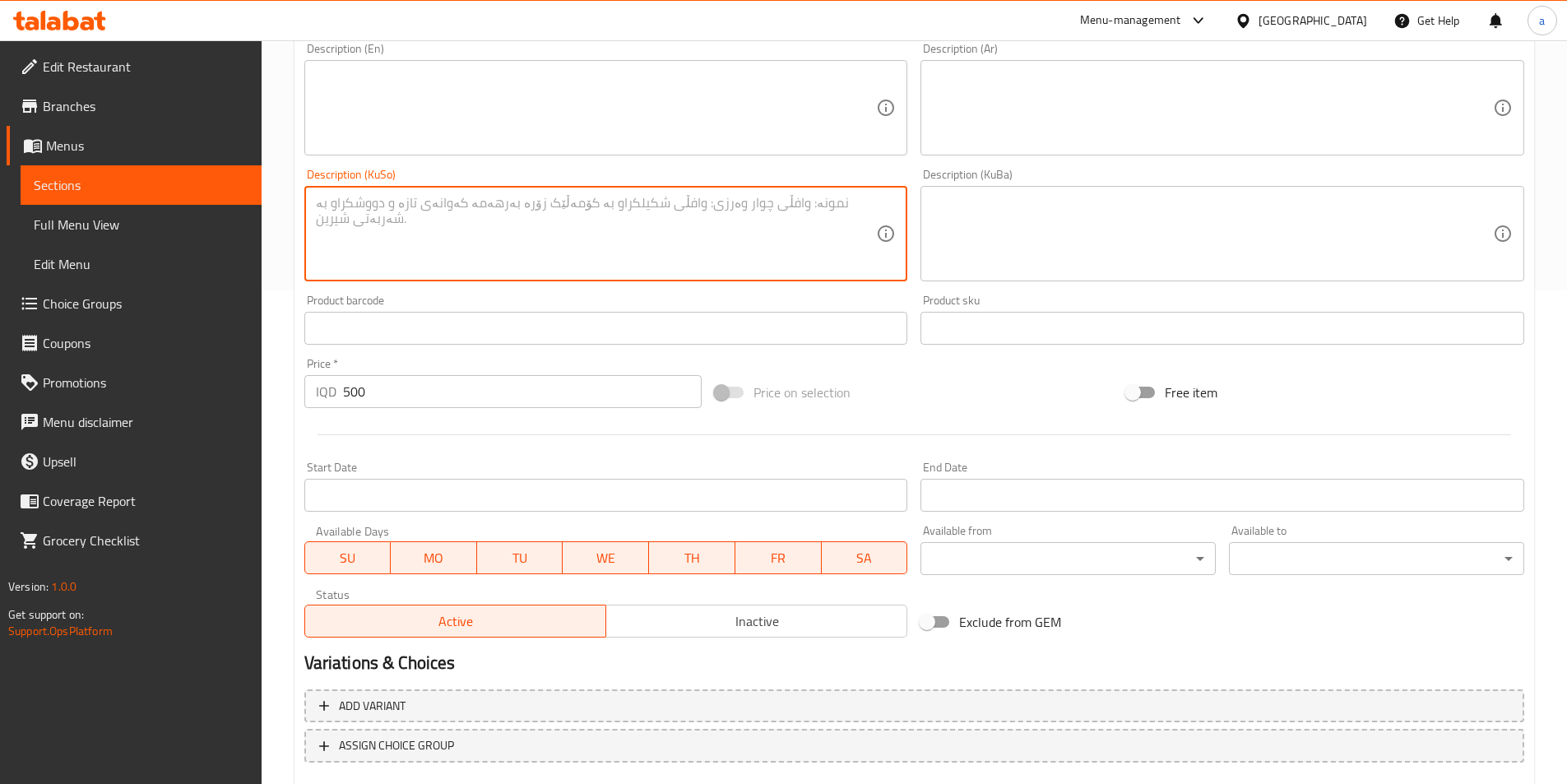
click at [285, 429] on div "Home / Restaurants management / Menus / Sections / item / update Sauce section …" at bounding box center [915, 213] width 1306 height 1334
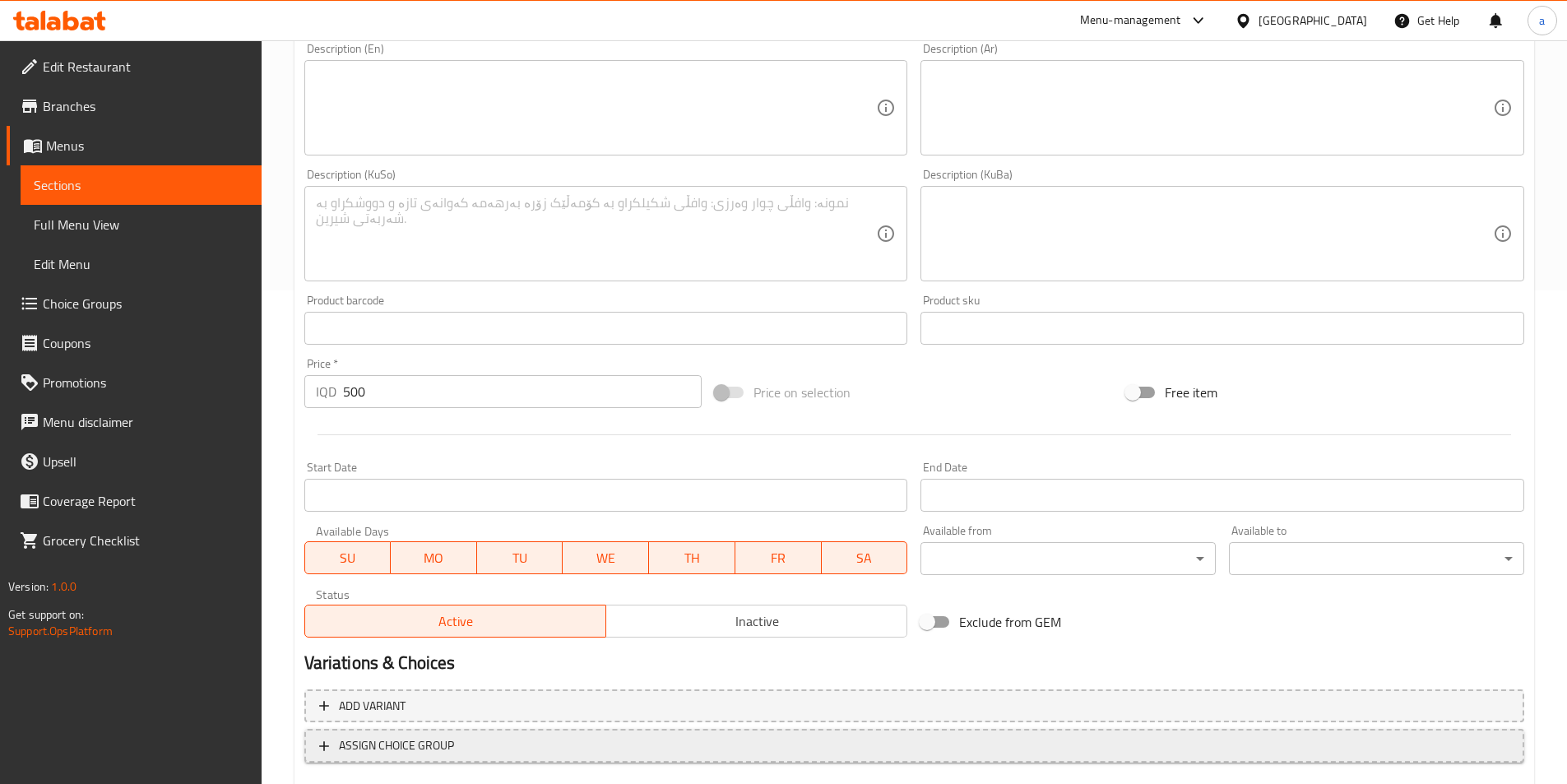
scroll to position [592, 0]
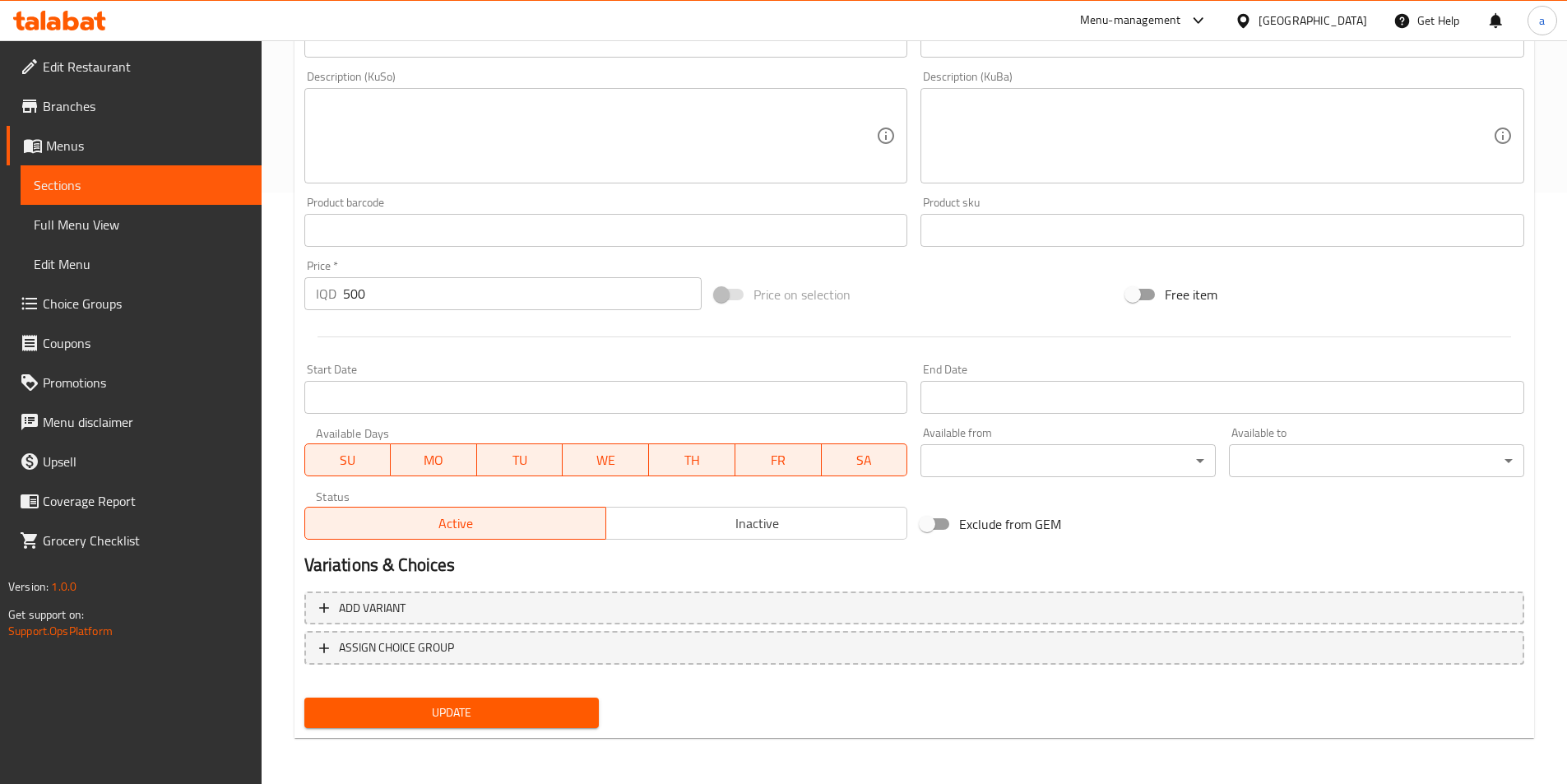
click at [482, 714] on span "Update" at bounding box center [452, 713] width 269 height 21
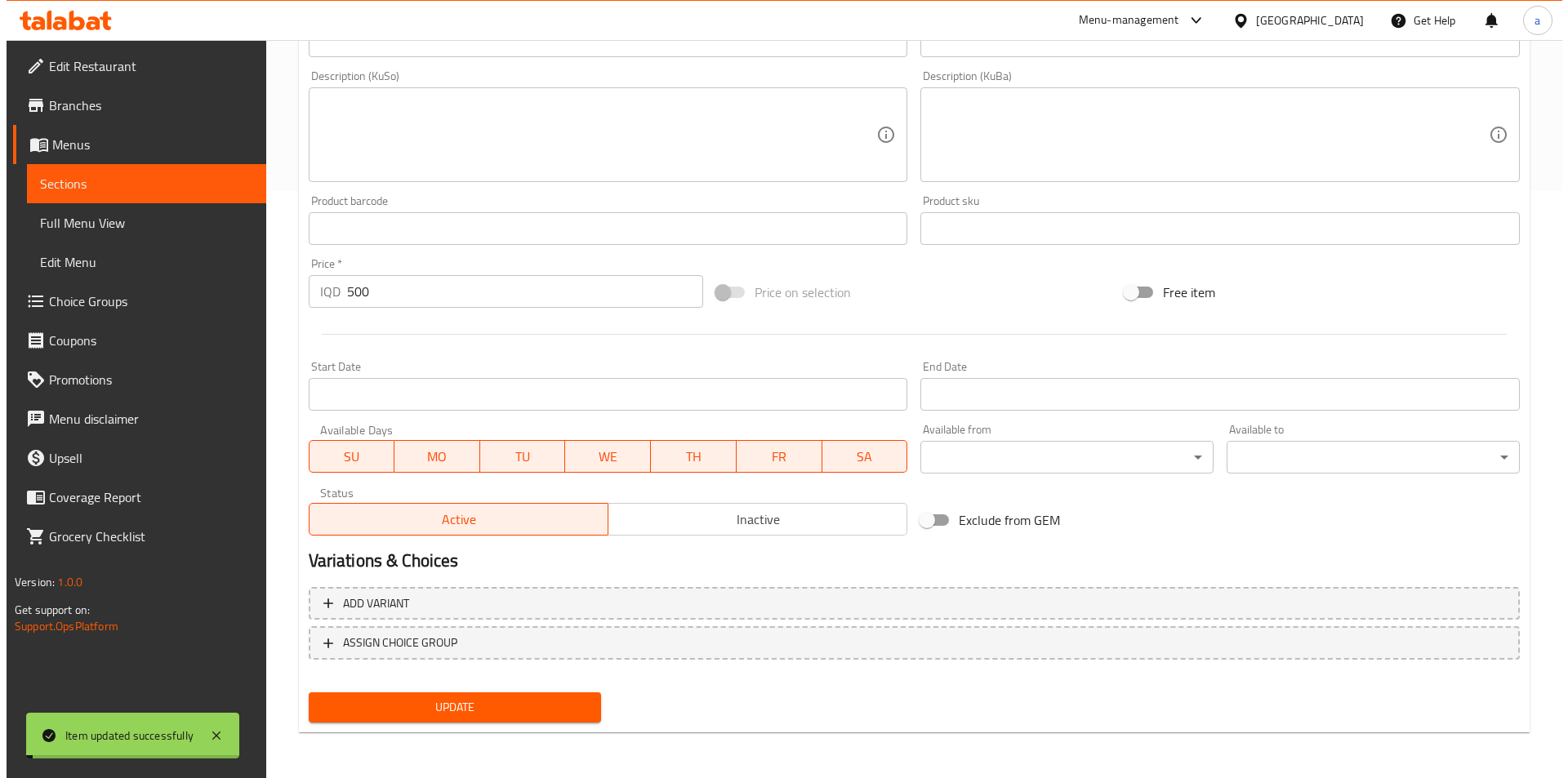
scroll to position [0, 0]
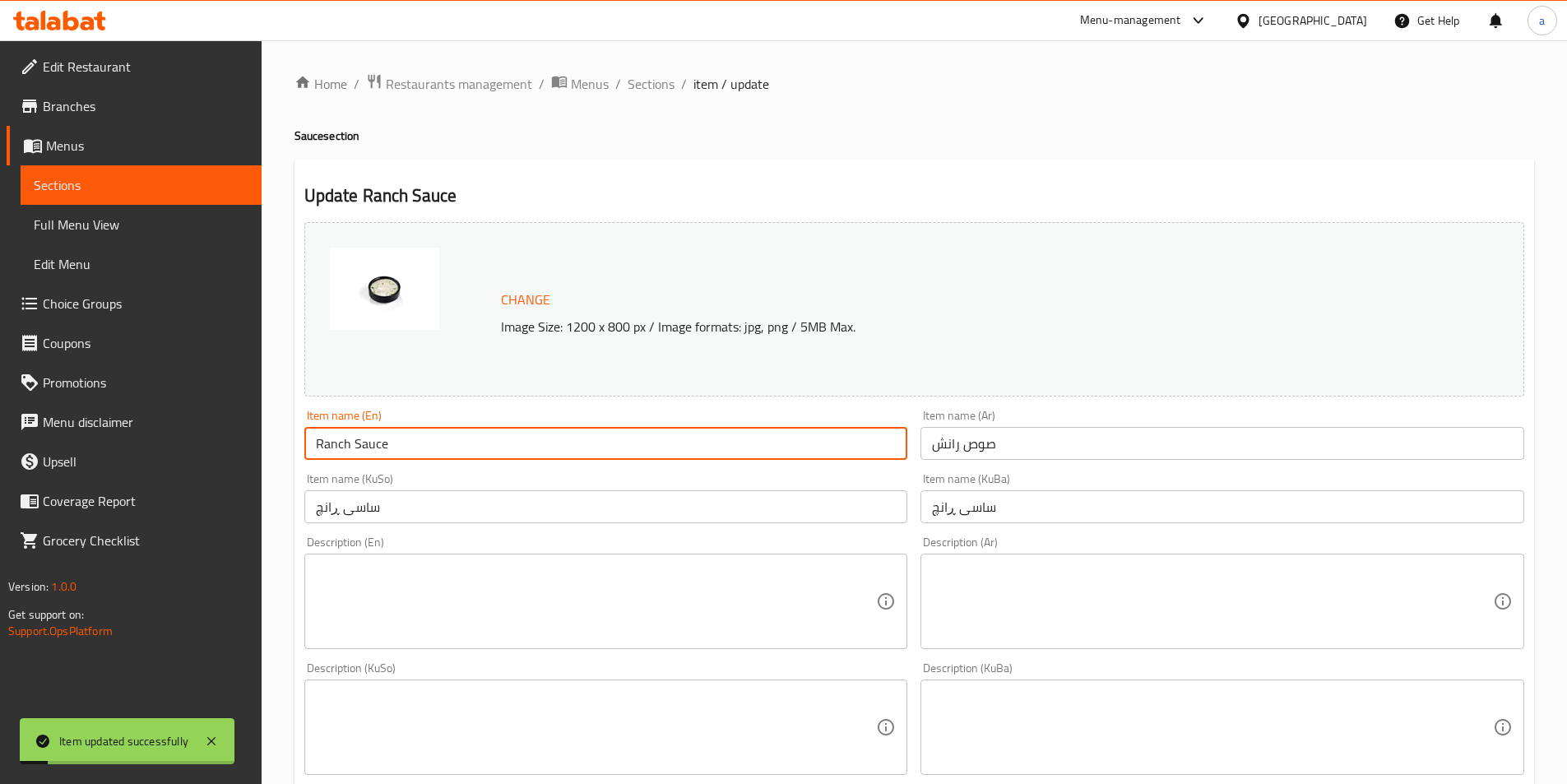
drag, startPoint x: 396, startPoint y: 447, endPoint x: 269, endPoint y: 445, distance: 127.0
click at [269, 445] on div "Home / Restaurants management / Menus / Sections / item / update Sauce section …" at bounding box center [915, 707] width 1306 height 1334
click at [70, 222] on span "Full Menu View" at bounding box center [141, 224] width 215 height 20
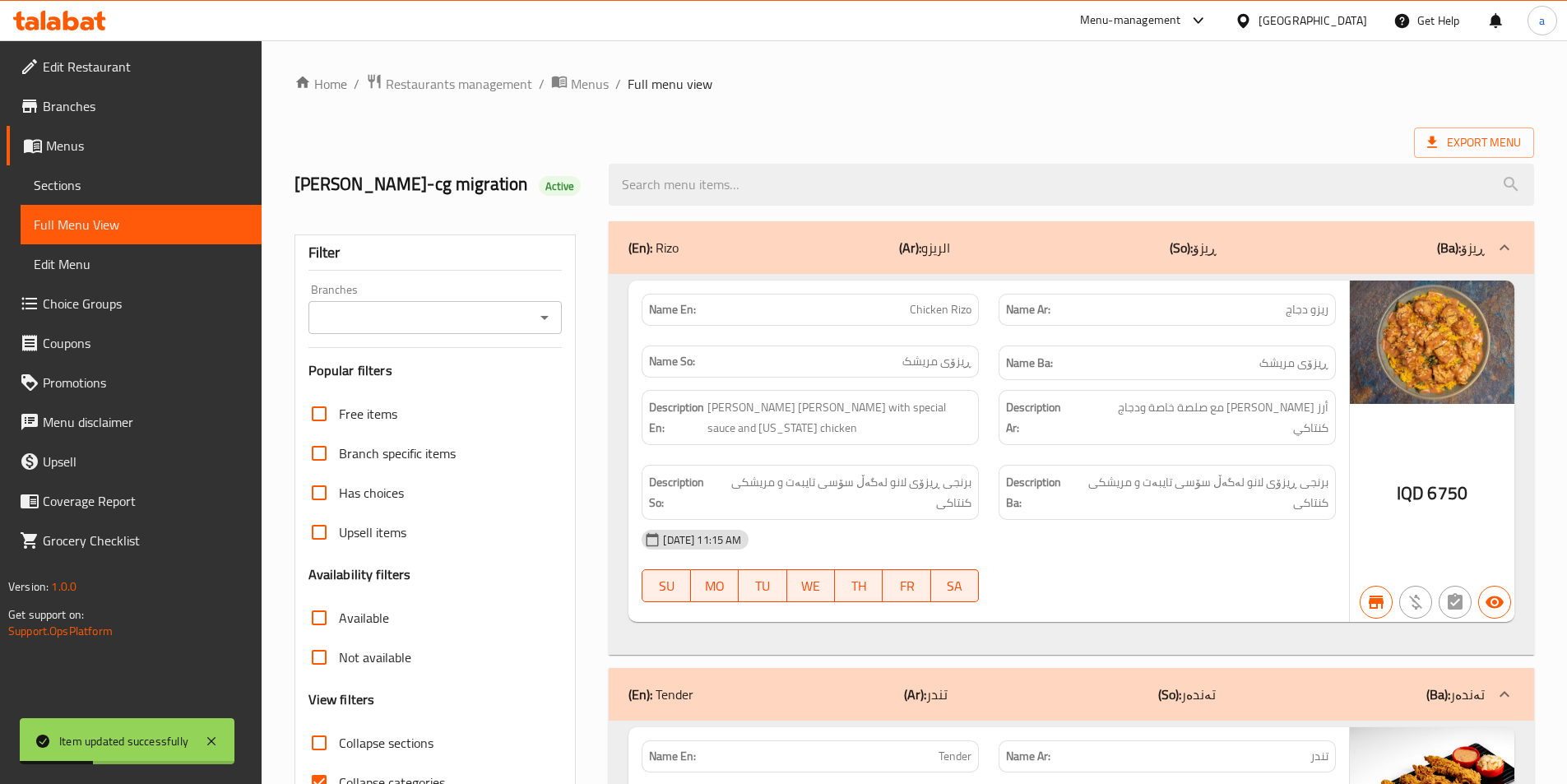
click at [555, 341] on div "Filter Branches Branches Popular filters Free items Branch specific items Has c…" at bounding box center [436, 538] width 282 height 607
click at [550, 325] on icon "Open" at bounding box center [544, 317] width 20 height 20
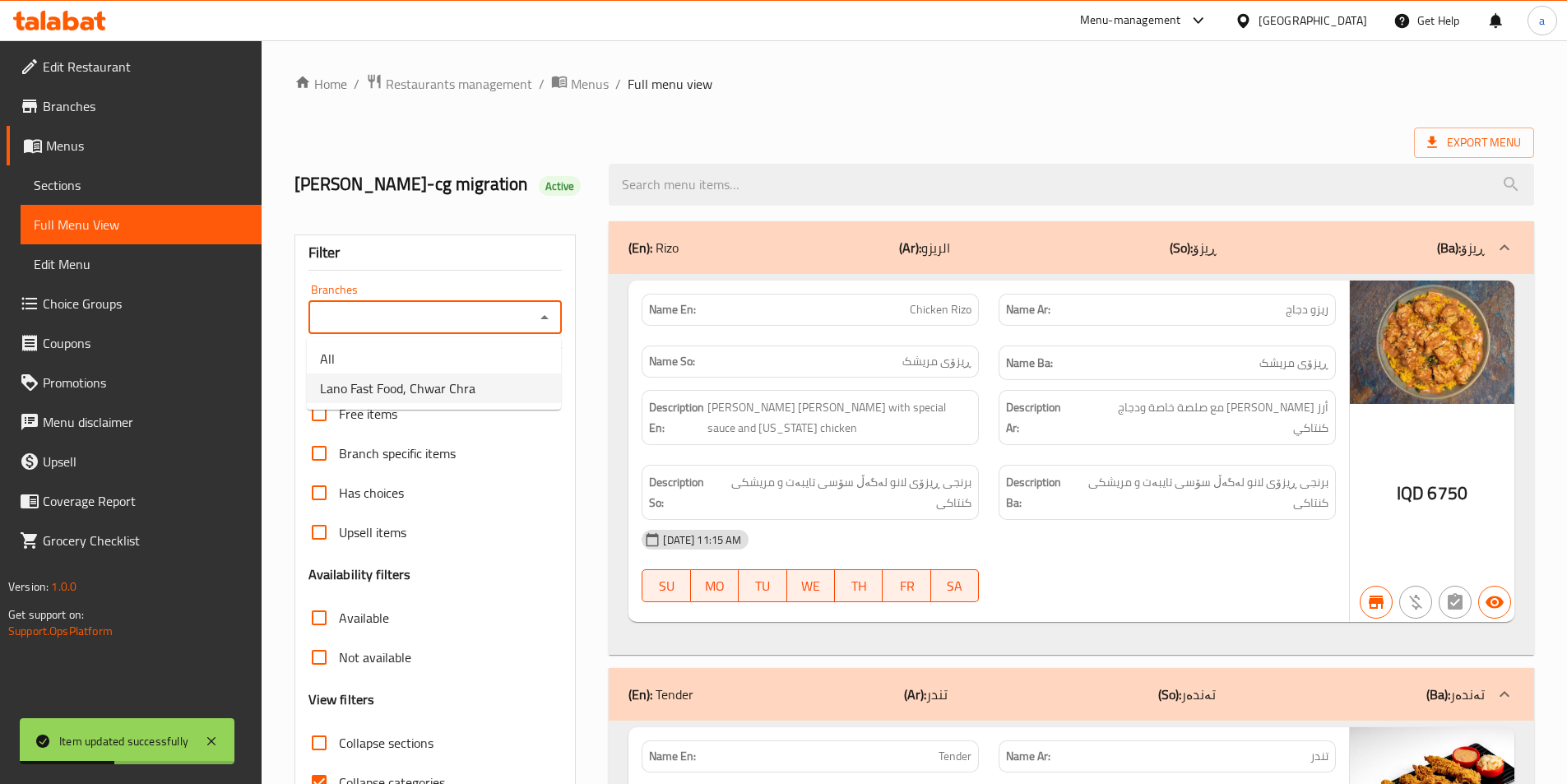
click at [497, 379] on li "Lano Fast Food, Chwar Chra" at bounding box center [434, 389] width 255 height 30
type input "Lano Fast Food, Chwar Chra"
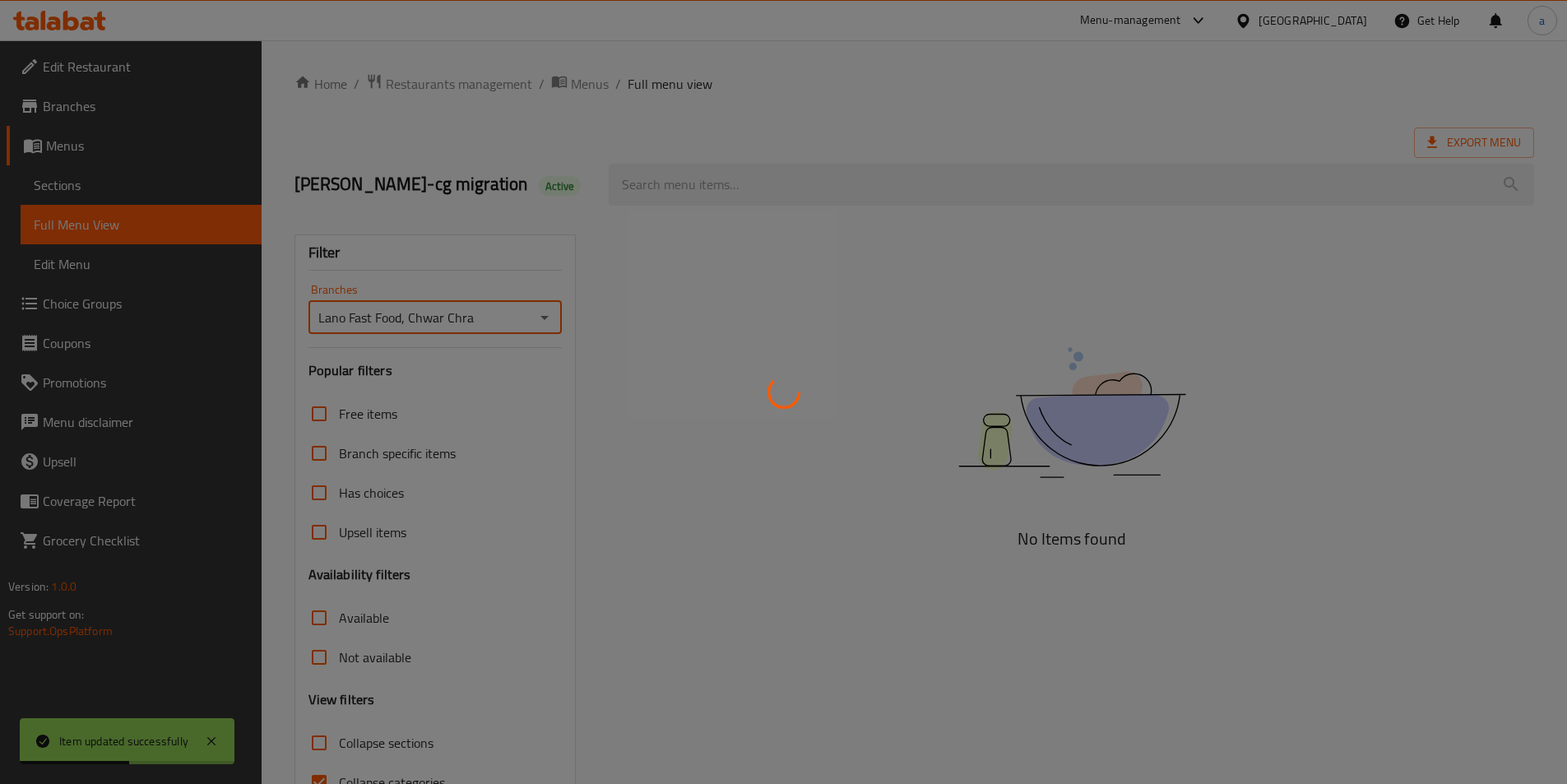
click at [745, 200] on div at bounding box center [784, 392] width 1567 height 784
click at [737, 189] on div at bounding box center [784, 392] width 1567 height 784
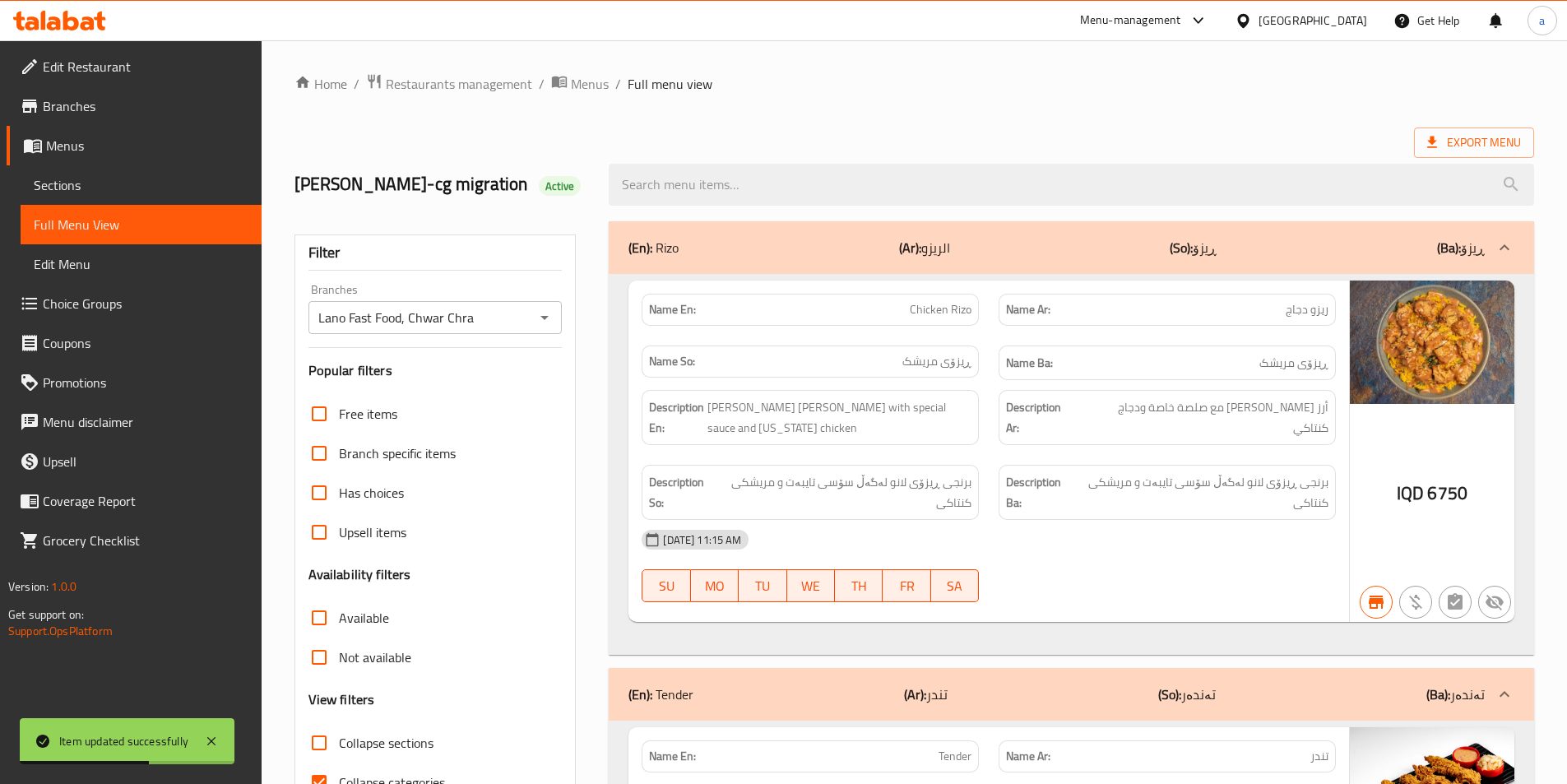
click at [737, 189] on div at bounding box center [784, 392] width 1567 height 784
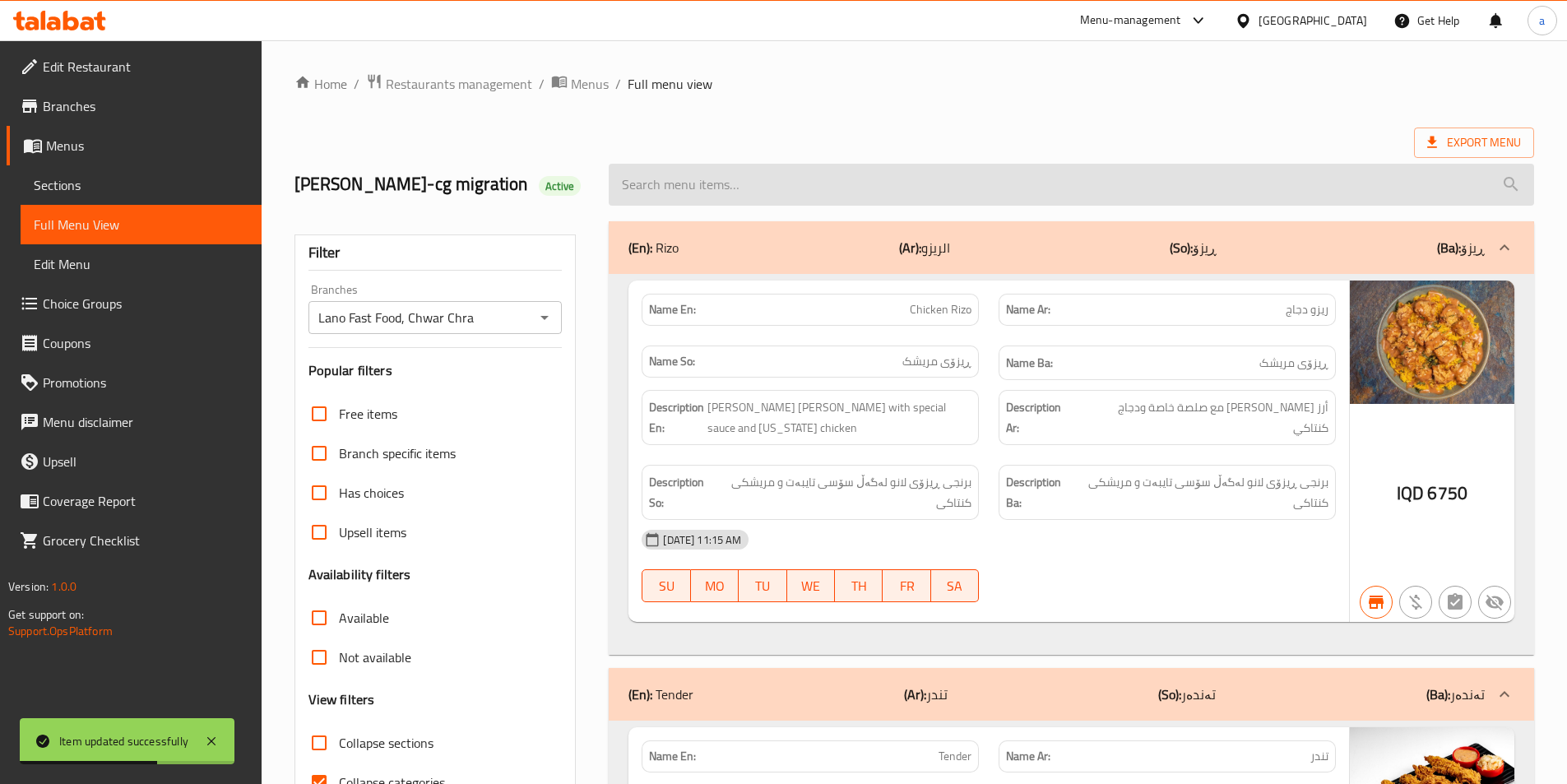
click at [737, 180] on input "search" at bounding box center [1071, 184] width 925 height 42
paste input "Ranch Sauce"
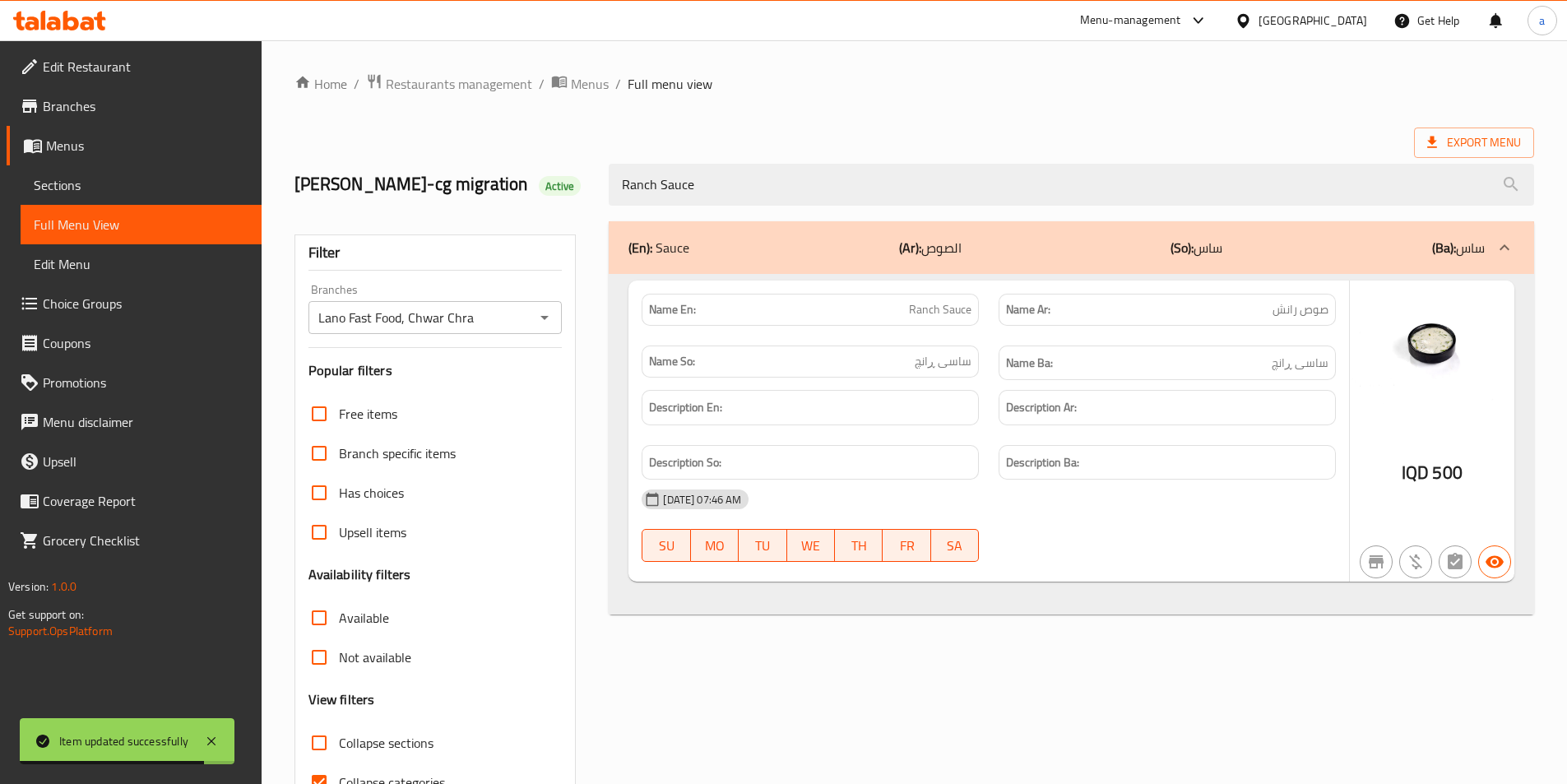
type input "Ranch Sauce"
click at [1061, 664] on div "(En): Sauce (Ar): الصوص (So): ساس (Ba): ساس Name En: Ranch Sauce Name Ar: صوص ر…" at bounding box center [1072, 531] width 945 height 640
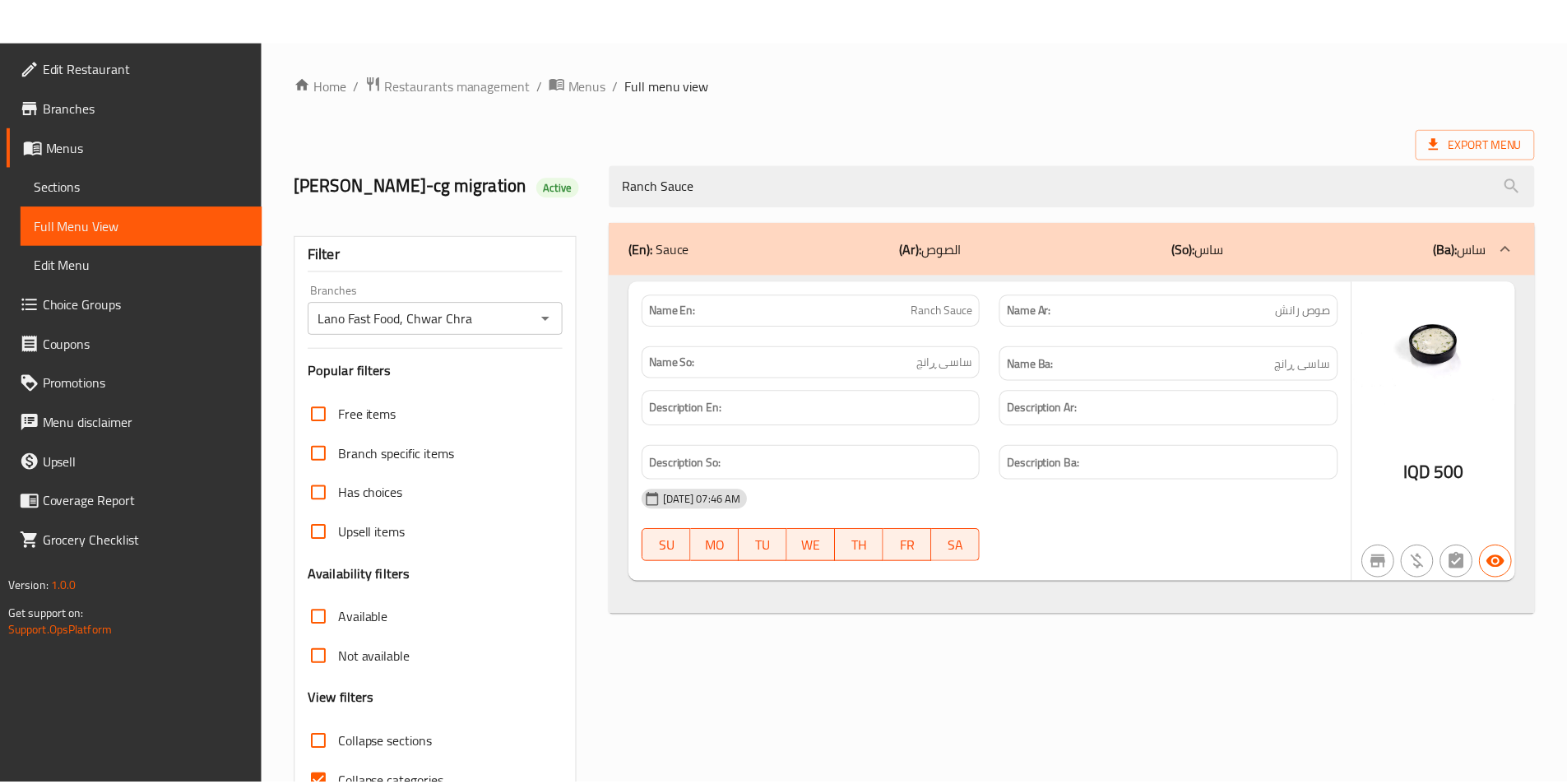
scroll to position [91, 0]
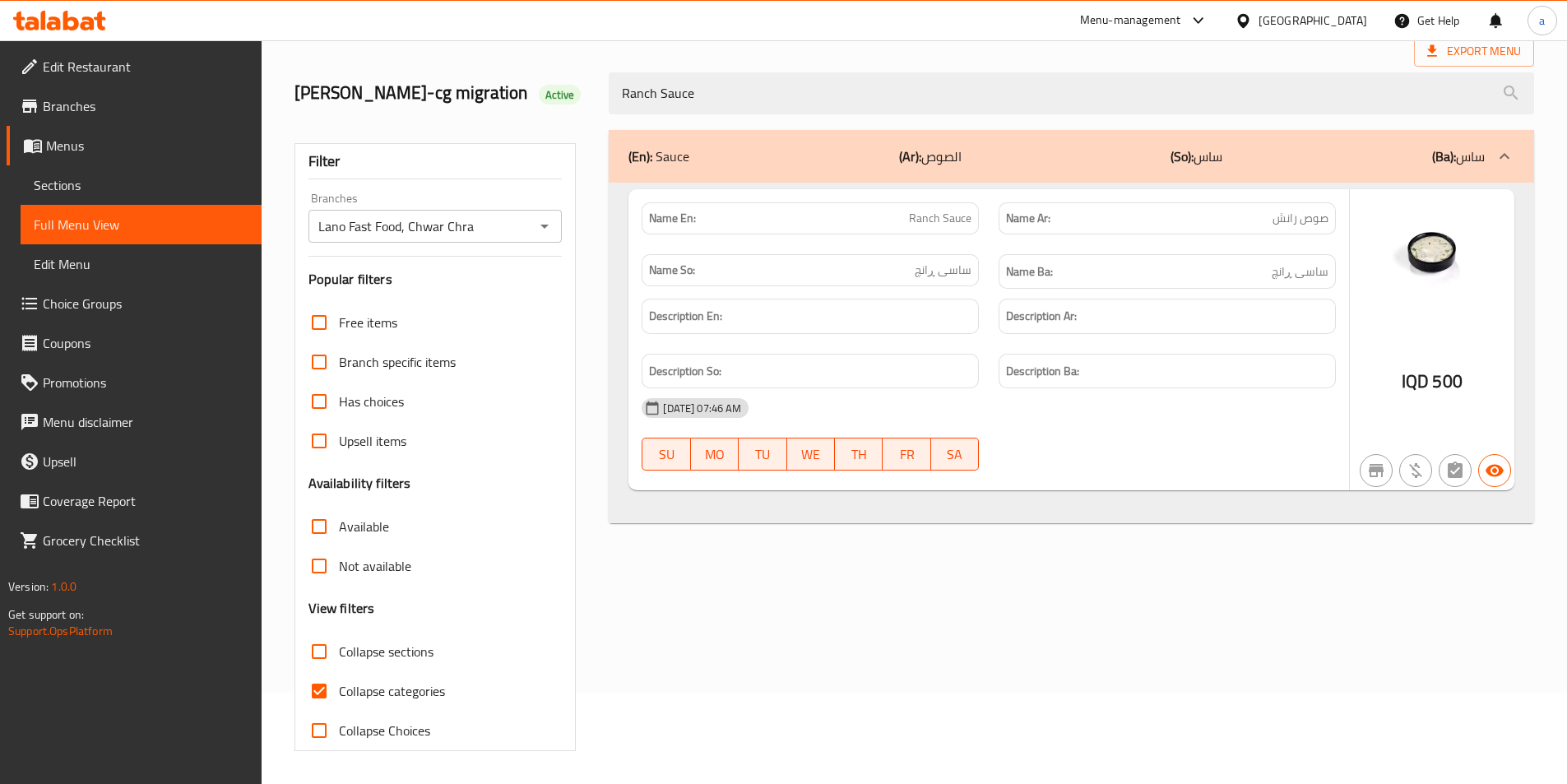
click at [726, 612] on div "(En): Sauce (Ar): الصوص (So): ساس (Ba): ساس Name En: Ranch Sauce Name Ar: صوص ر…" at bounding box center [1072, 440] width 945 height 640
